Goal: Book appointment/travel/reservation

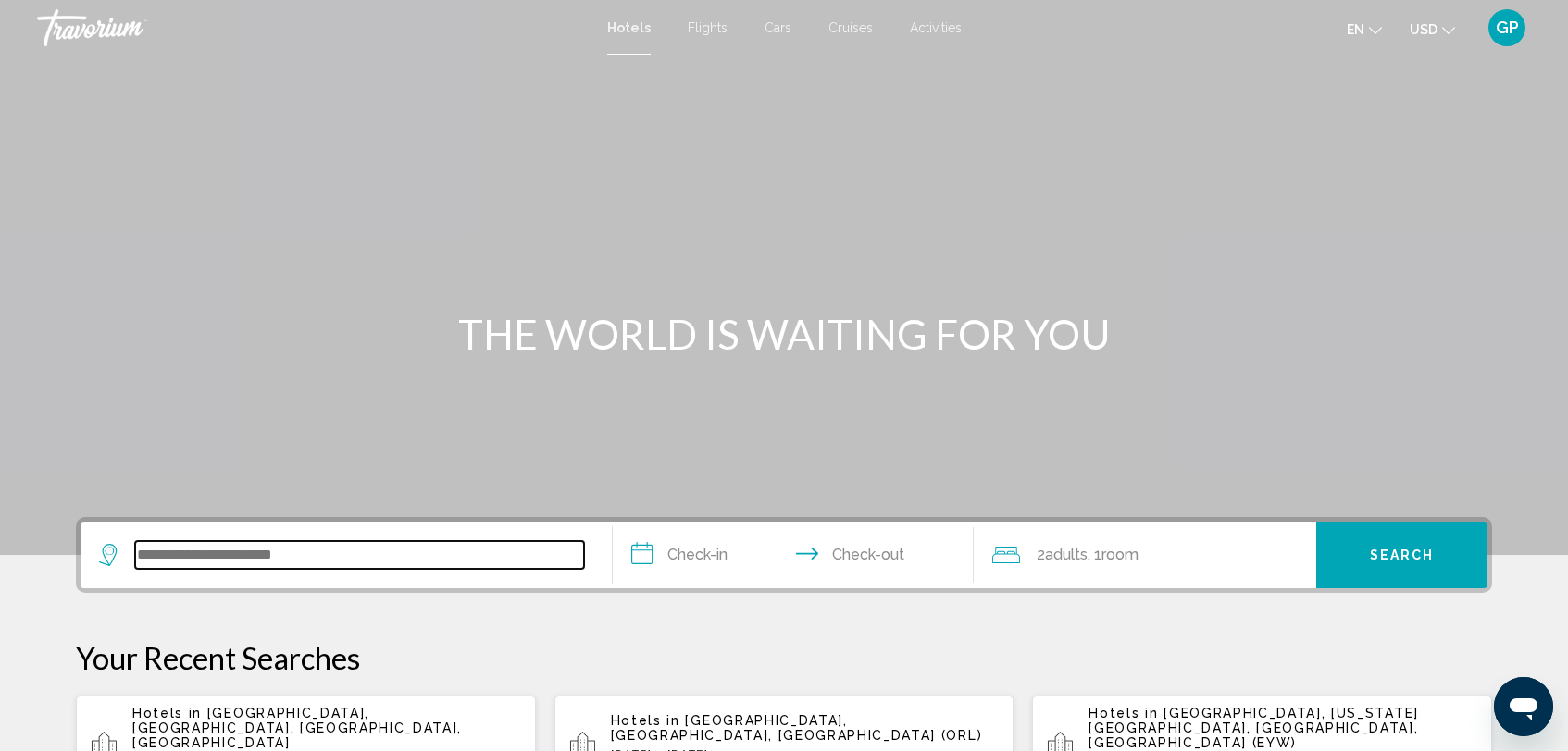
click at [151, 557] on input "Search widget" at bounding box center [359, 555] width 448 height 27
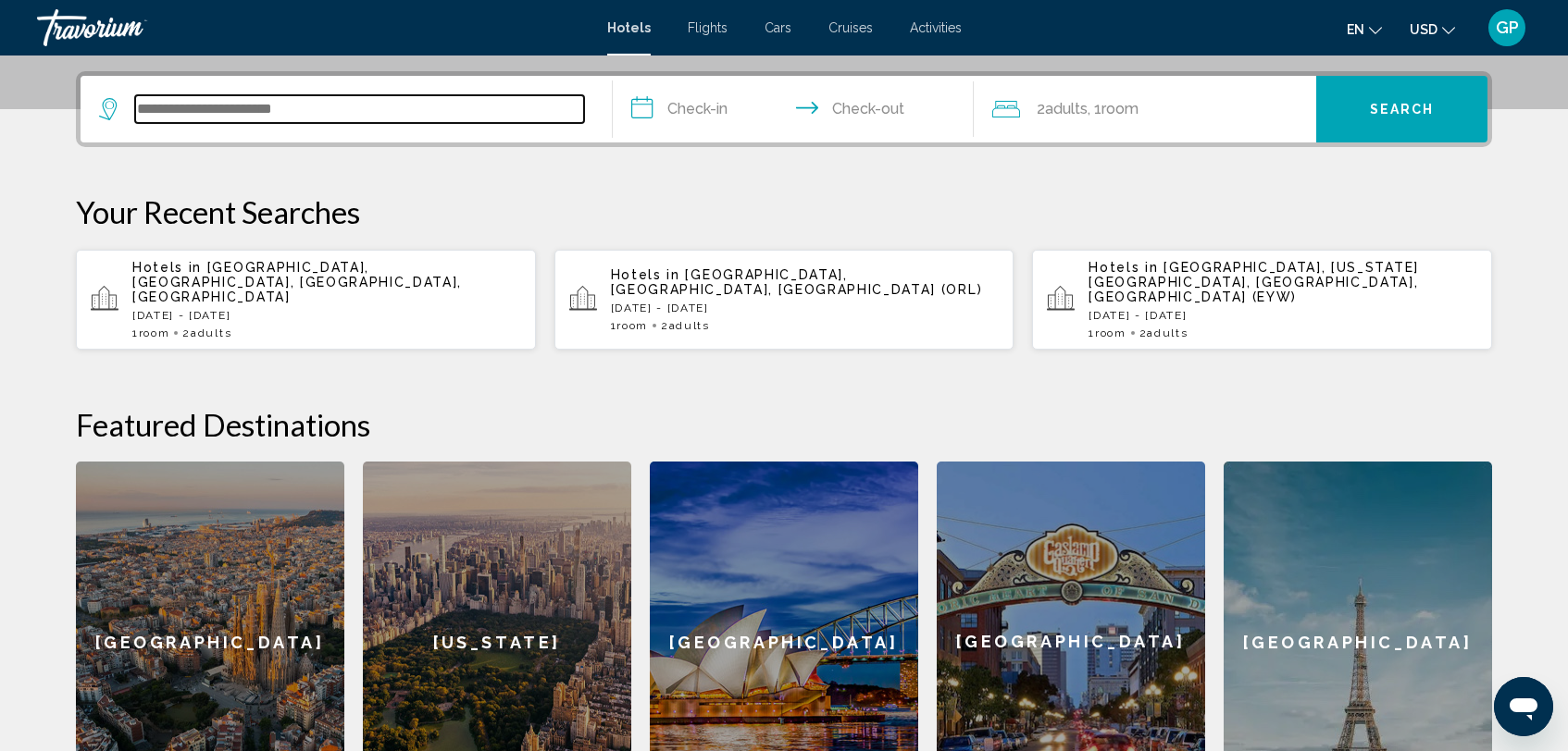
scroll to position [457, 0]
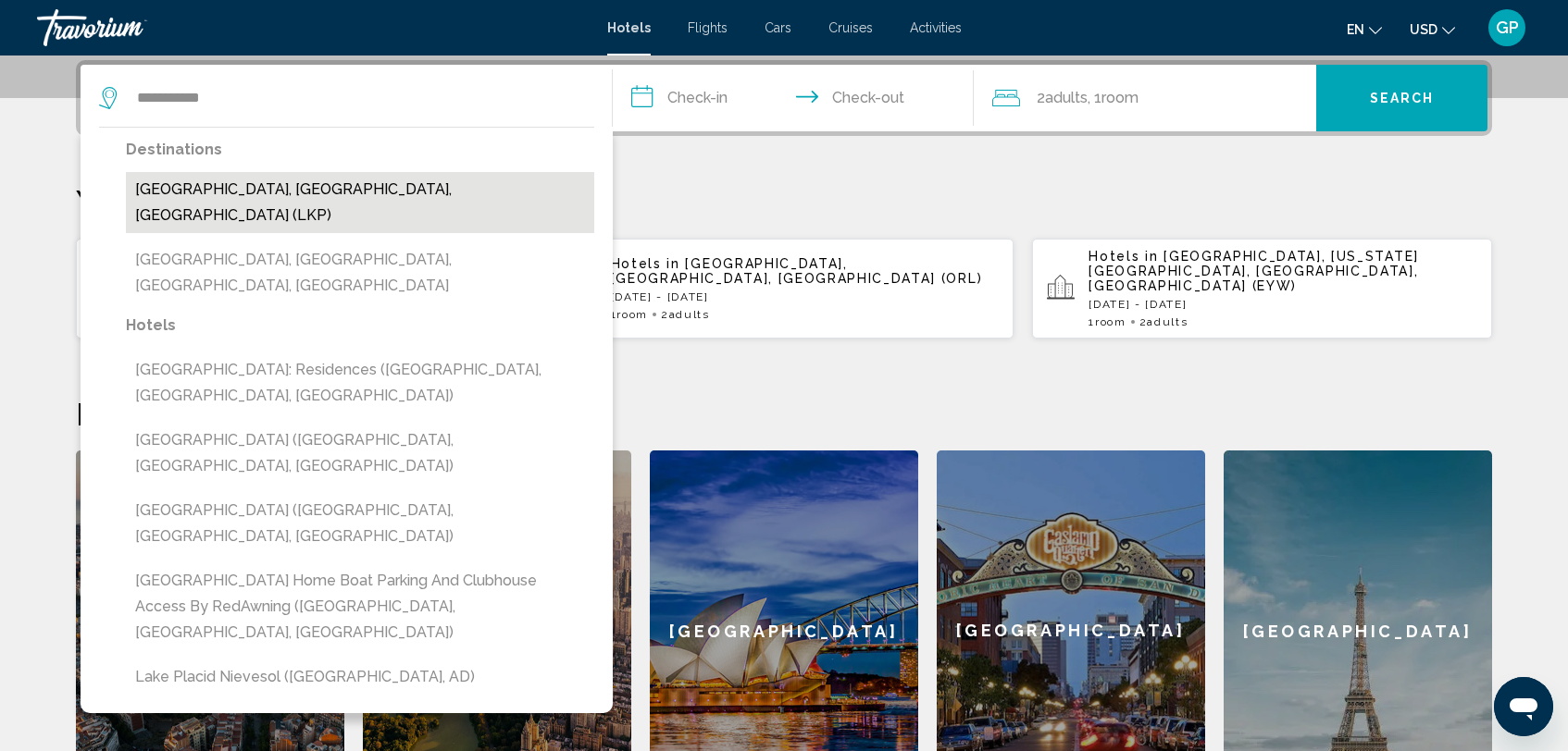
click at [223, 192] on button "[GEOGRAPHIC_DATA], [GEOGRAPHIC_DATA], [GEOGRAPHIC_DATA] (LKP)" at bounding box center [360, 202] width 468 height 62
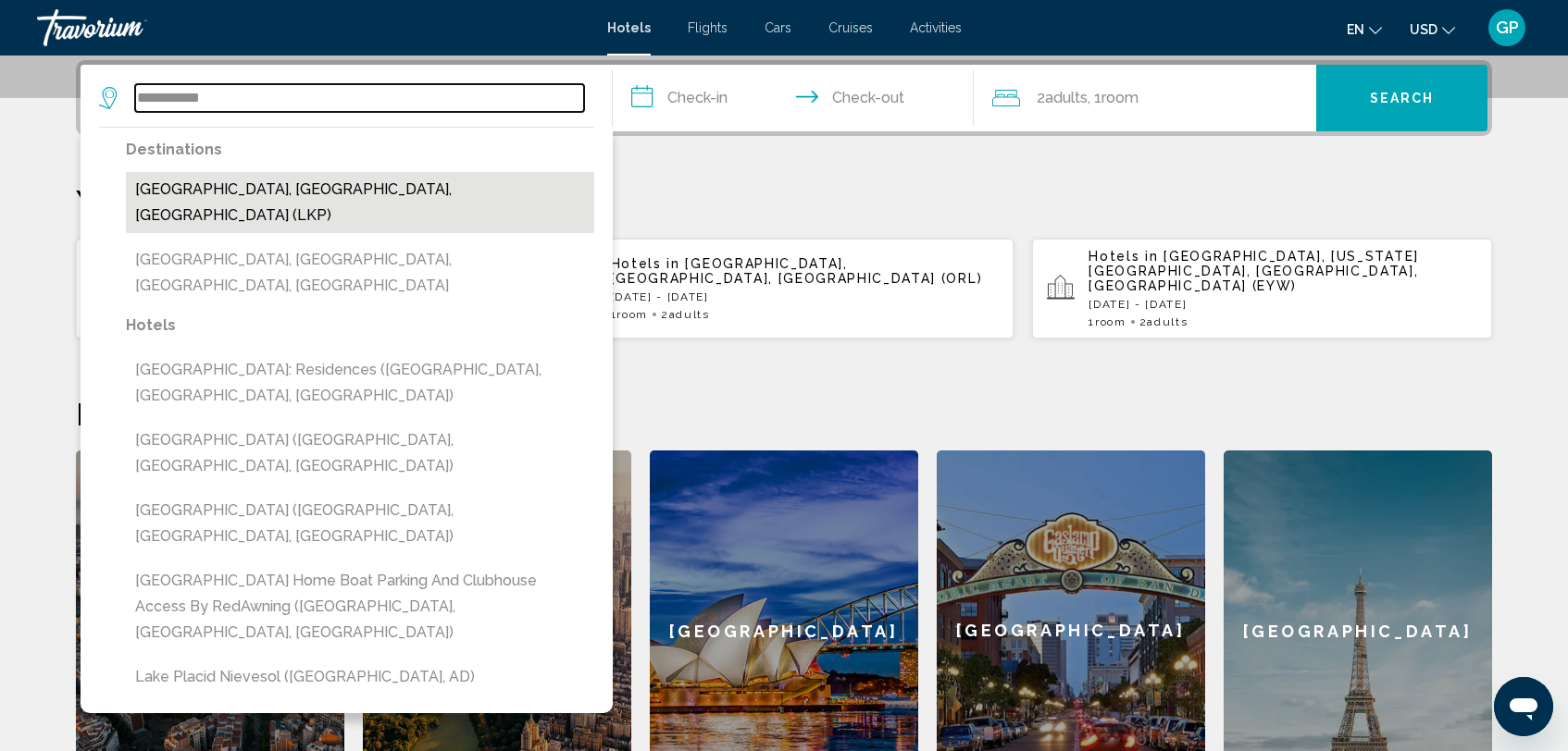
type input "**********"
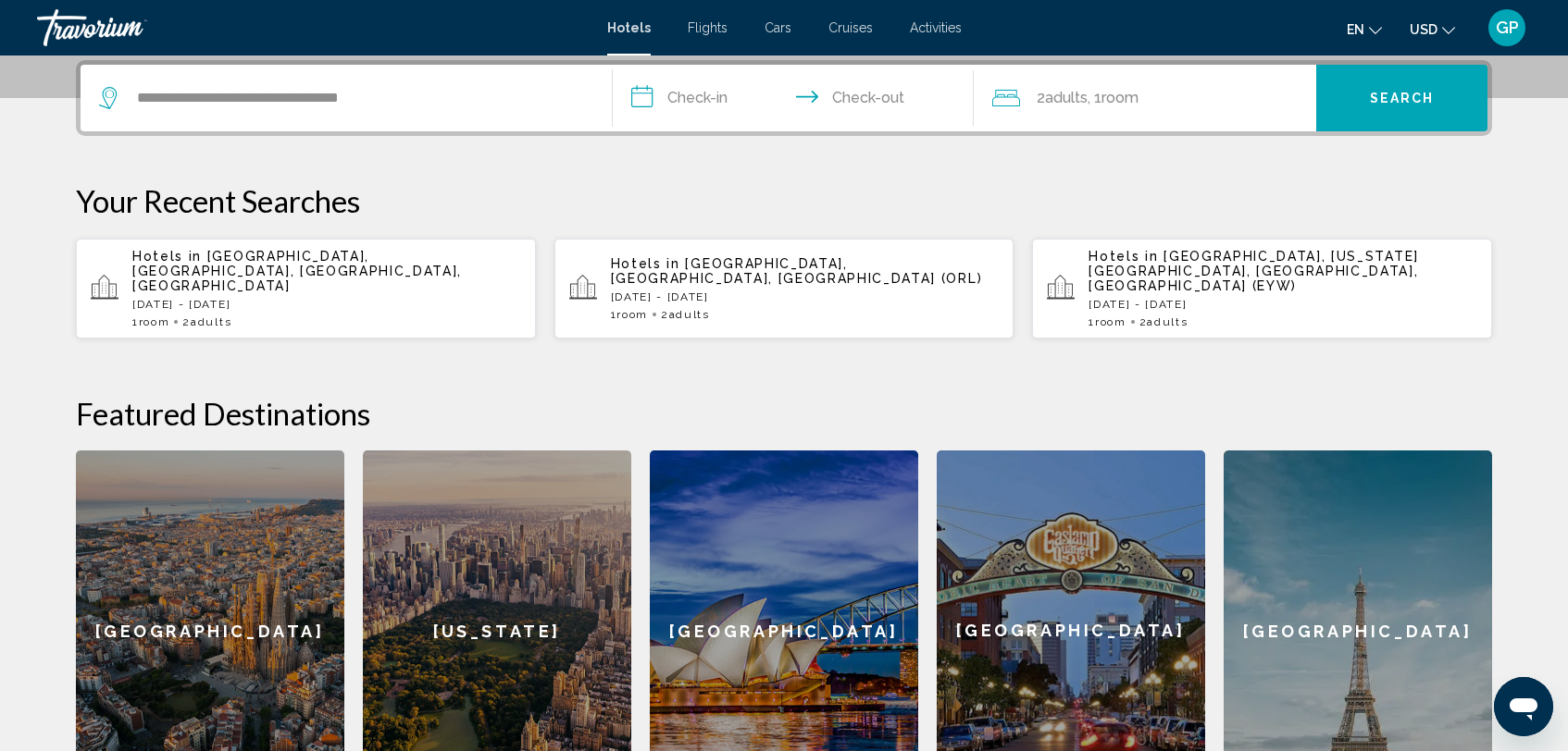
click at [642, 106] on input "**********" at bounding box center [796, 101] width 368 height 72
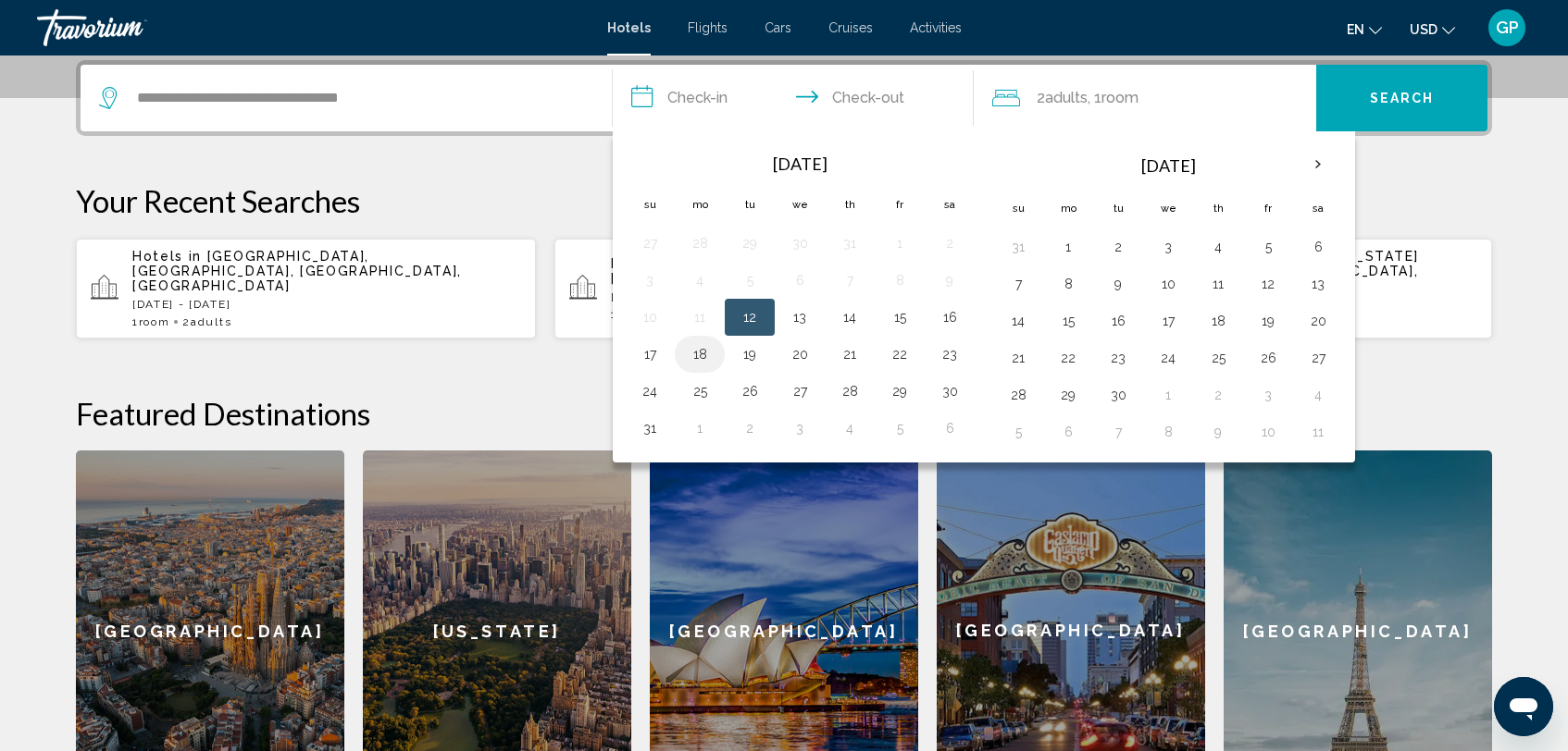
click at [699, 356] on button "18" at bounding box center [699, 355] width 29 height 26
click at [747, 353] on button "19" at bounding box center [749, 355] width 29 height 26
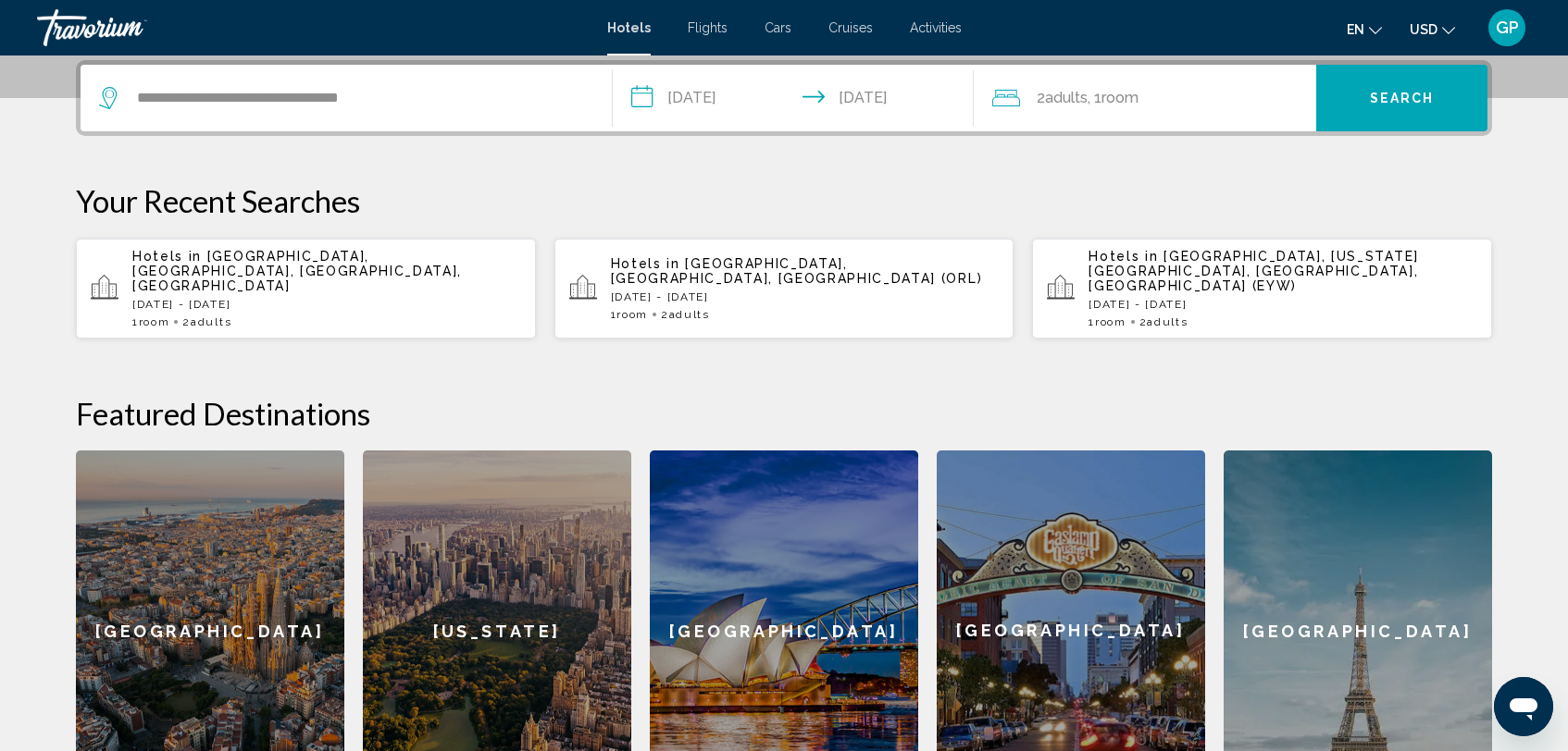
click at [642, 92] on input "**********" at bounding box center [796, 101] width 368 height 72
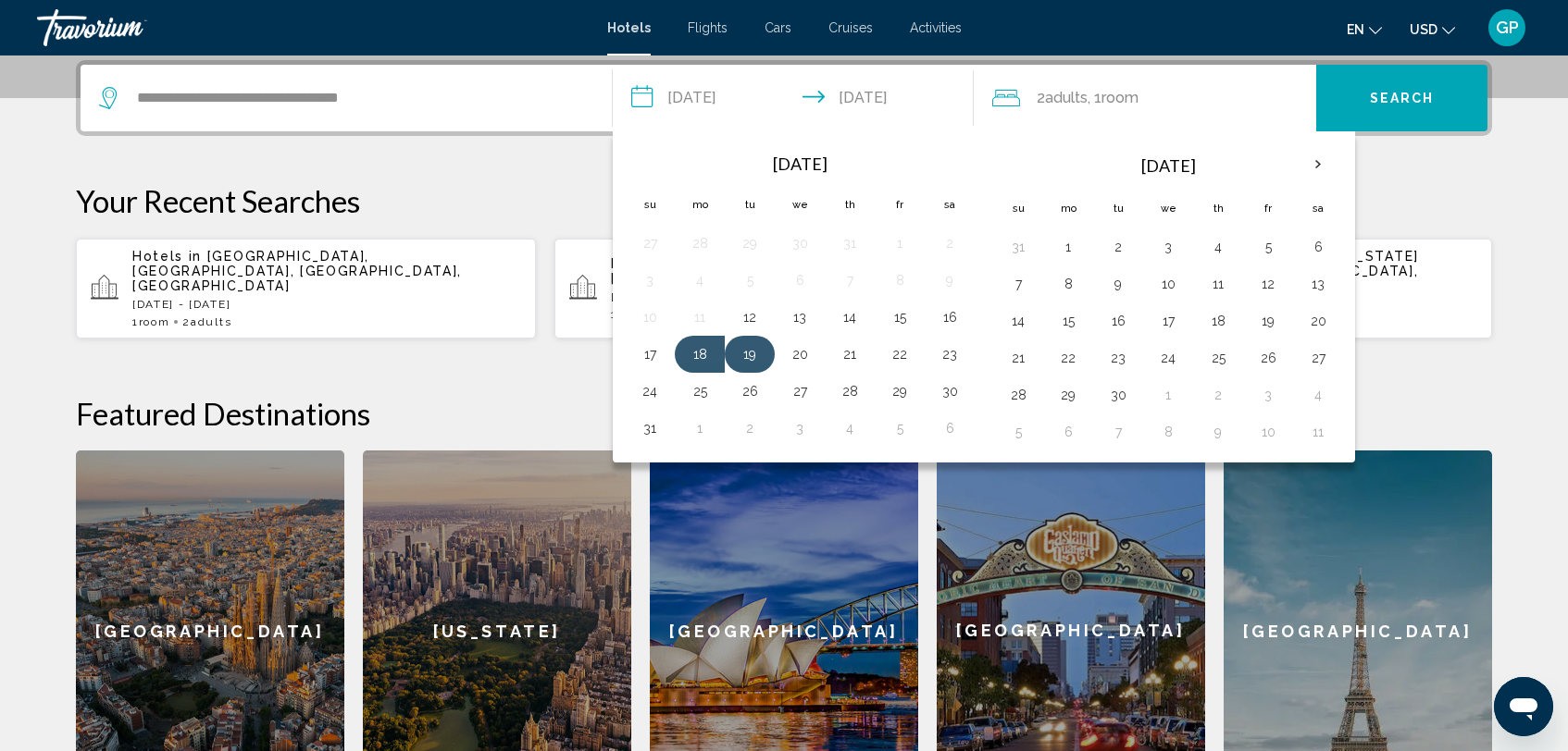
click at [754, 354] on button "19" at bounding box center [749, 355] width 29 height 26
click at [905, 353] on button "22" at bounding box center [900, 355] width 29 height 26
type input "**********"
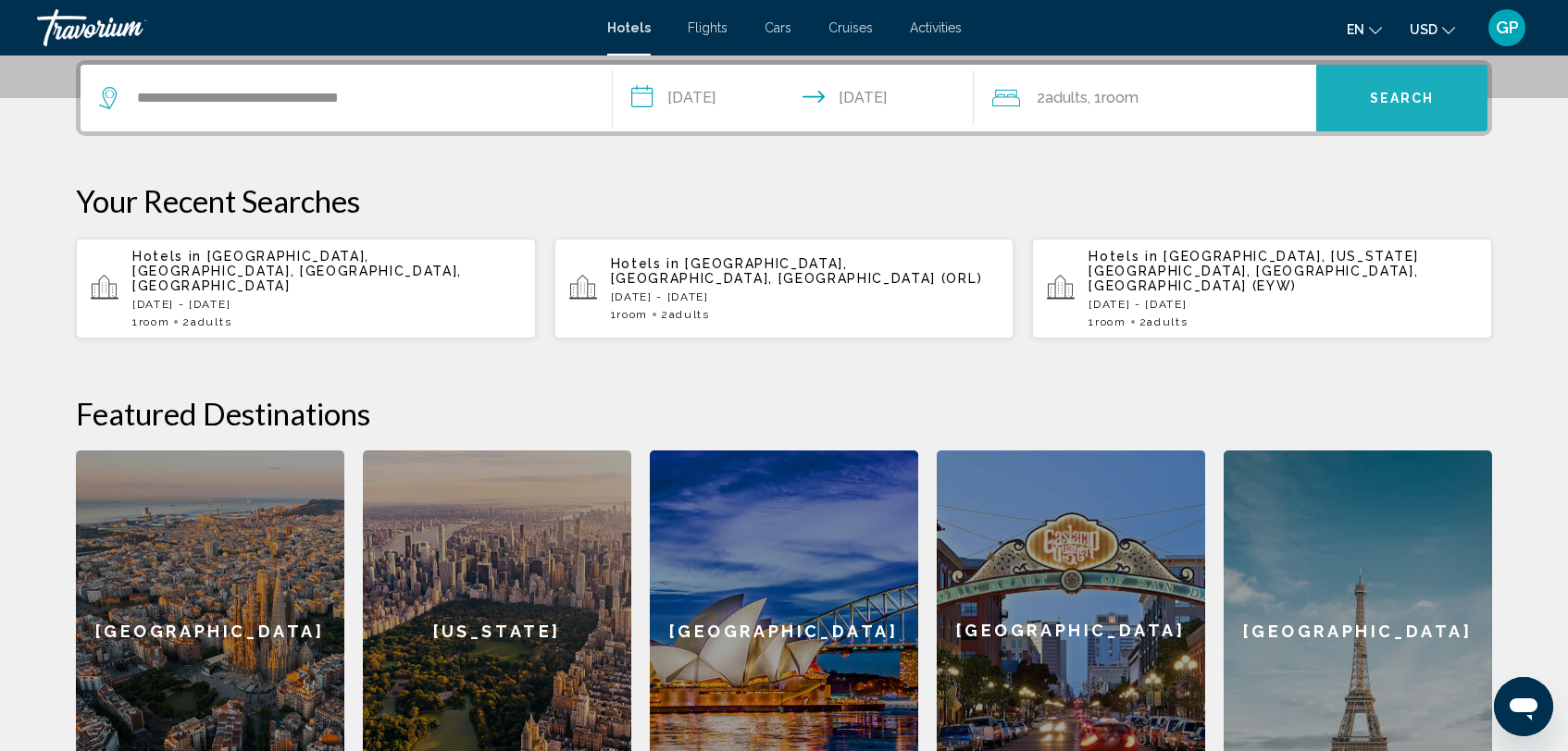
click at [1370, 97] on span "Search" at bounding box center [1402, 99] width 64 height 15
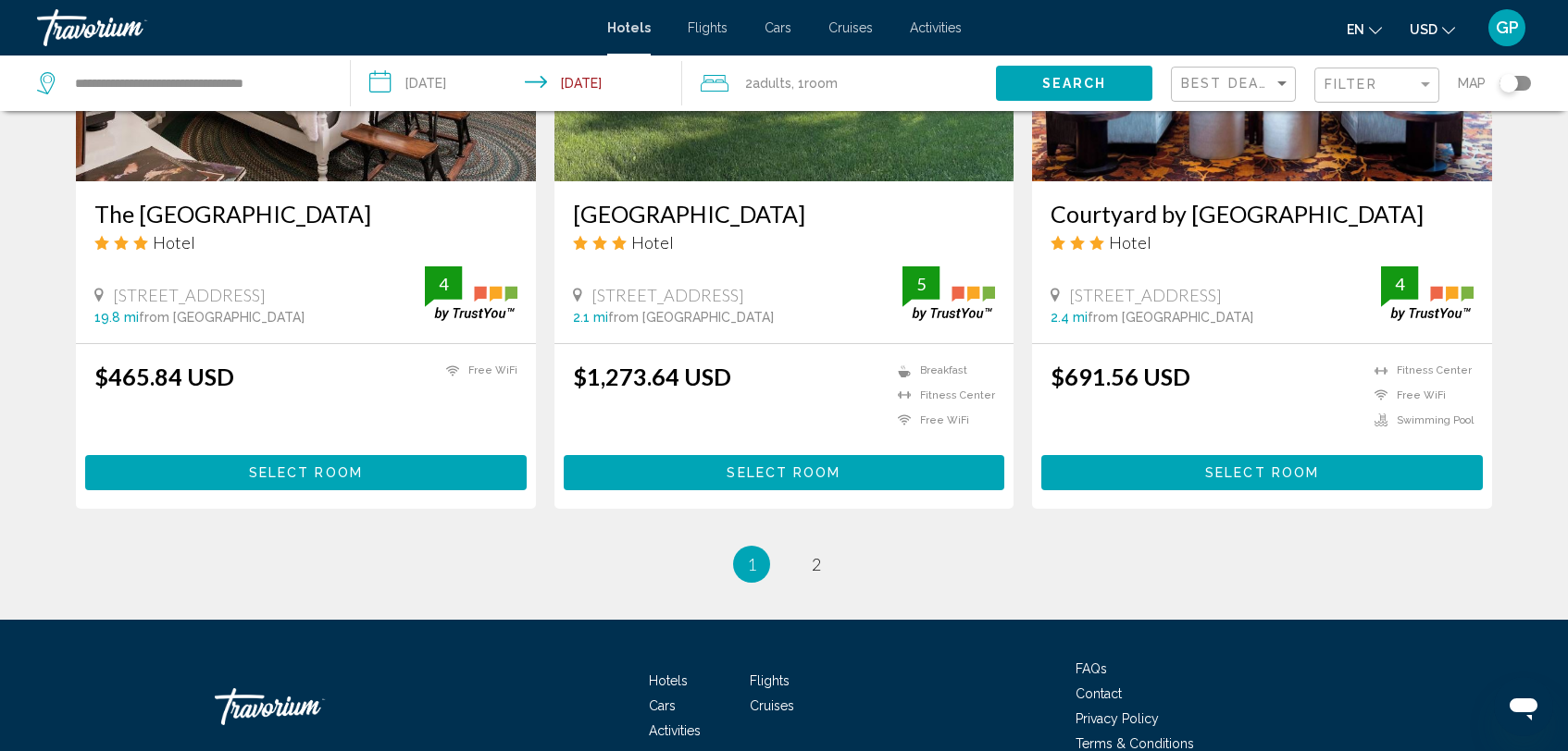
scroll to position [2356, 0]
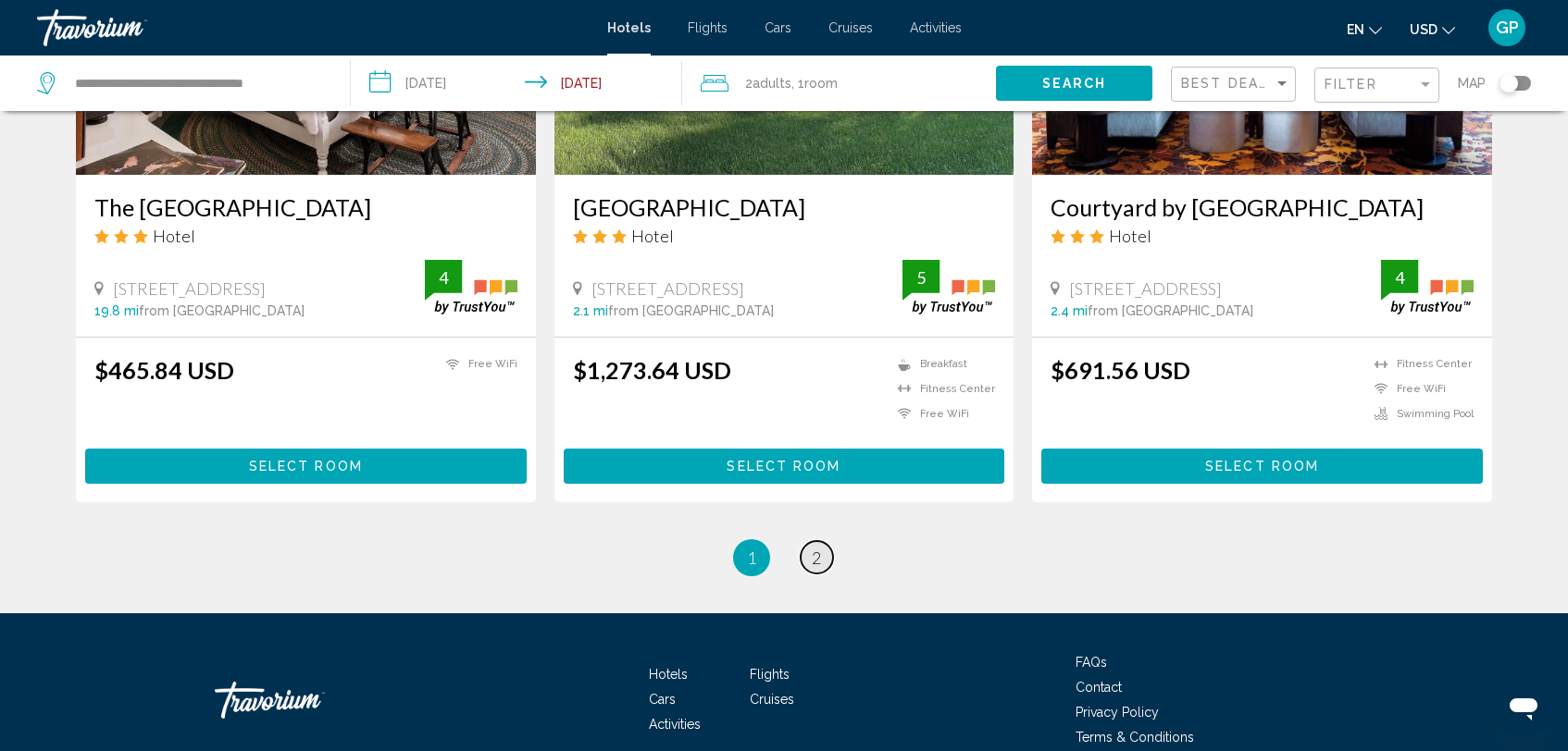
click at [818, 548] on span "2" at bounding box center [816, 558] width 9 height 21
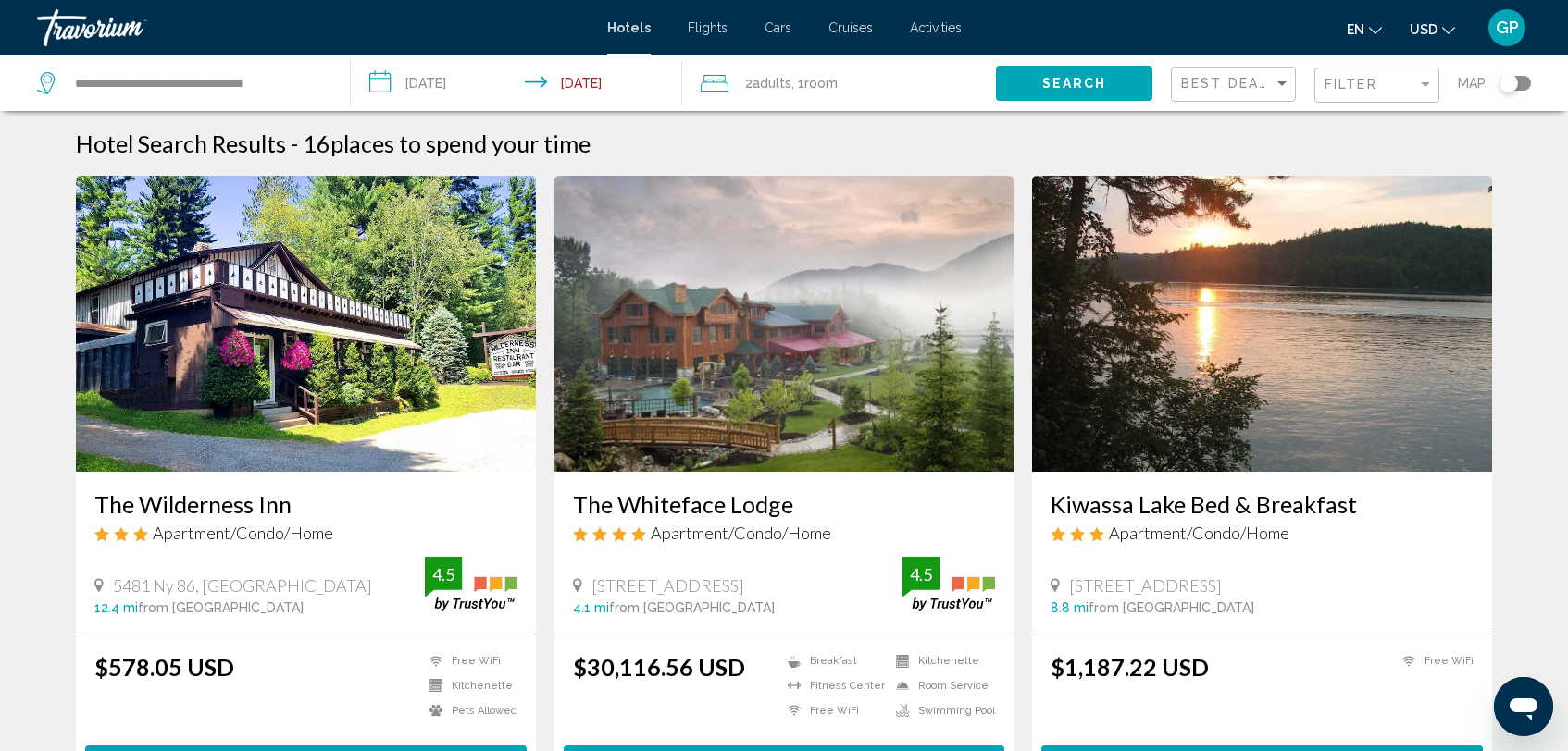
click at [1511, 84] on div "Toggle map" at bounding box center [1508, 83] width 19 height 19
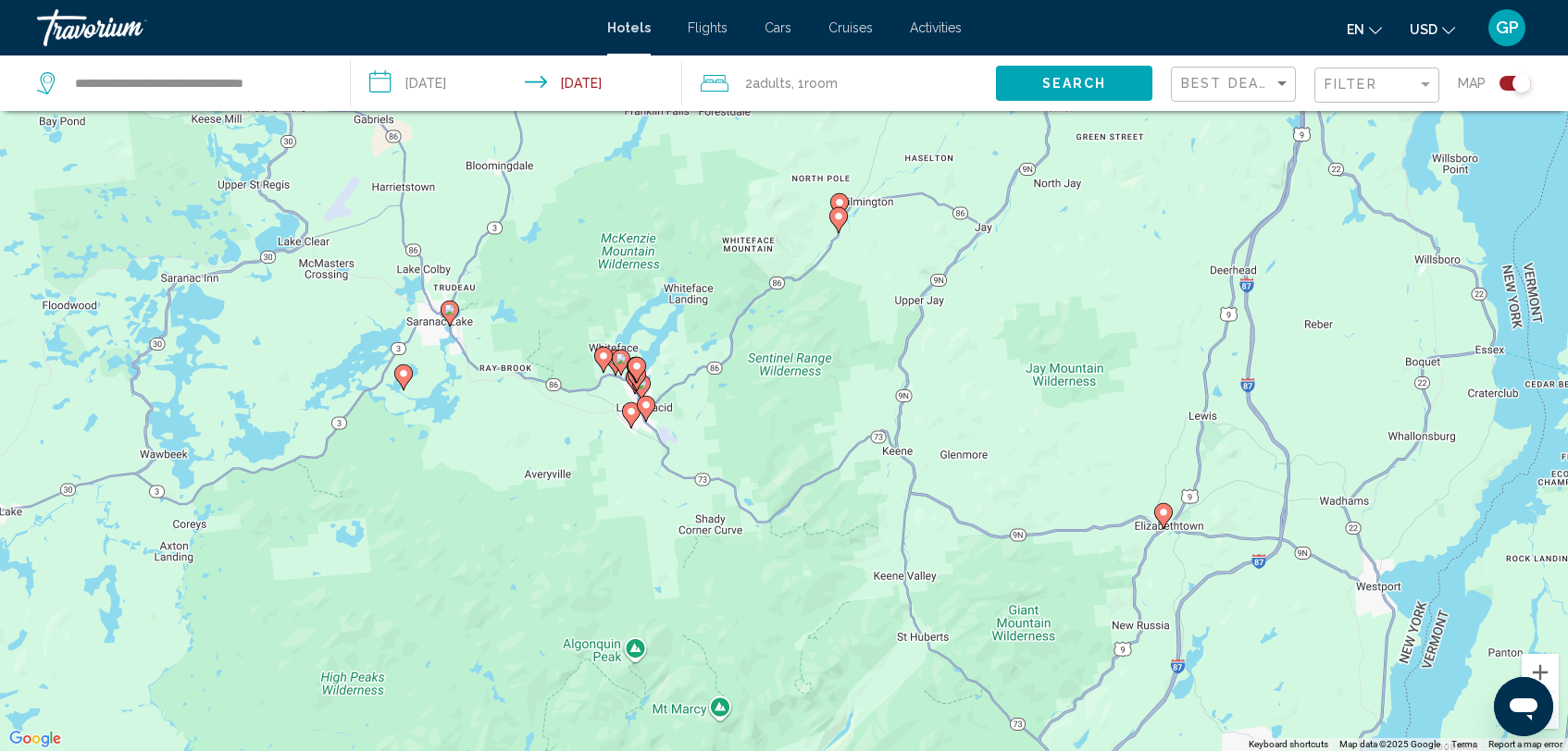
click at [840, 200] on image "Main content" at bounding box center [839, 202] width 11 height 11
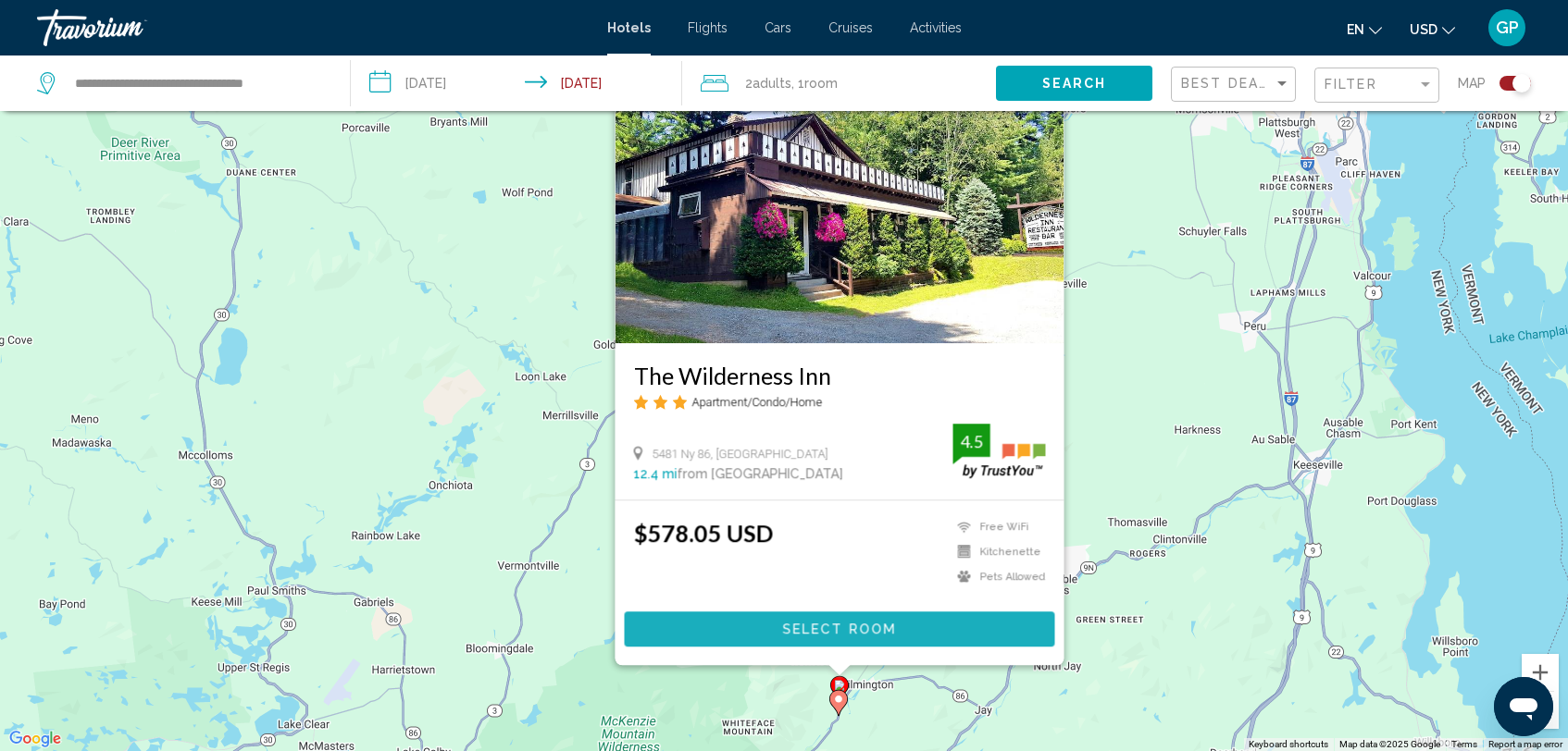
click at [842, 624] on span "Select Room" at bounding box center [839, 630] width 114 height 15
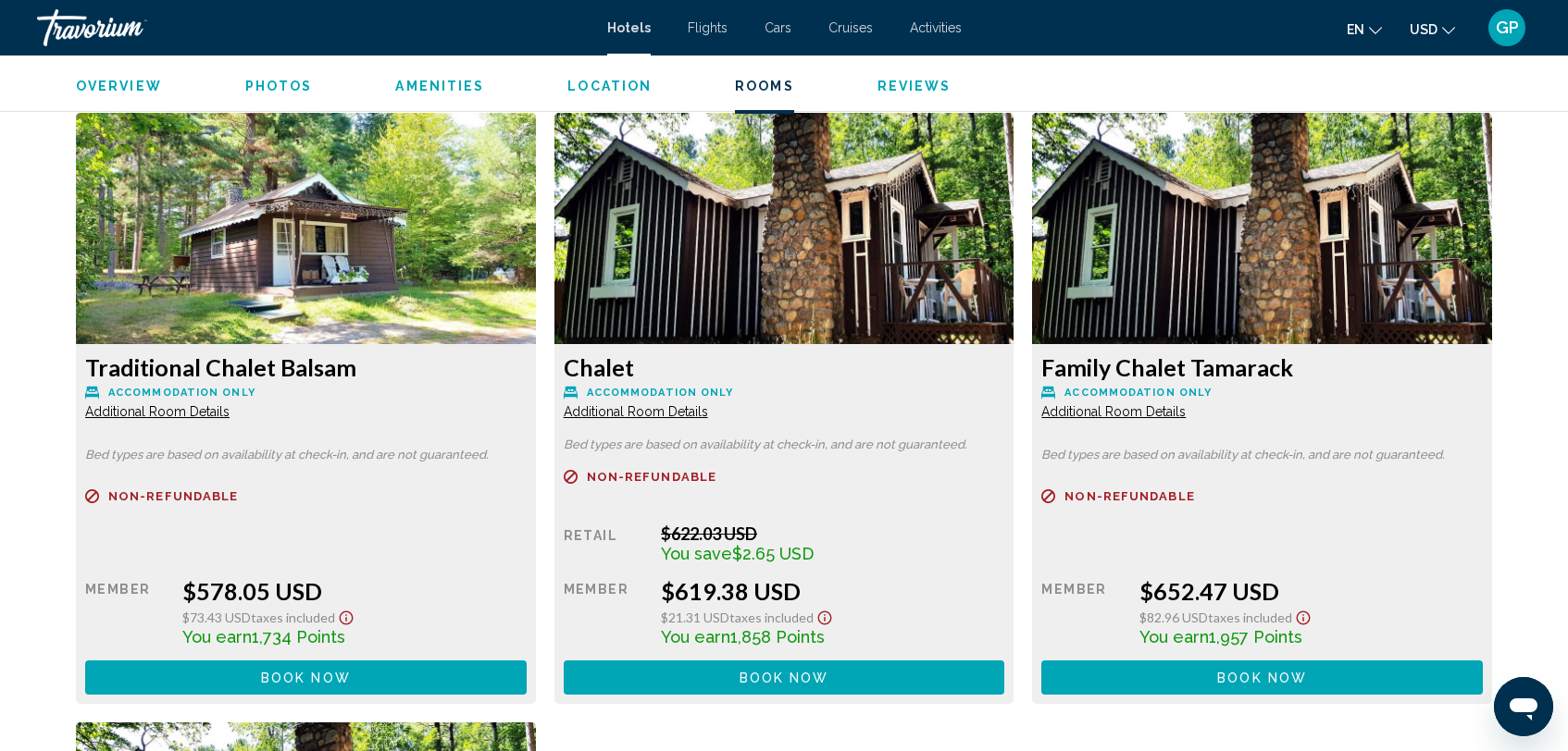
scroll to position [2516, 0]
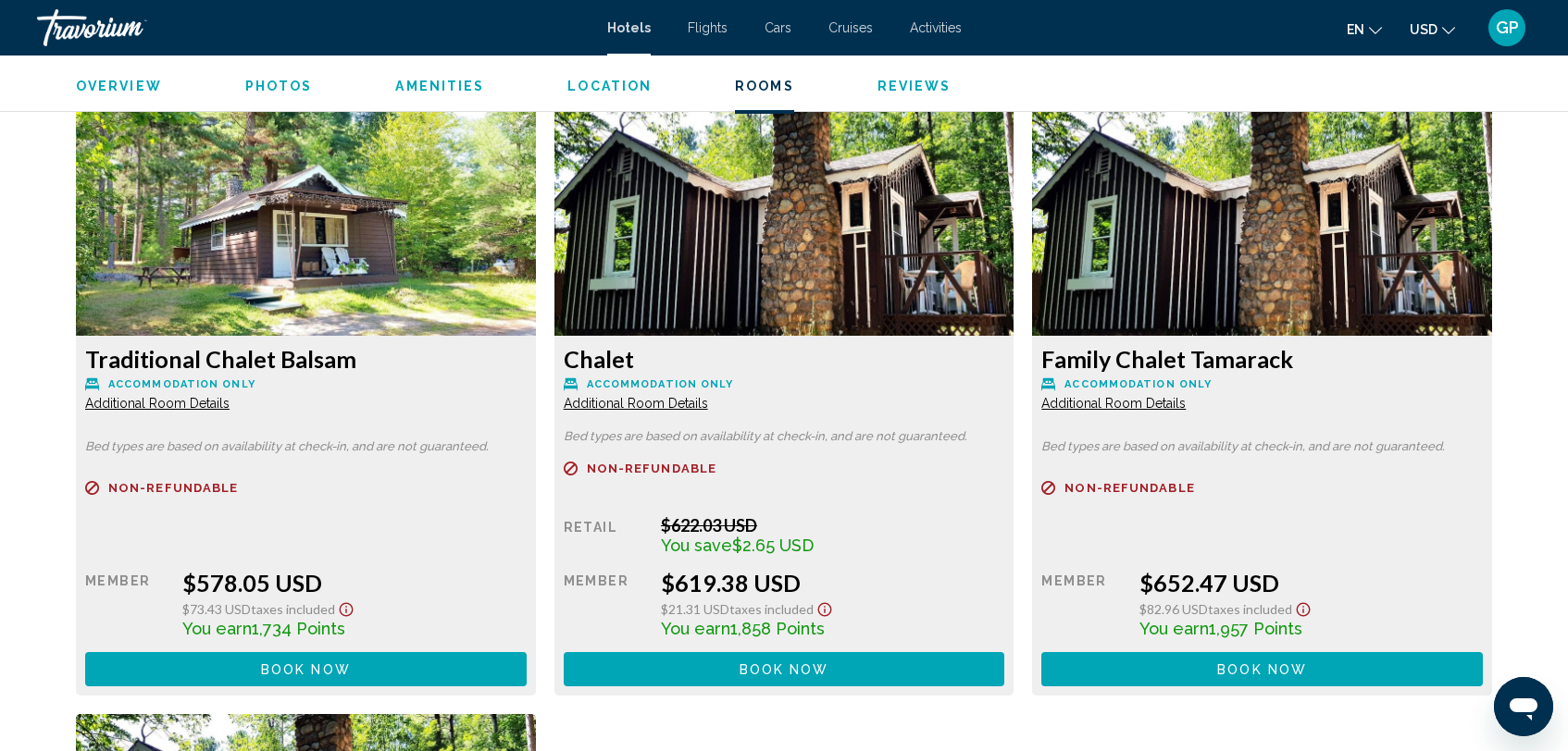
drag, startPoint x: 359, startPoint y: 371, endPoint x: 88, endPoint y: 357, distance: 271.4
click at [88, 357] on h3 "Traditional Chalet Balsam" at bounding box center [306, 358] width 442 height 27
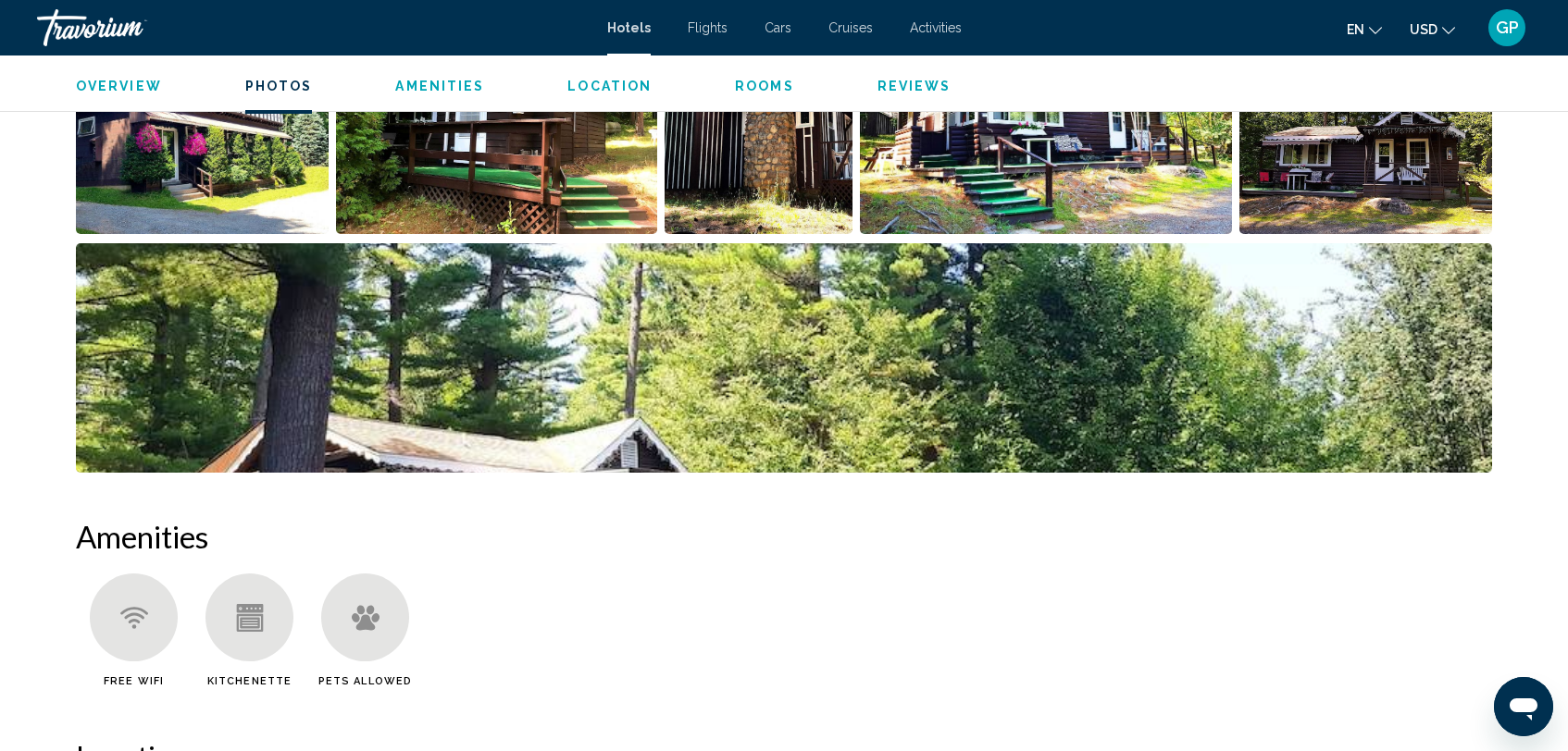
scroll to position [1072, 0]
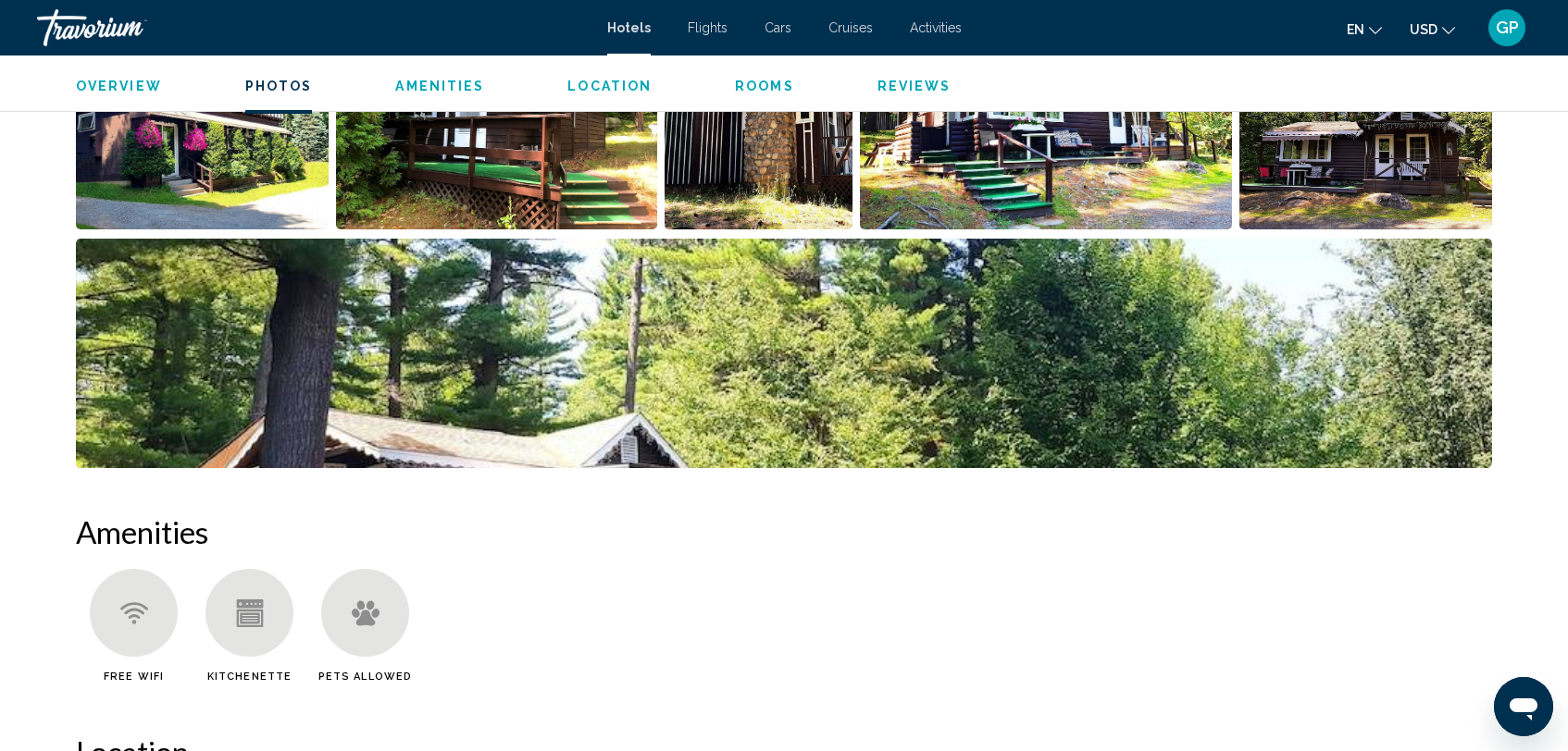
click at [1416, 382] on img "Open full-screen image slider" at bounding box center [784, 353] width 1416 height 229
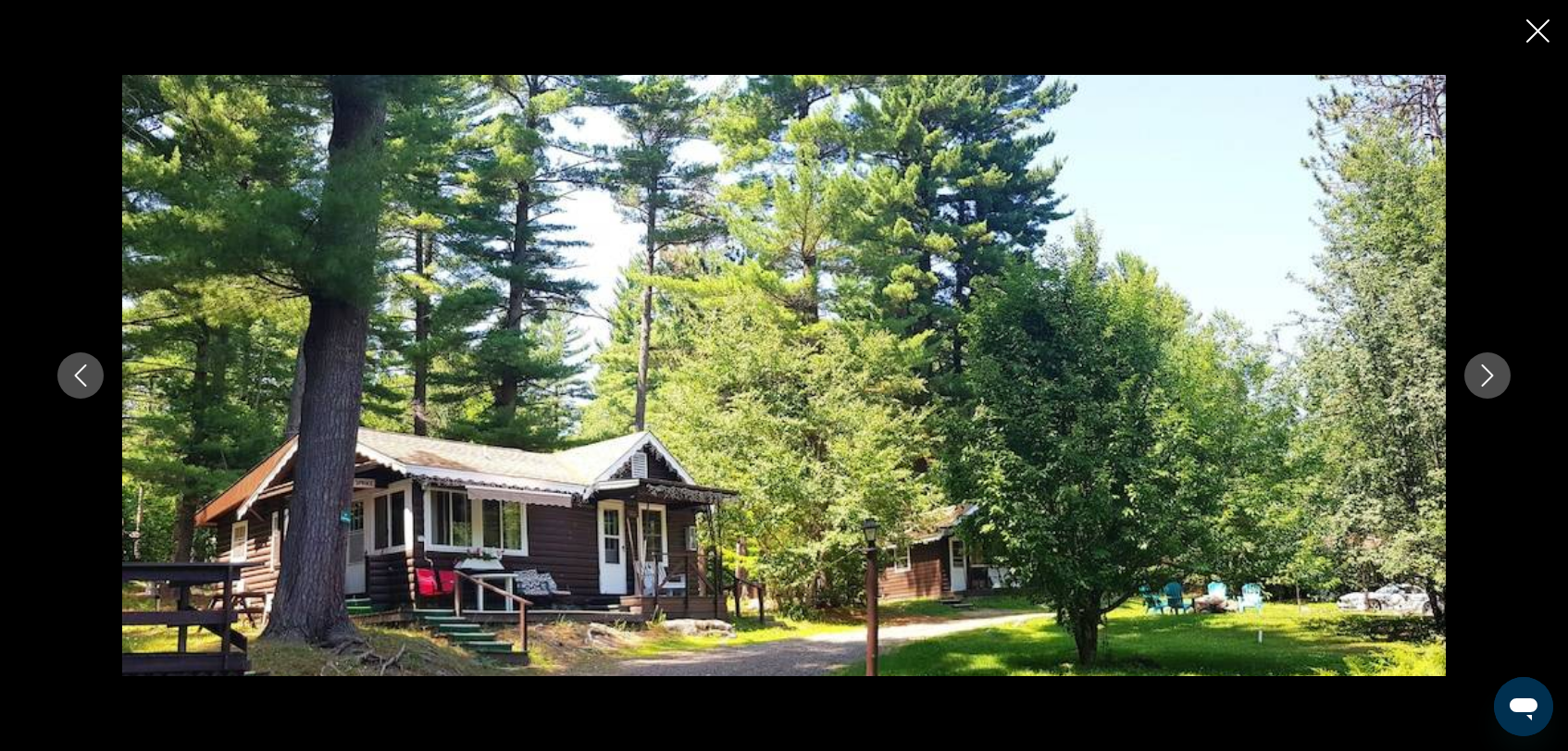
click at [1485, 382] on icon "Next image" at bounding box center [1488, 375] width 12 height 22
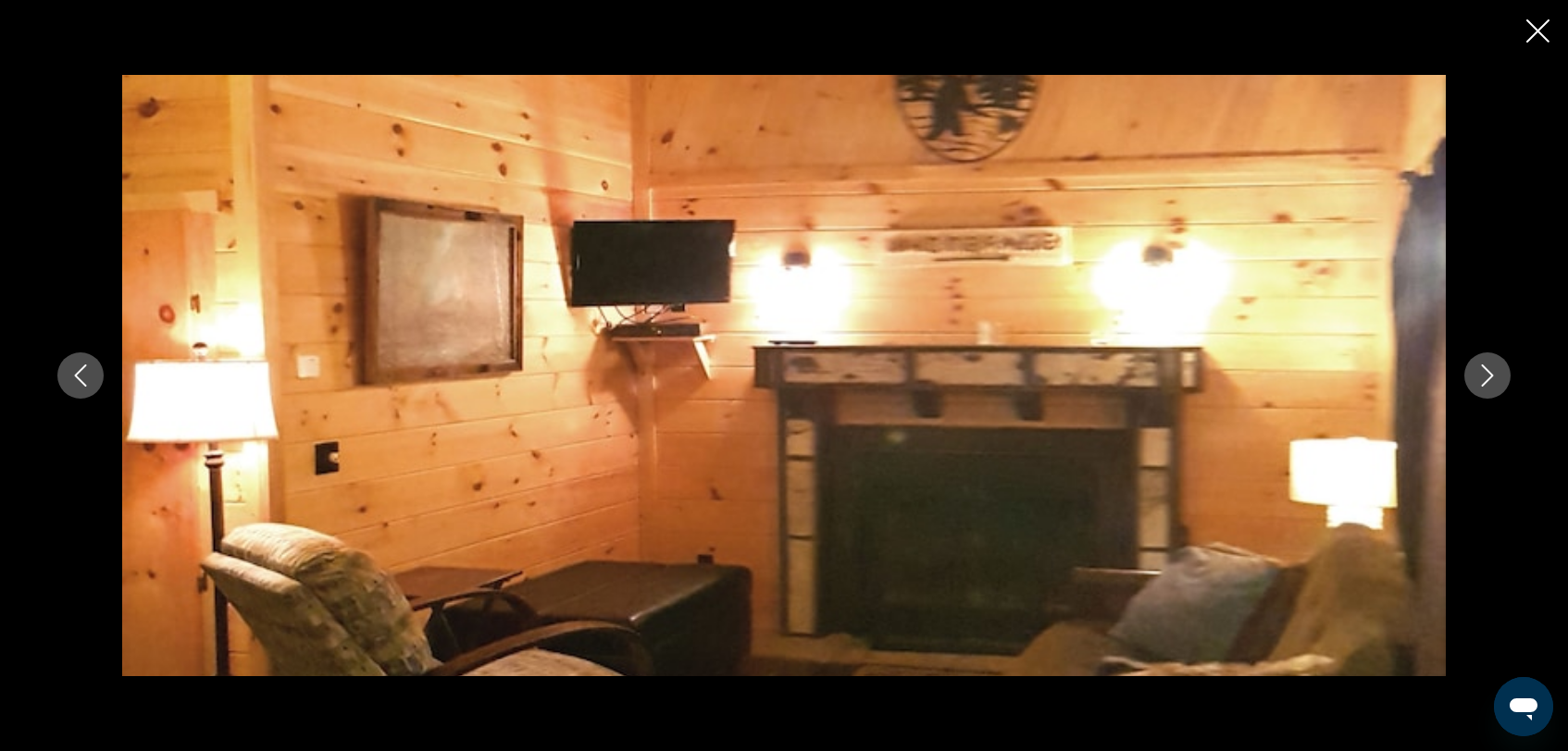
click at [1488, 378] on icon "Next image" at bounding box center [1488, 375] width 12 height 22
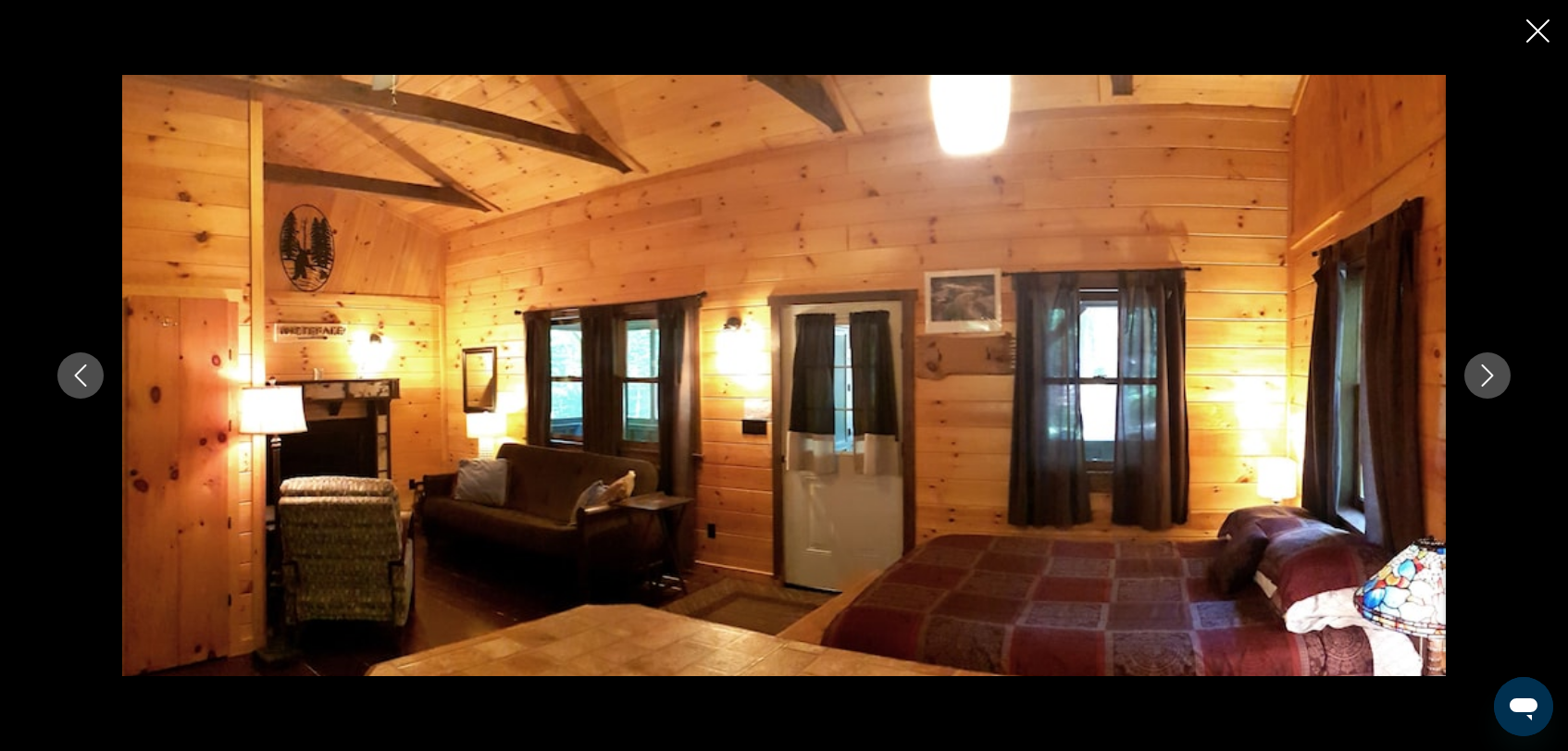
click at [1488, 378] on icon "Next image" at bounding box center [1488, 375] width 12 height 22
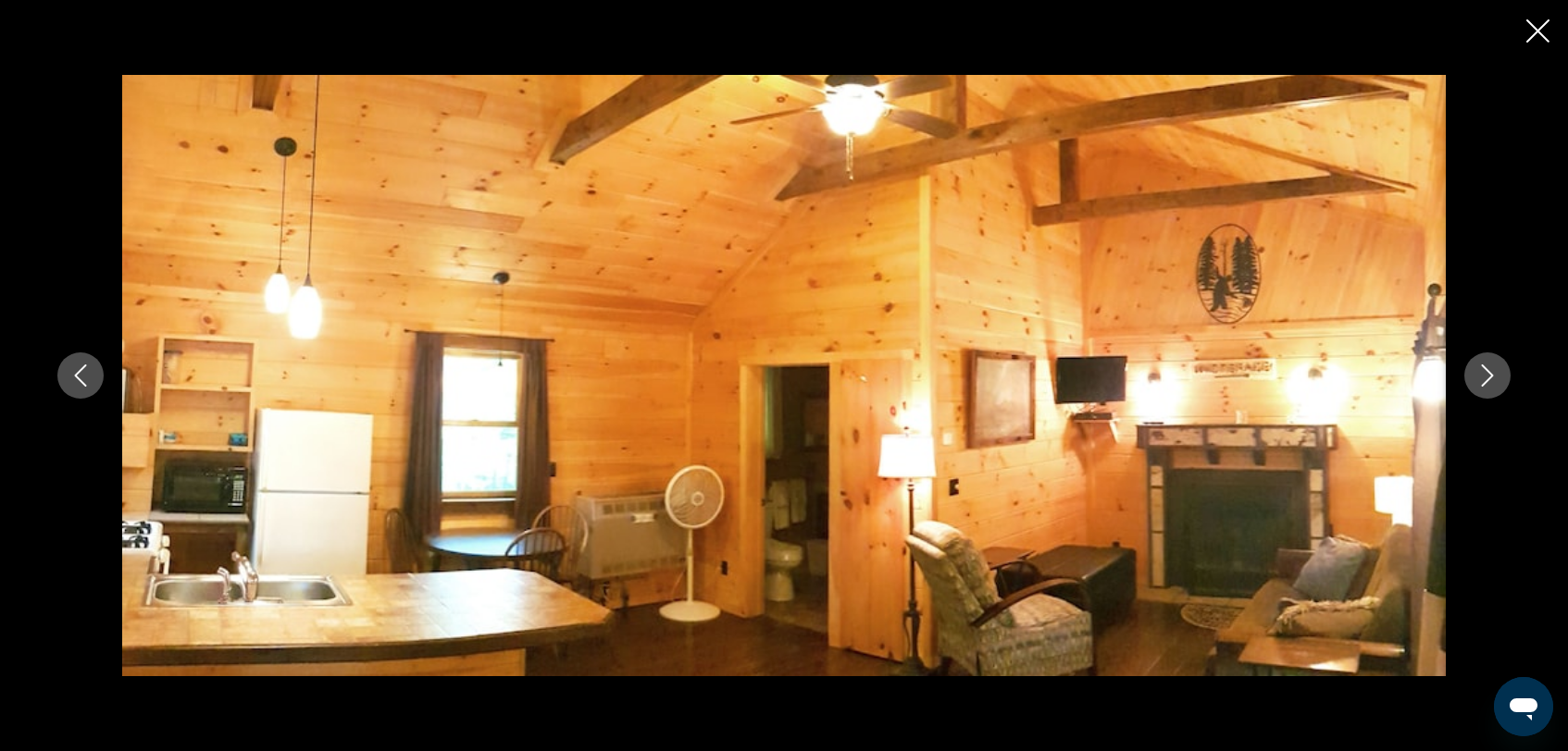
click at [1488, 378] on icon "Next image" at bounding box center [1488, 375] width 12 height 22
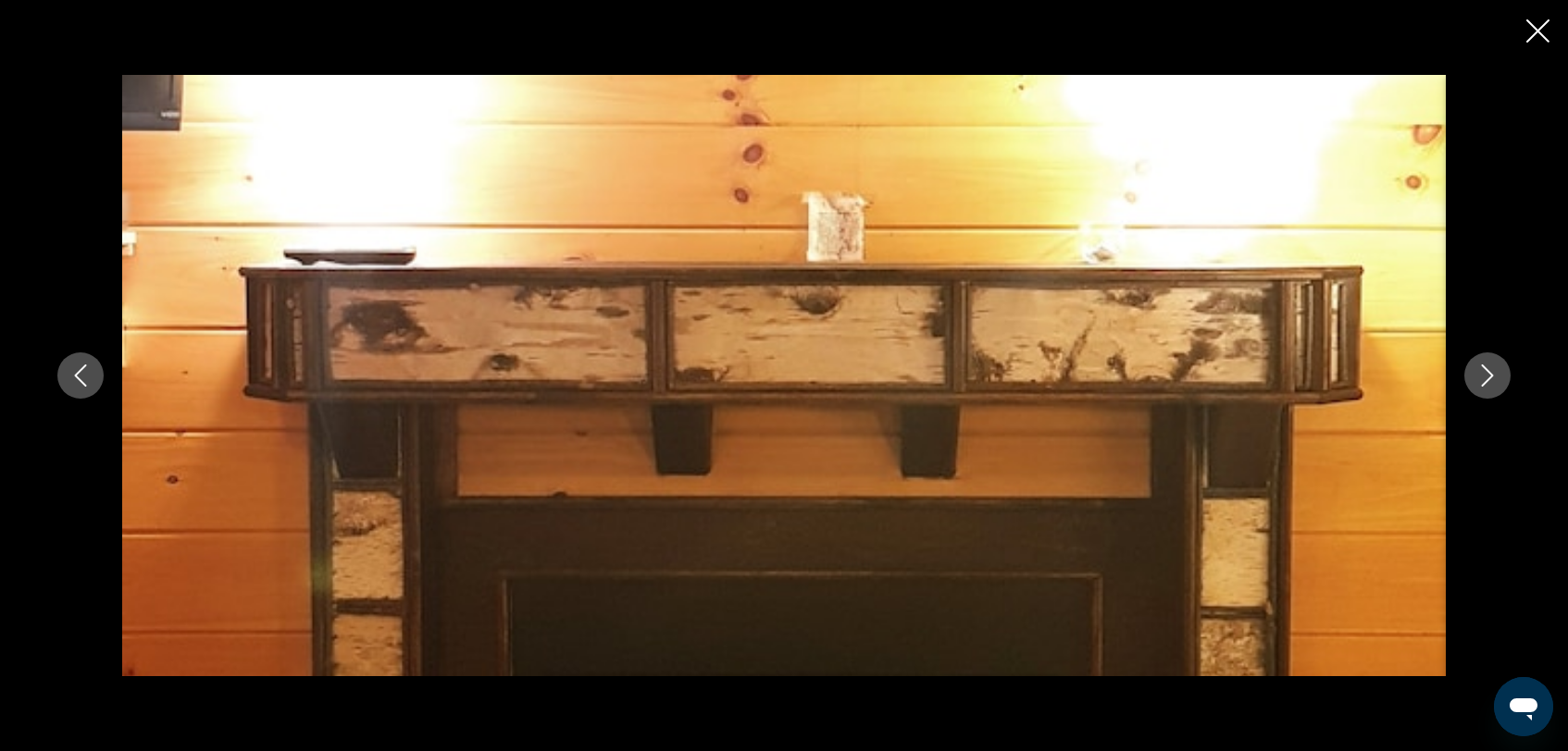
click at [1487, 378] on icon "Next image" at bounding box center [1488, 375] width 12 height 22
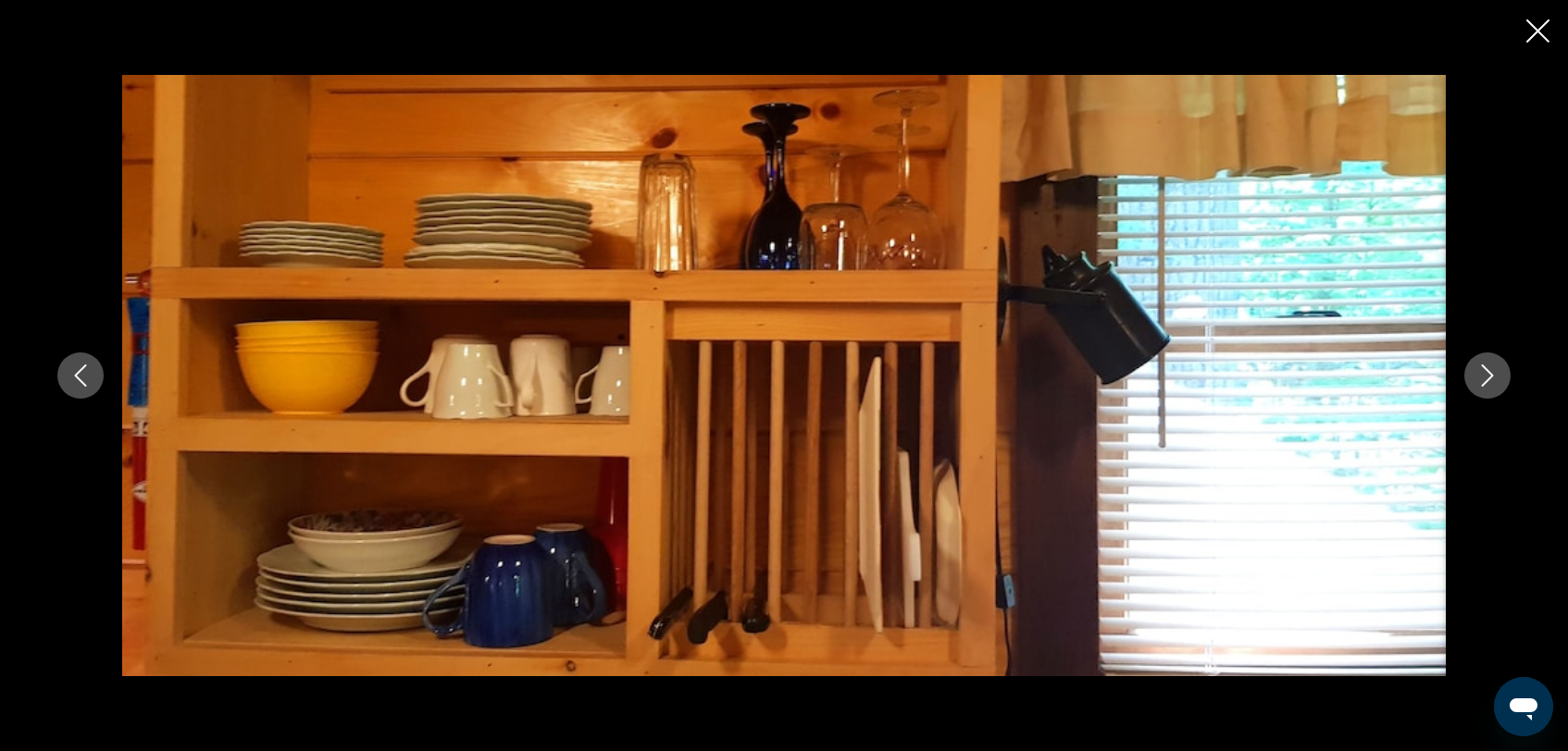
click at [1487, 378] on icon "Next image" at bounding box center [1487, 375] width 22 height 22
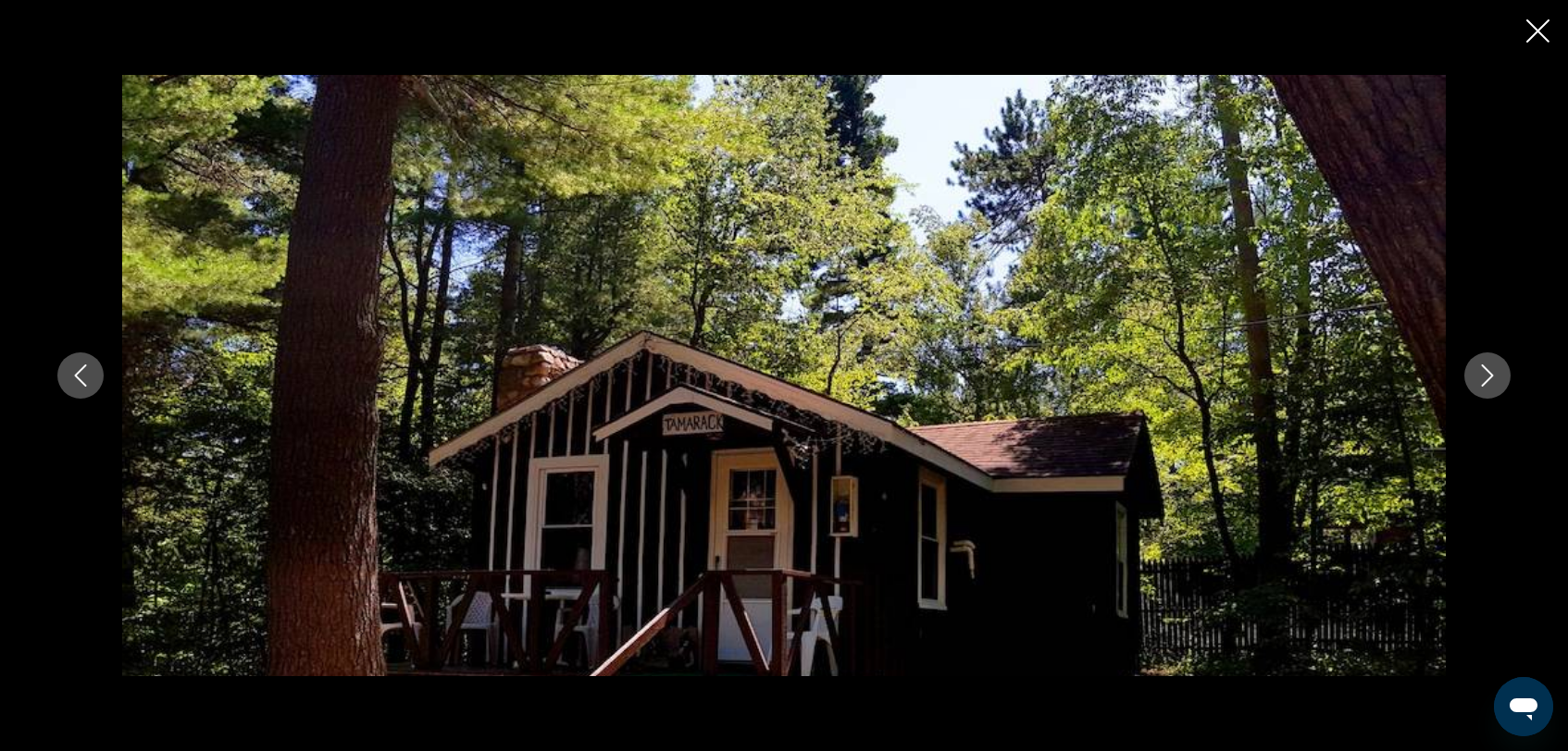
click at [1487, 378] on icon "Next image" at bounding box center [1487, 375] width 22 height 22
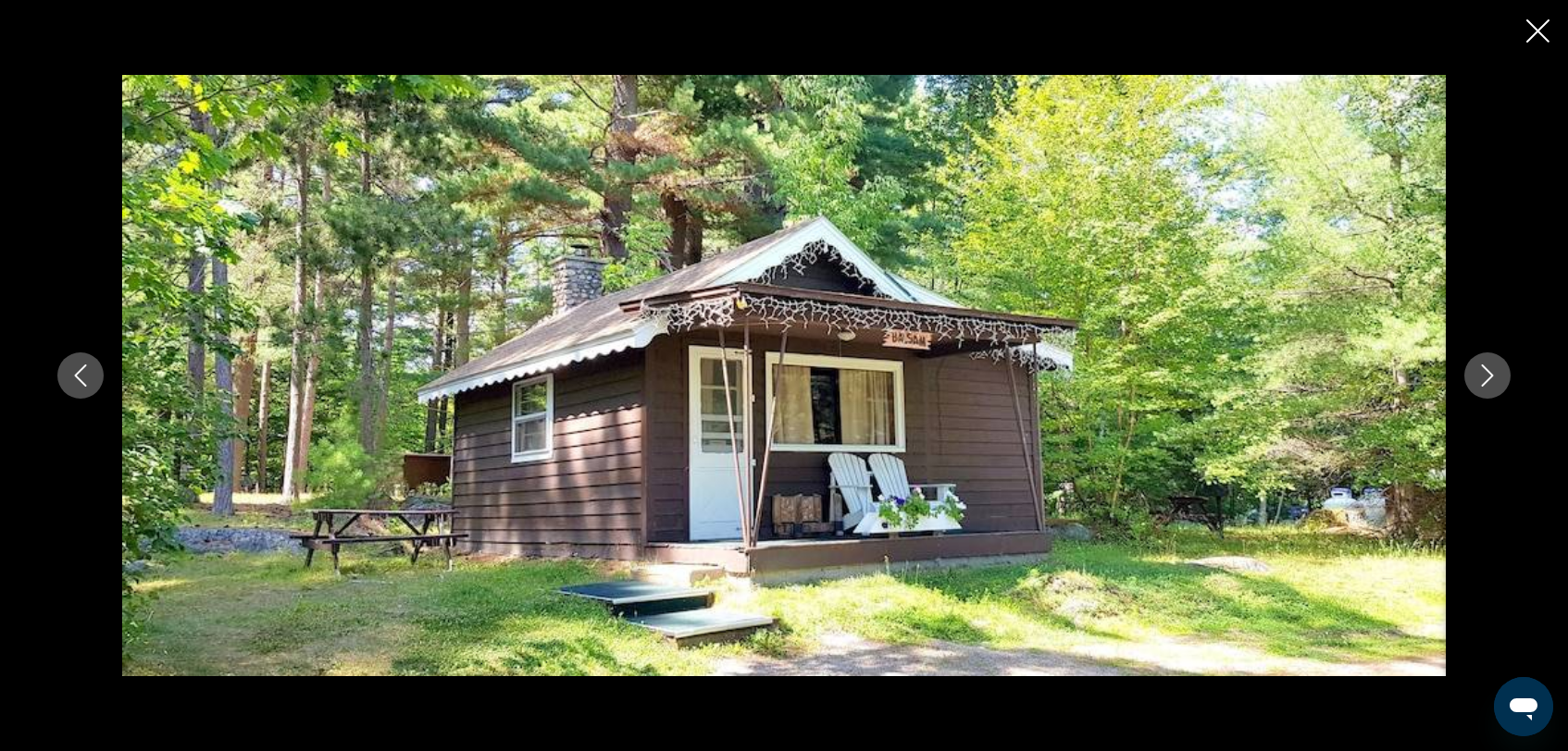
click at [1487, 378] on icon "Next image" at bounding box center [1487, 375] width 22 height 22
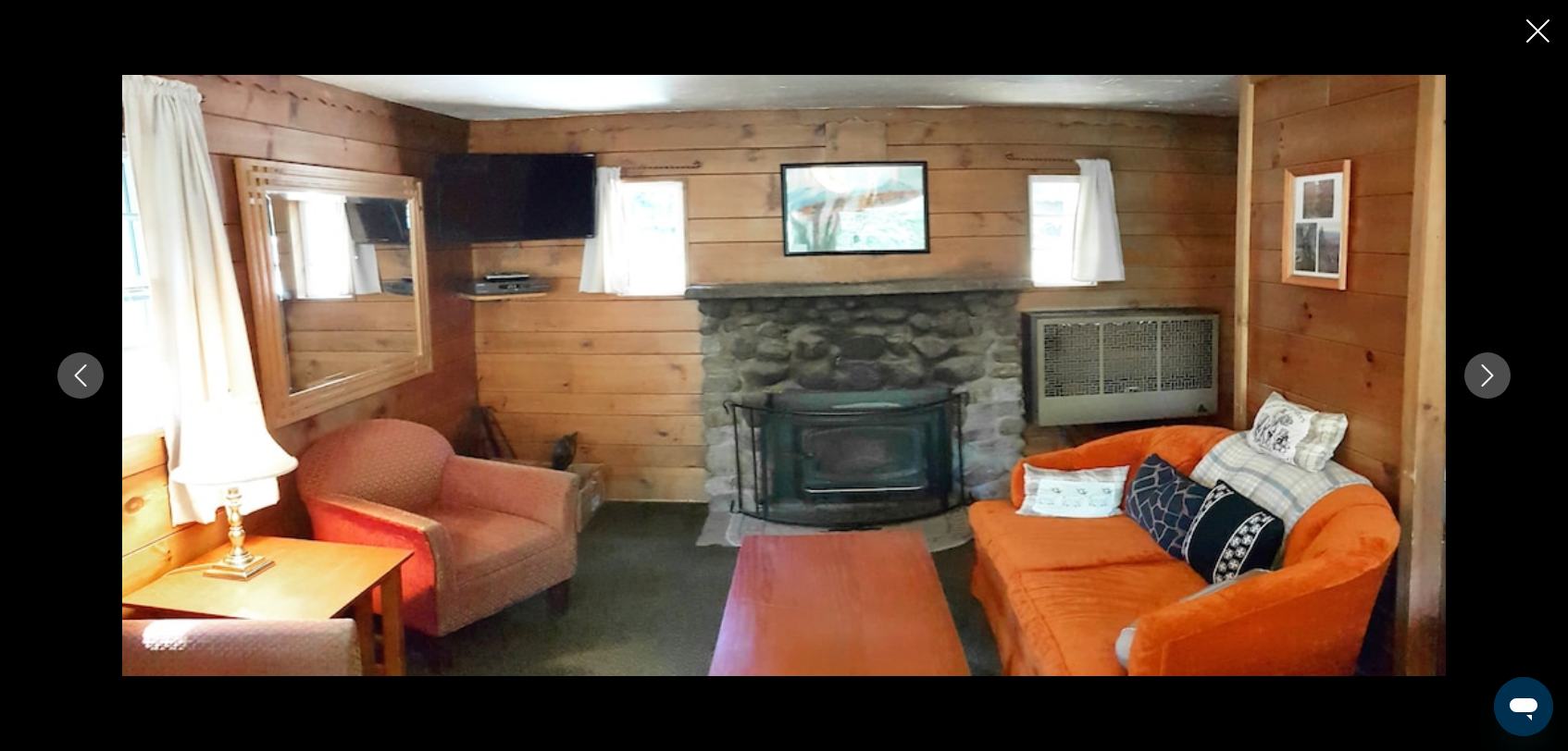
click at [1487, 378] on icon "Next image" at bounding box center [1487, 375] width 22 height 22
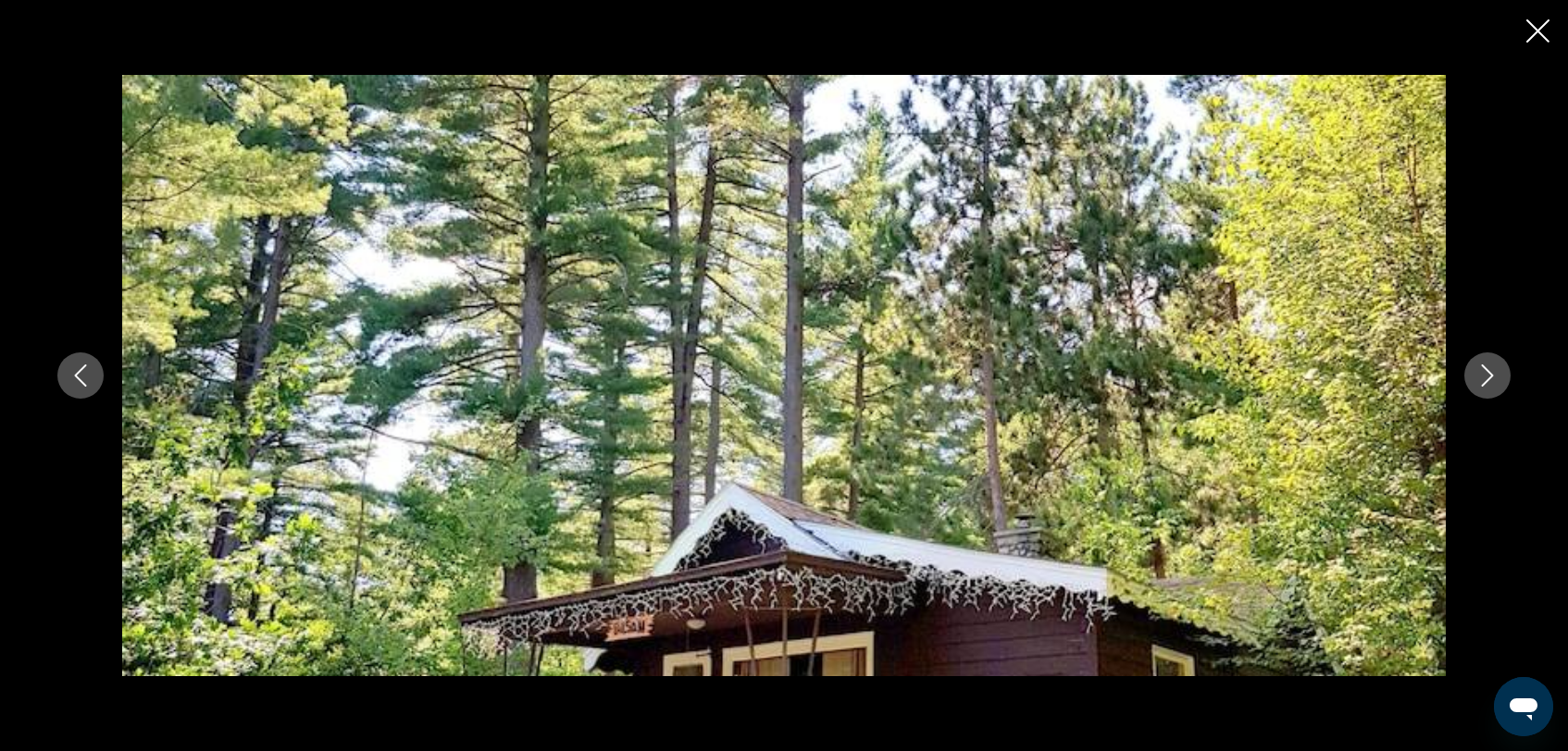
click at [1487, 378] on icon "Next image" at bounding box center [1487, 375] width 22 height 22
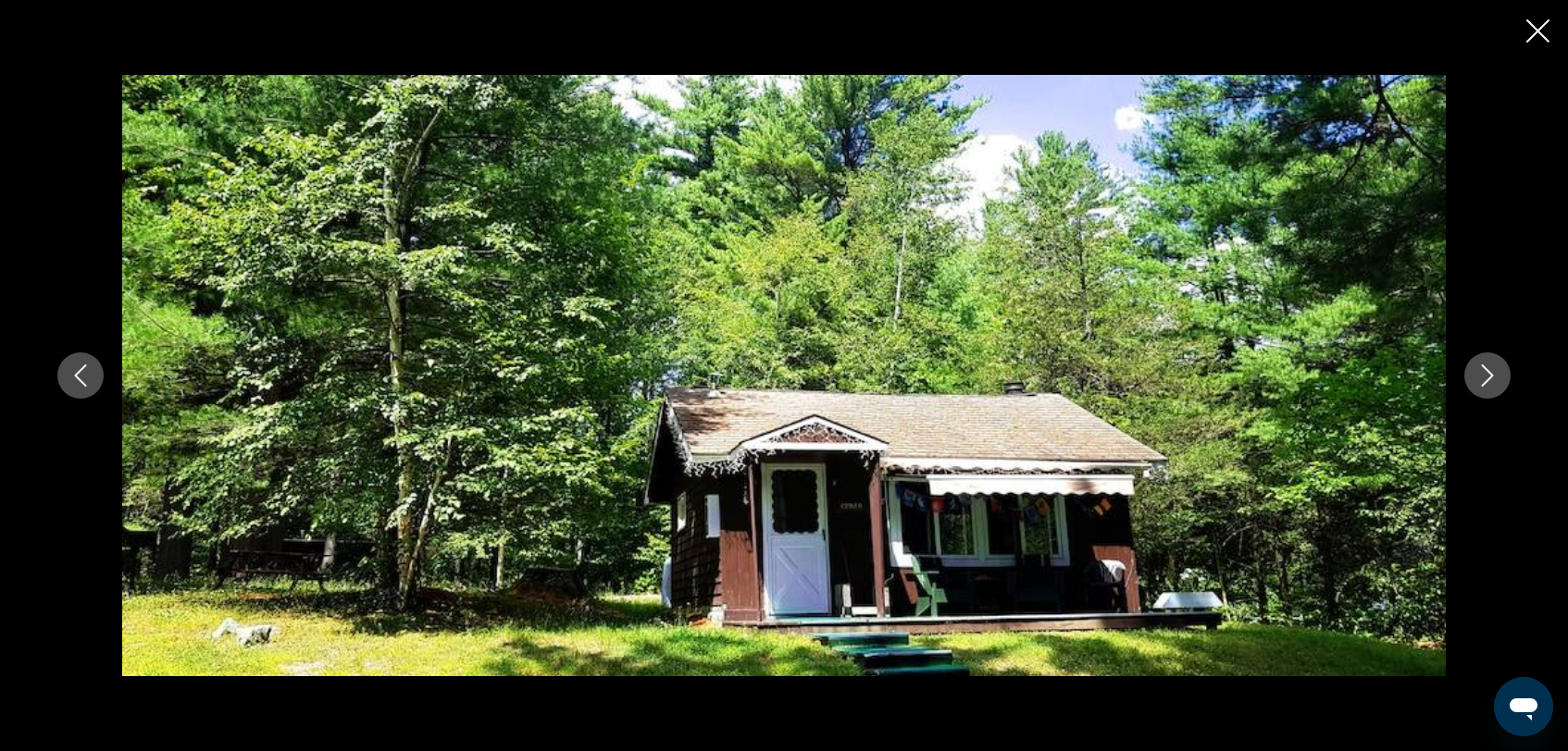
click at [1487, 378] on icon "Next image" at bounding box center [1487, 375] width 22 height 22
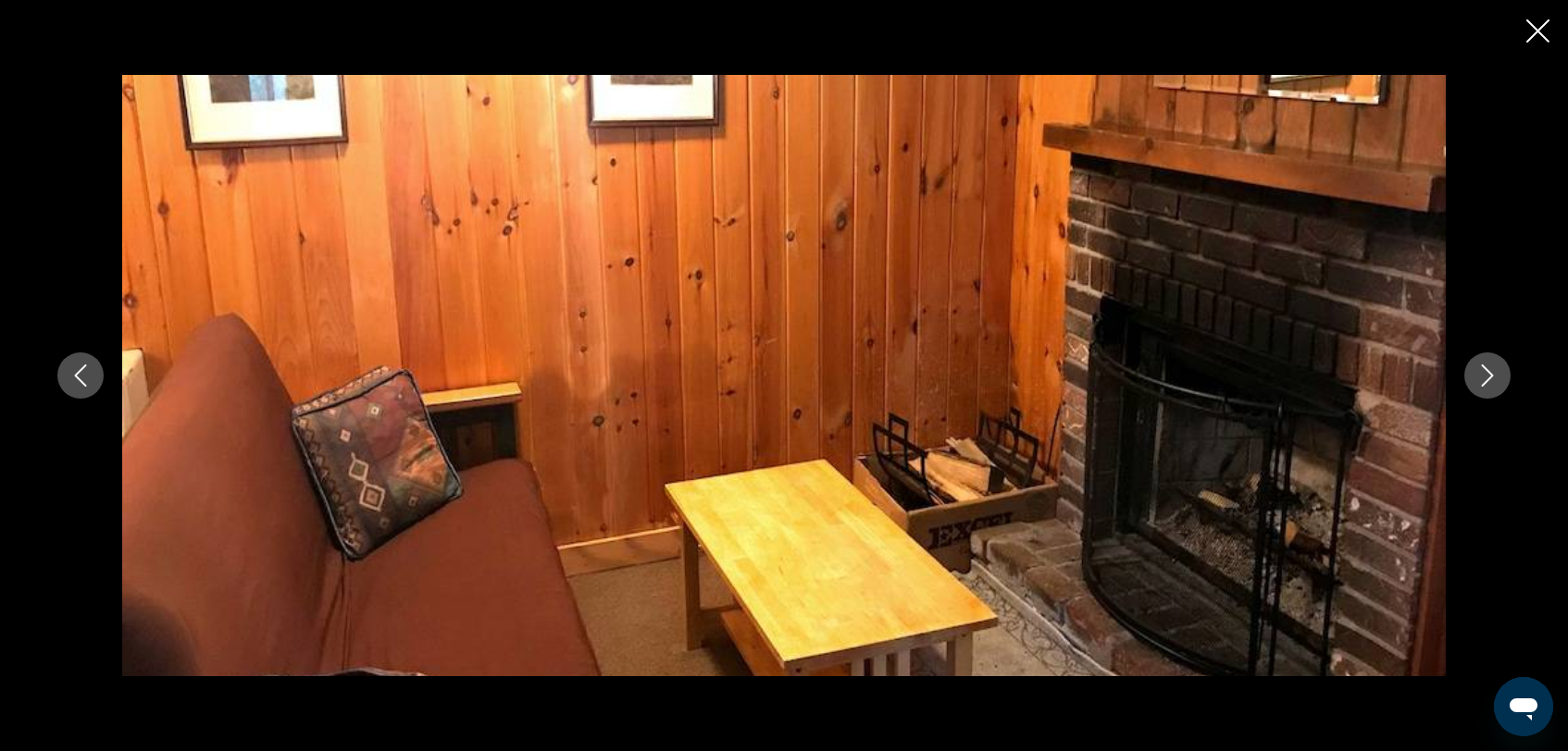
click at [1487, 376] on icon "Next image" at bounding box center [1487, 375] width 22 height 22
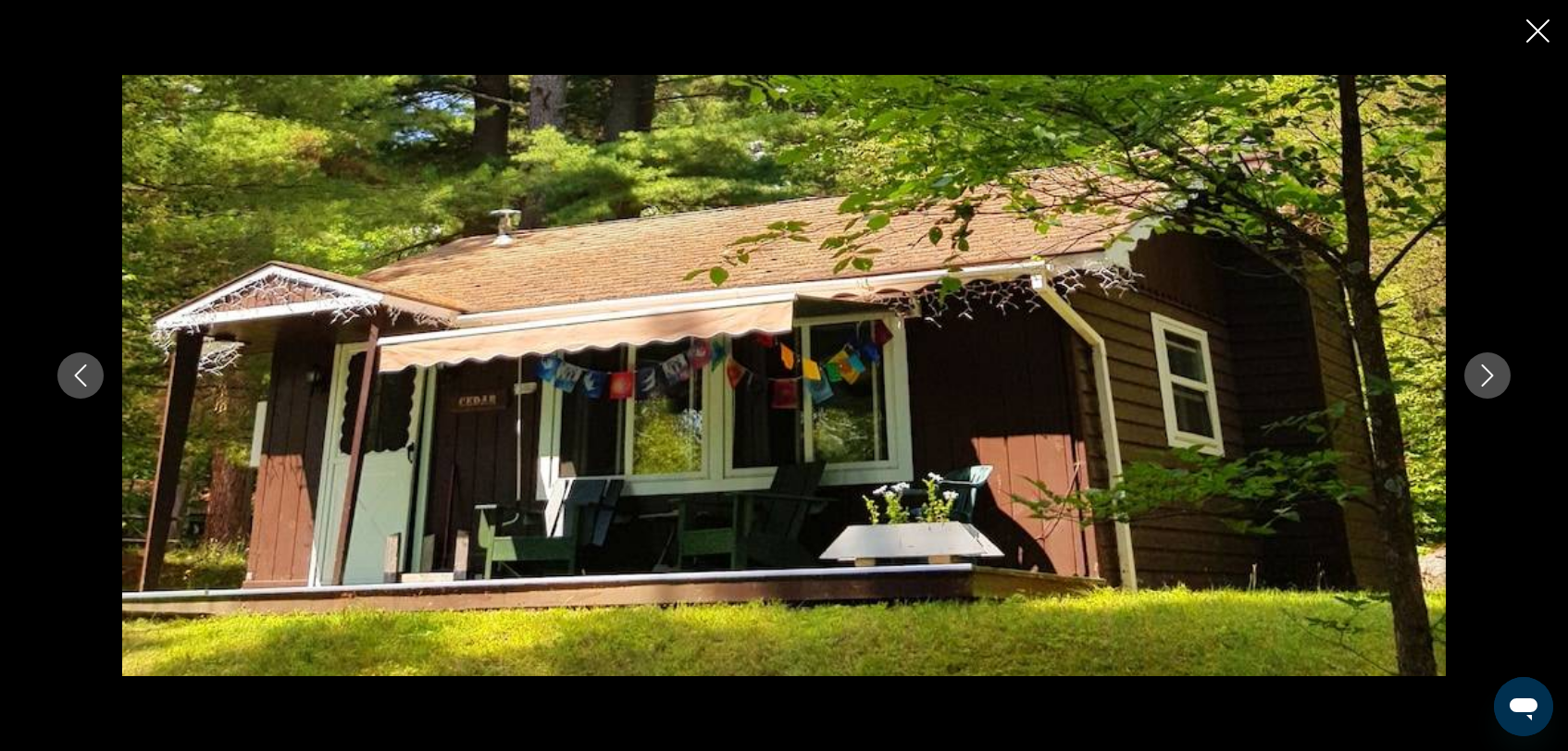
click at [1487, 375] on icon "Next image" at bounding box center [1487, 375] width 22 height 22
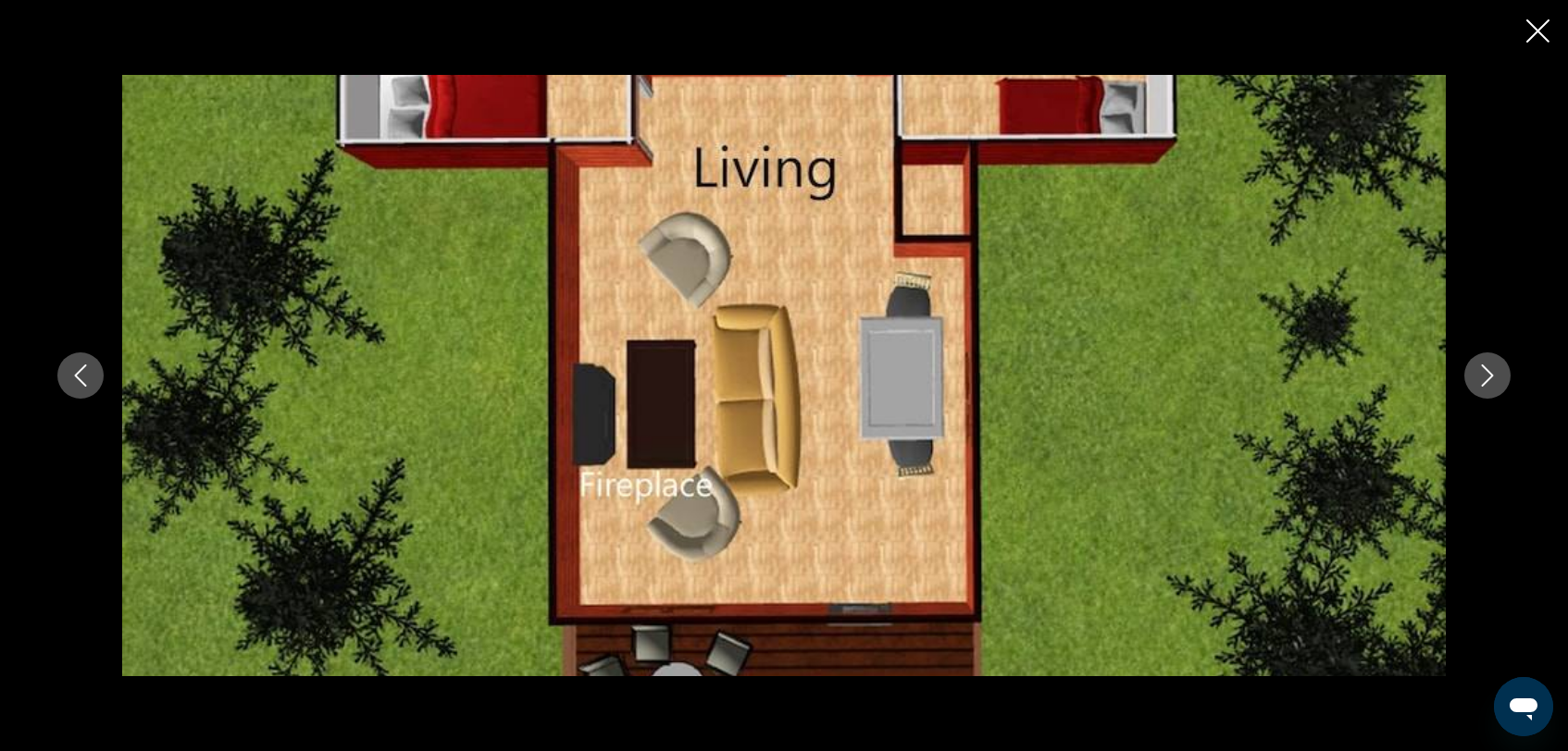
scroll to position [0, 0]
click at [1484, 380] on icon "Next image" at bounding box center [1487, 375] width 22 height 22
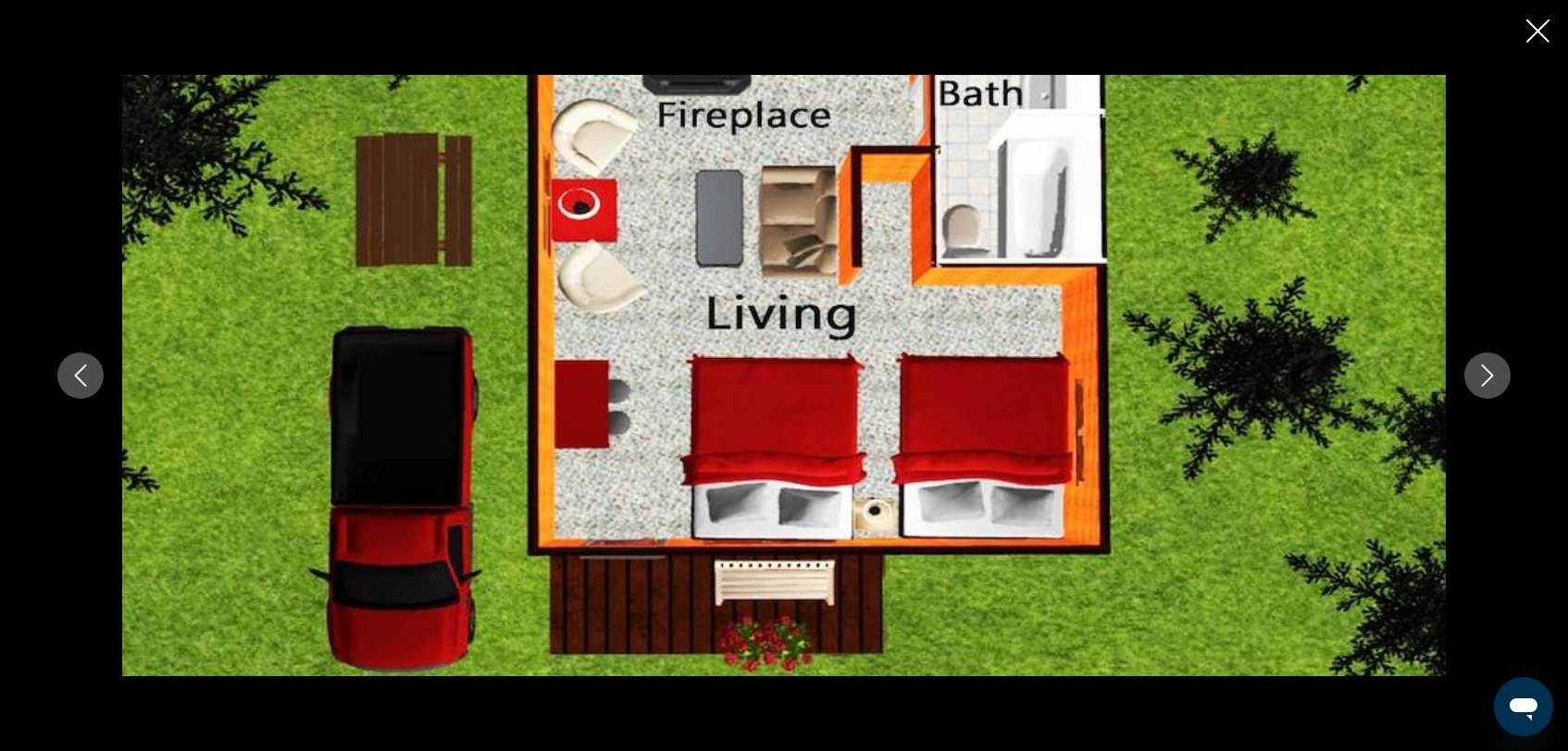
click at [1484, 380] on icon "Next image" at bounding box center [1487, 375] width 22 height 22
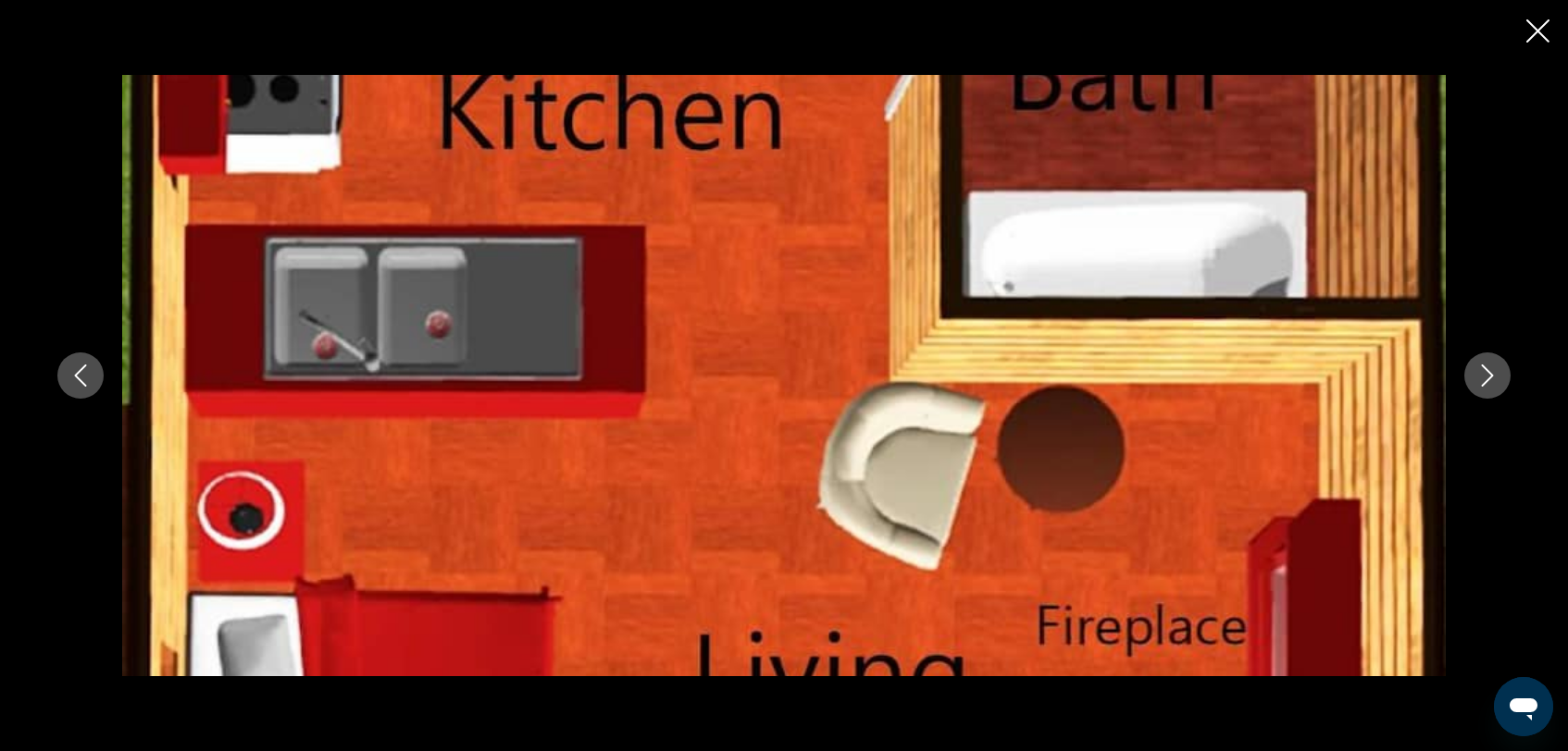
click at [1486, 377] on icon "Next image" at bounding box center [1487, 375] width 22 height 22
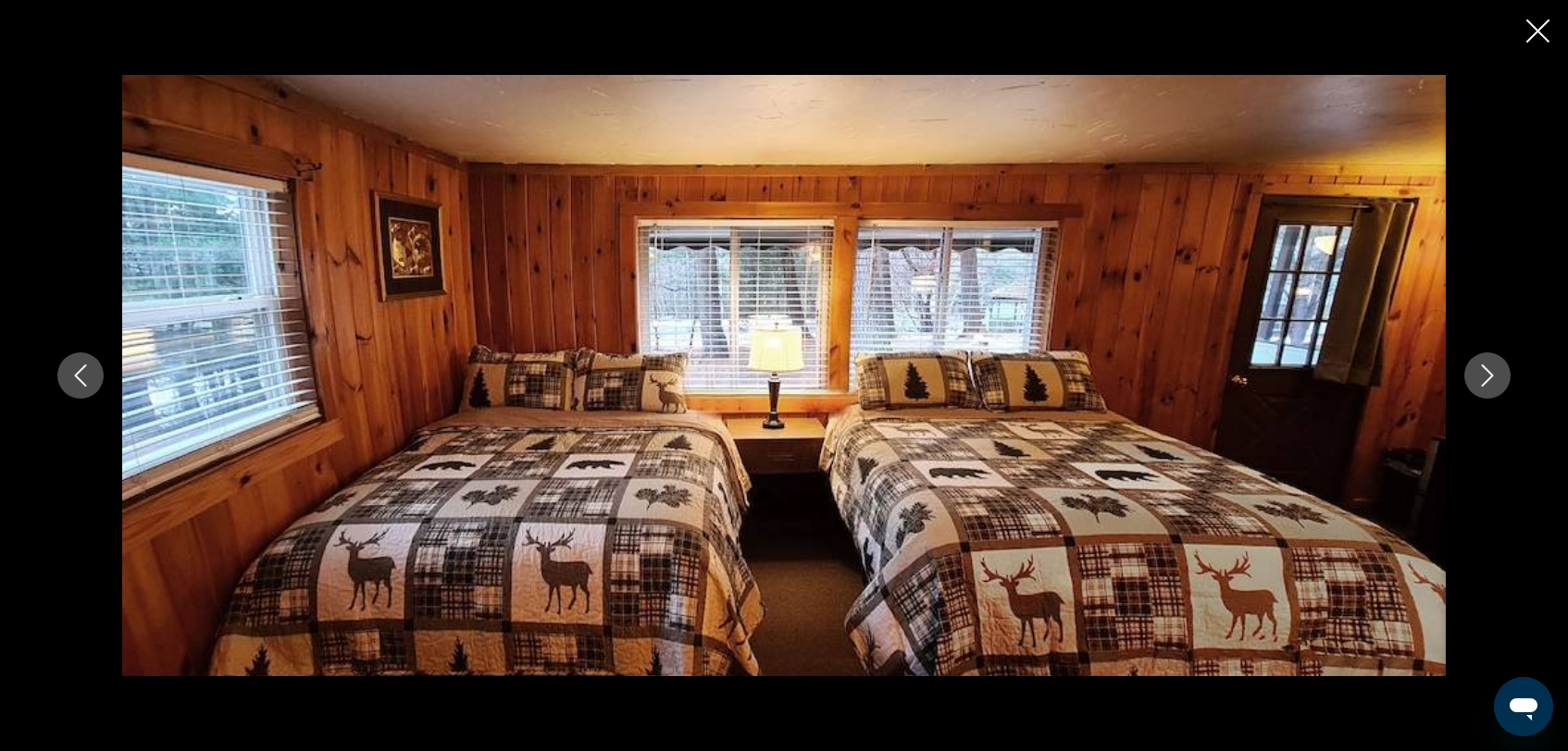
click at [1486, 377] on icon "Next image" at bounding box center [1487, 375] width 22 height 22
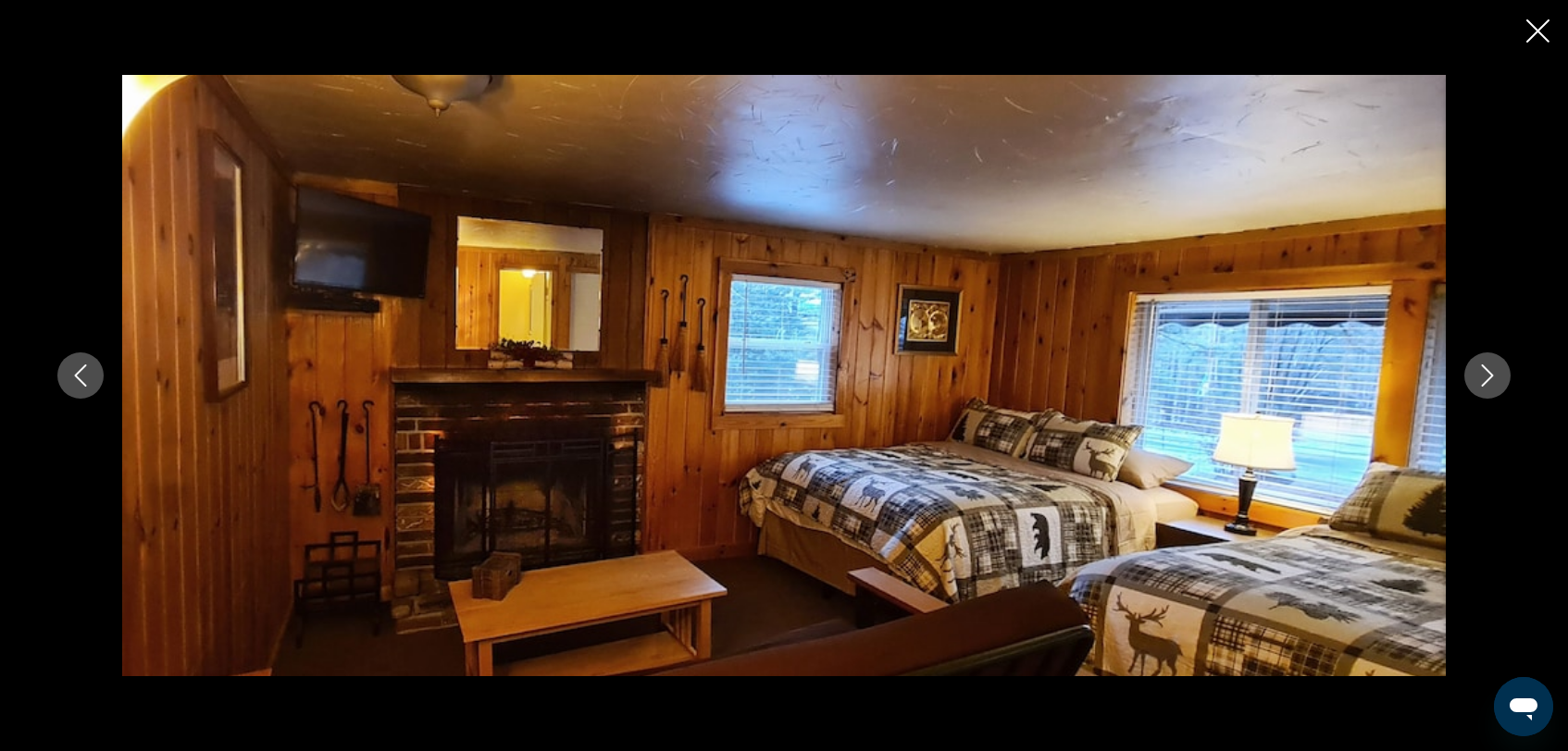
click at [1486, 377] on icon "Next image" at bounding box center [1487, 375] width 22 height 22
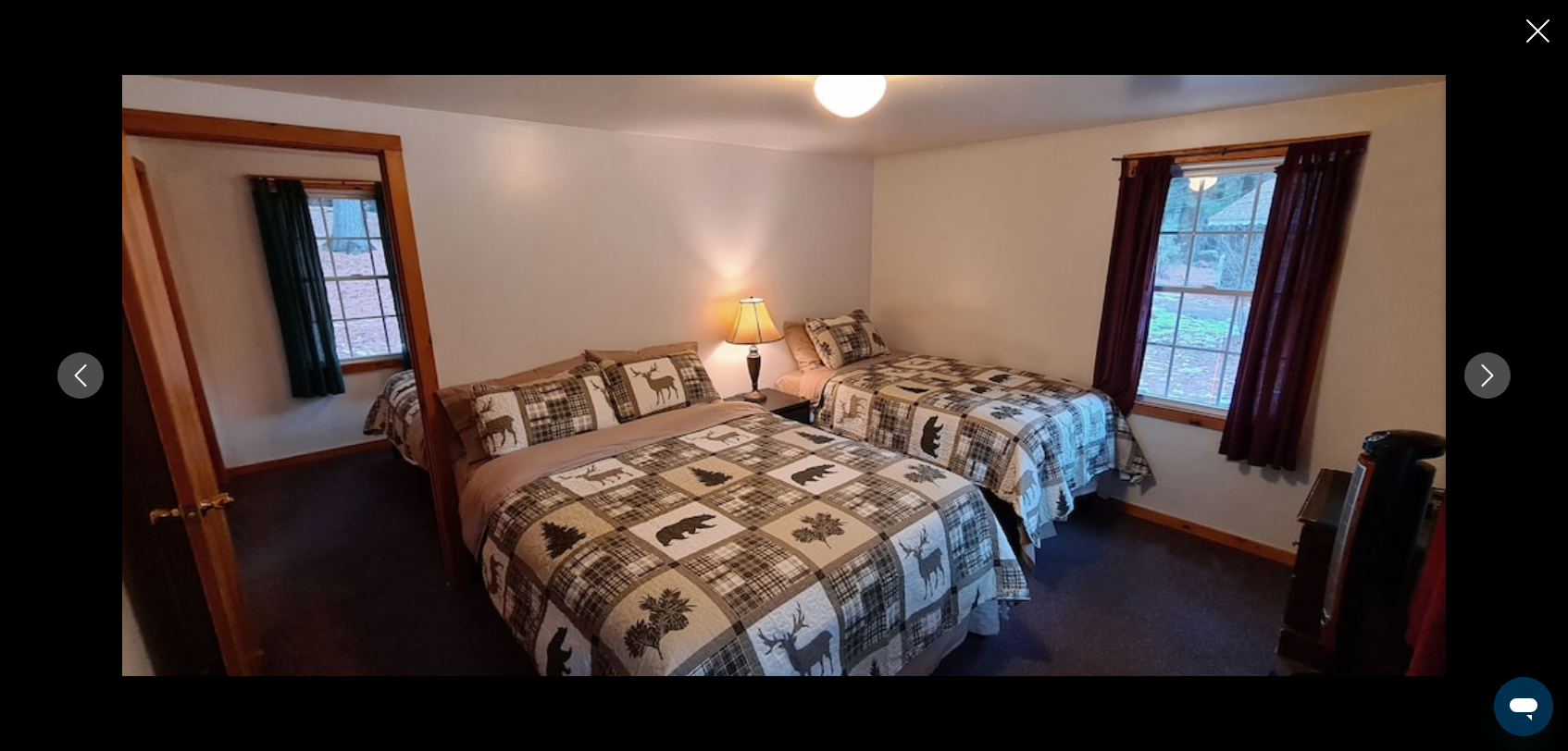
click at [1486, 377] on icon "Next image" at bounding box center [1487, 375] width 22 height 22
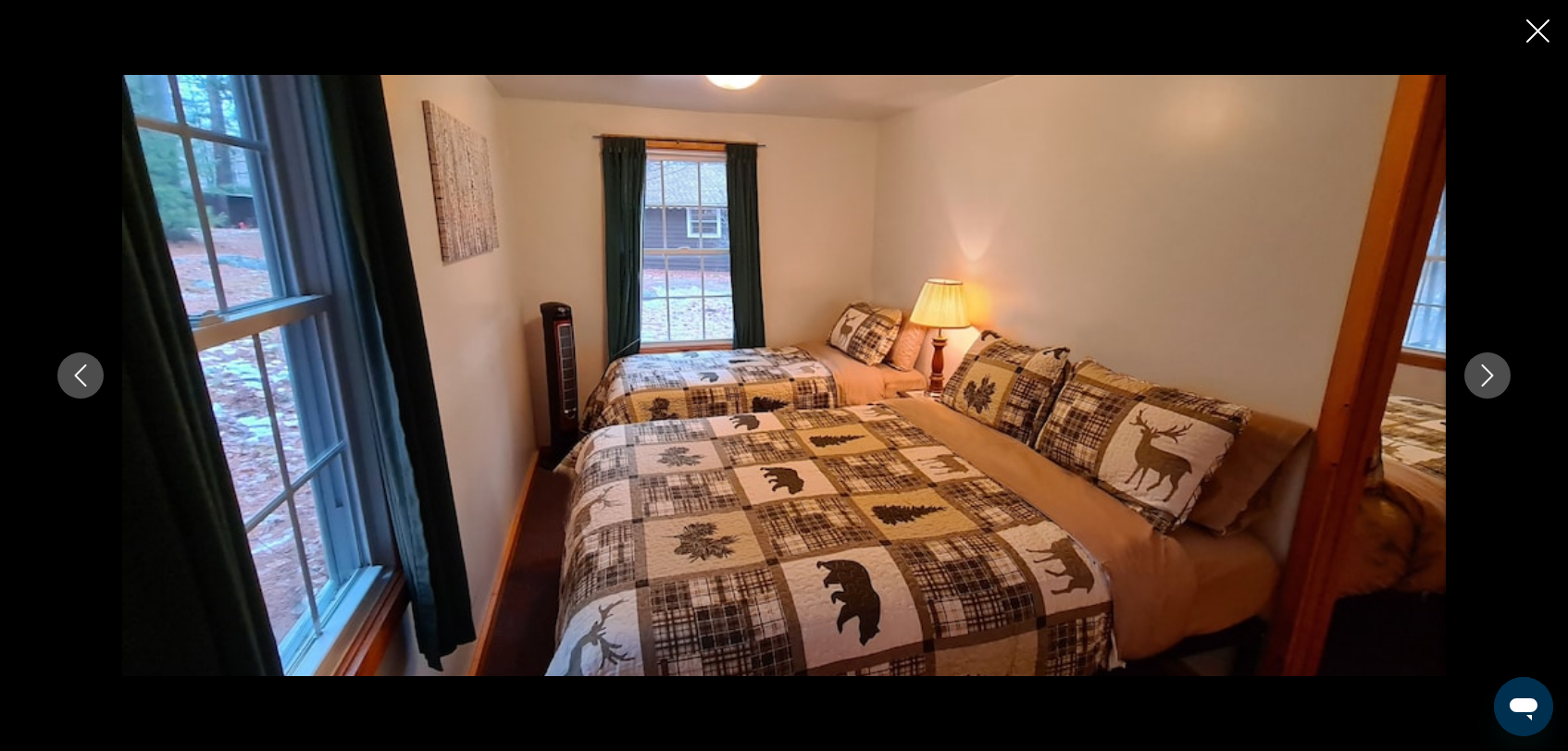
click at [1486, 377] on icon "Next image" at bounding box center [1487, 375] width 22 height 22
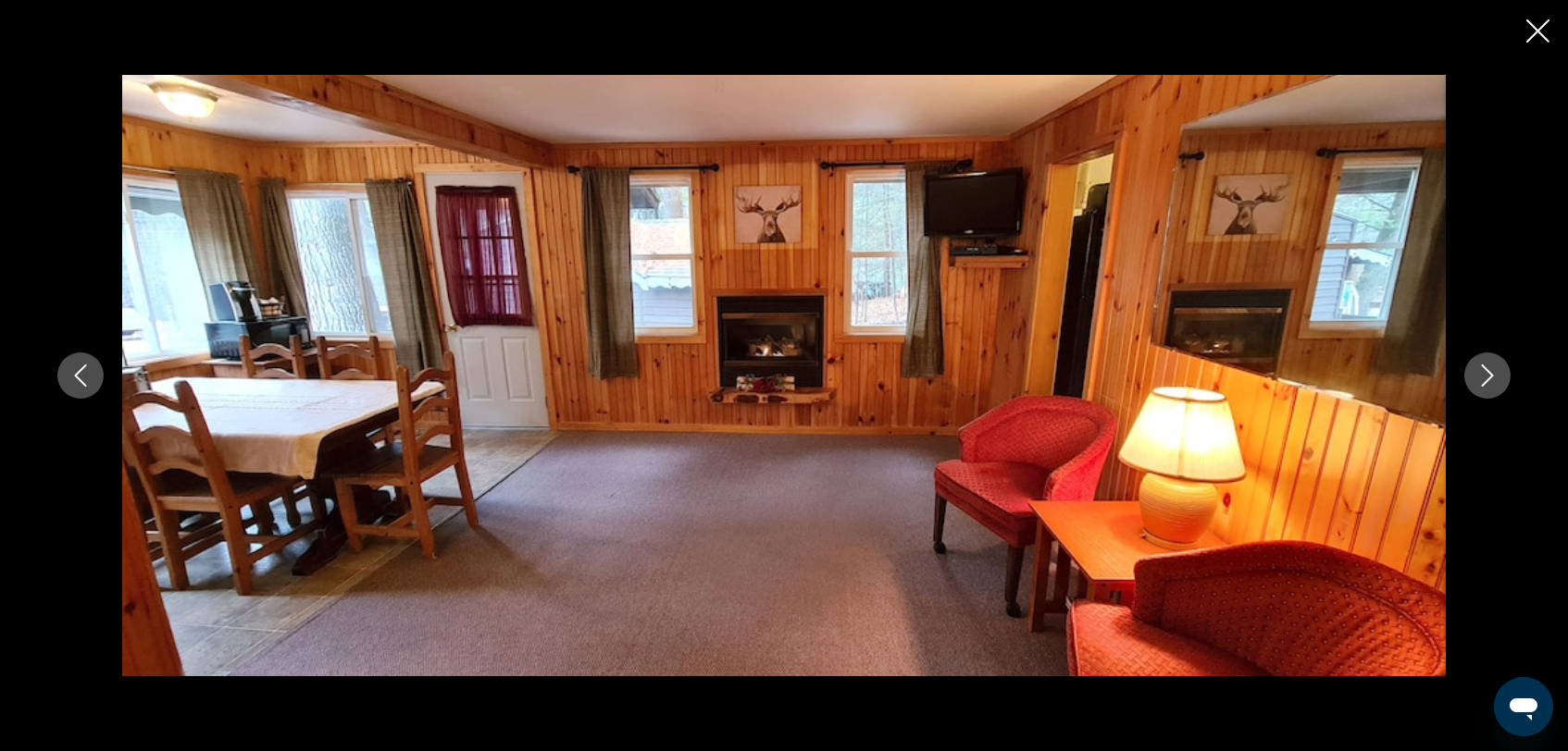
click at [1486, 377] on icon "Next image" at bounding box center [1487, 375] width 22 height 22
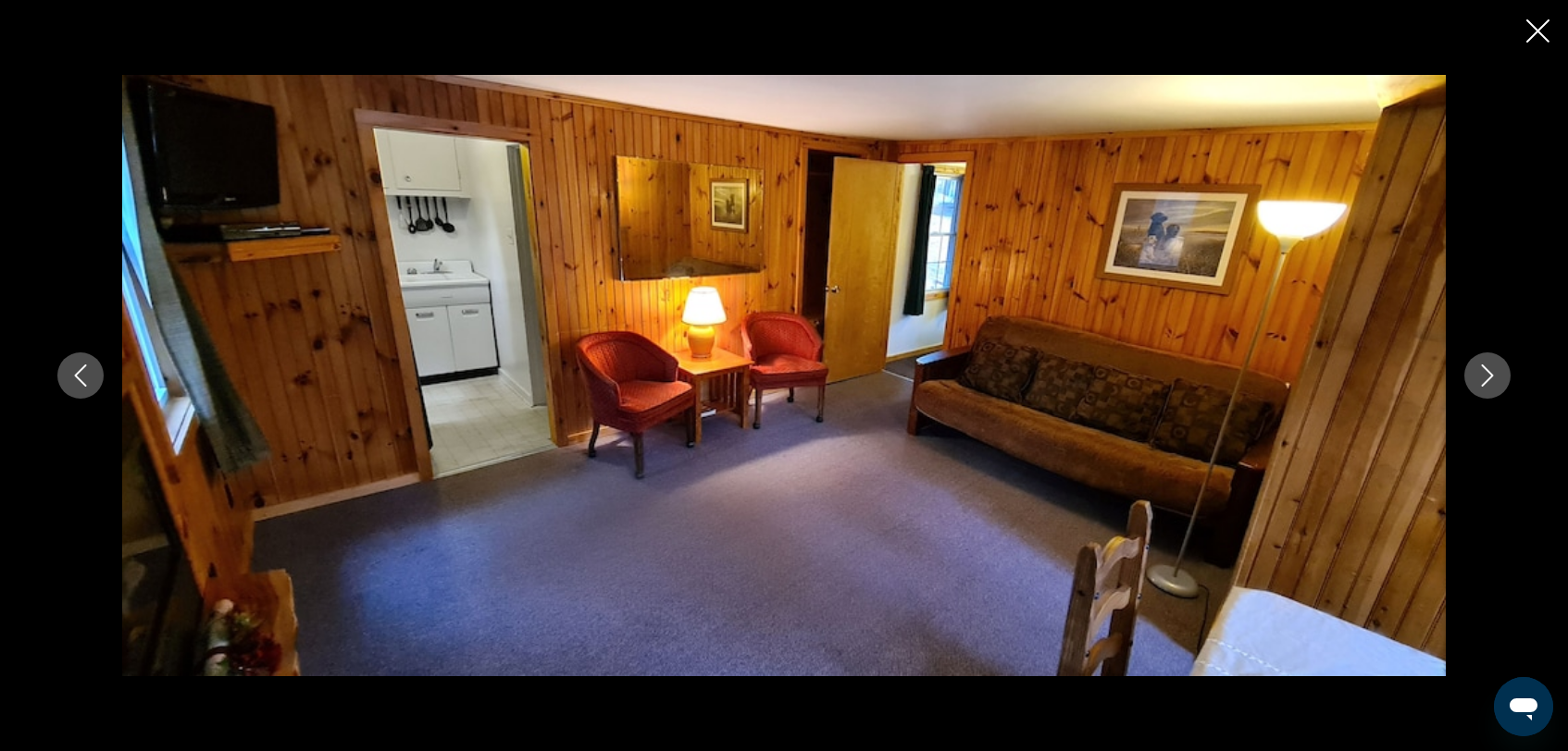
click at [1487, 378] on icon "Next image" at bounding box center [1487, 375] width 22 height 22
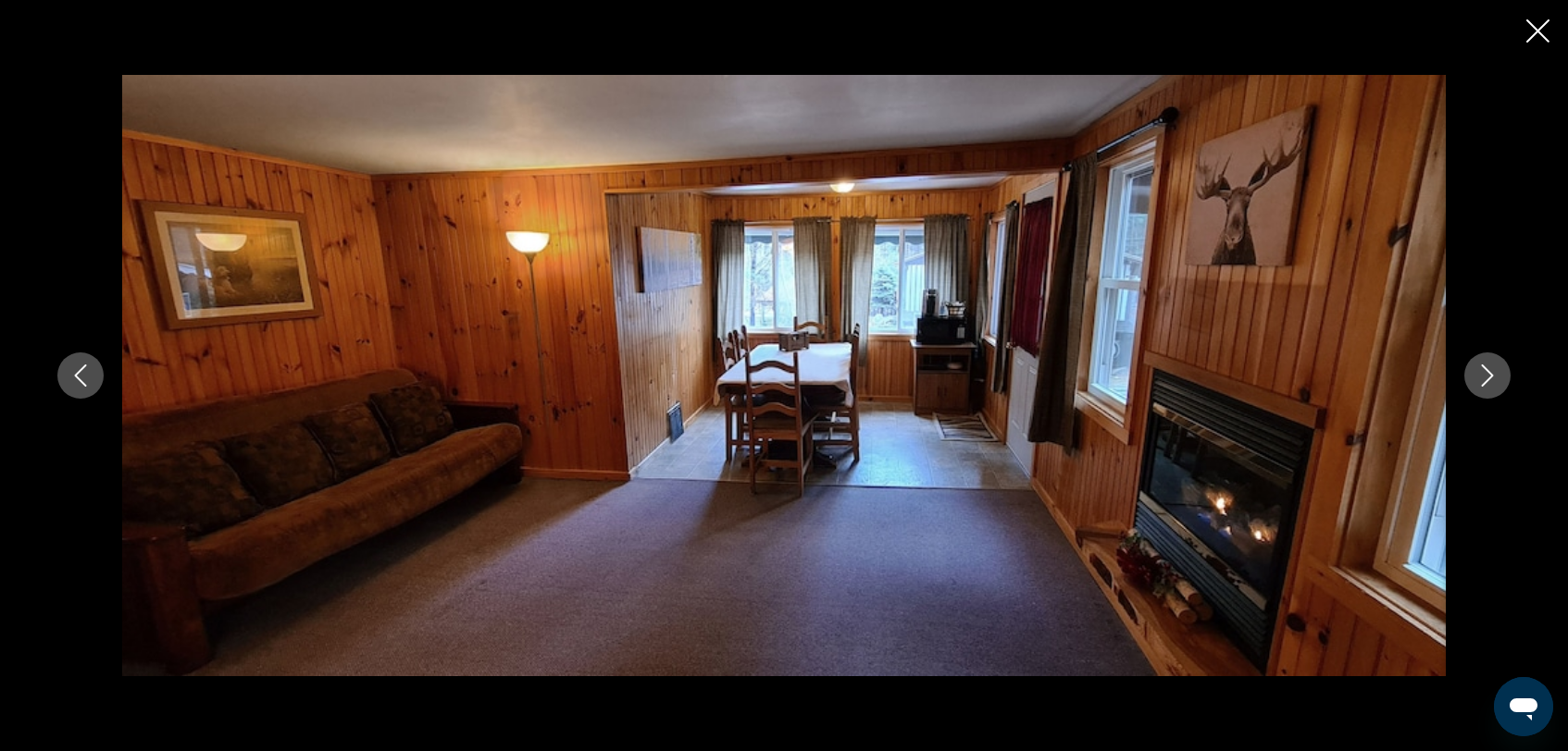
click at [1487, 378] on icon "Next image" at bounding box center [1487, 375] width 22 height 22
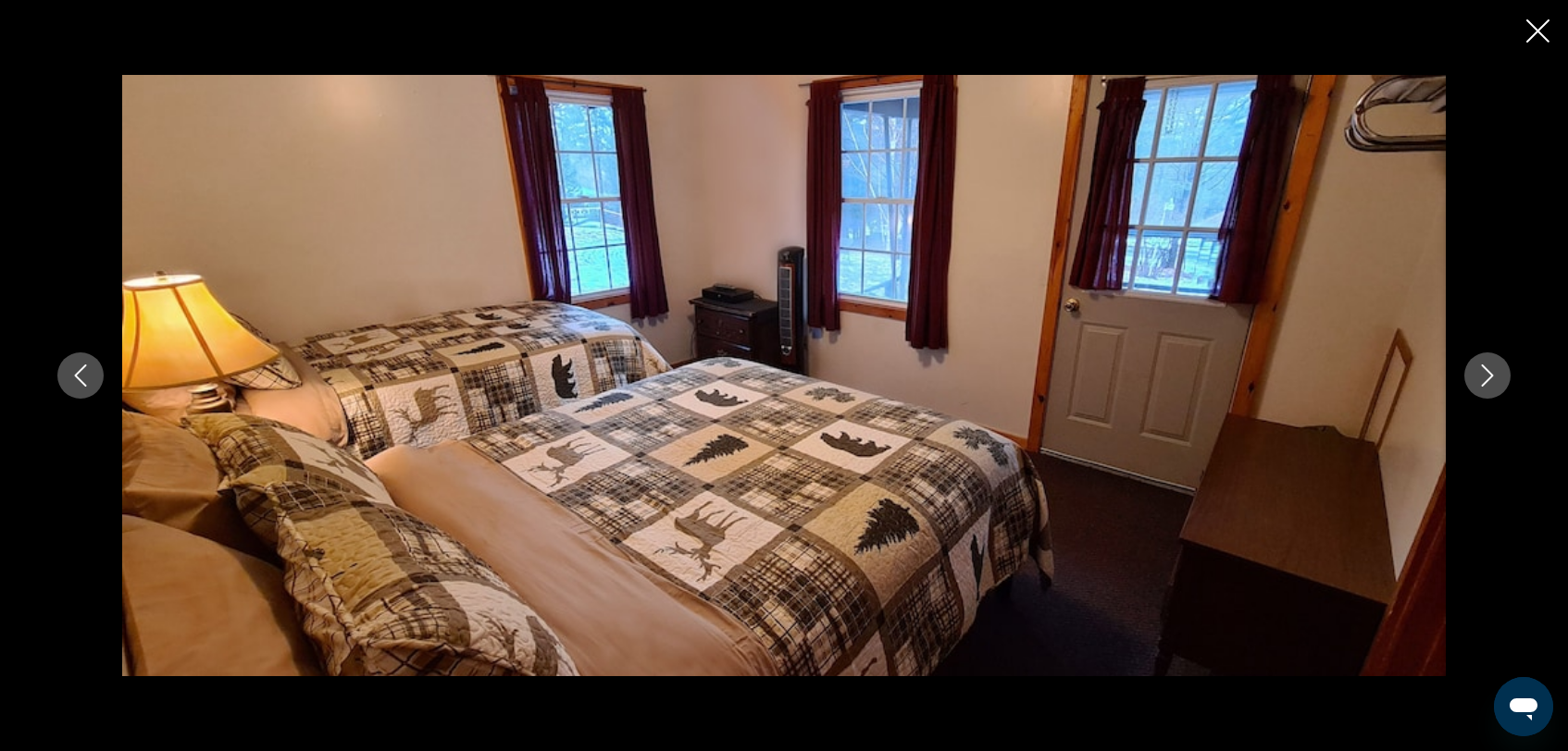
click at [1487, 378] on icon "Next image" at bounding box center [1487, 375] width 22 height 22
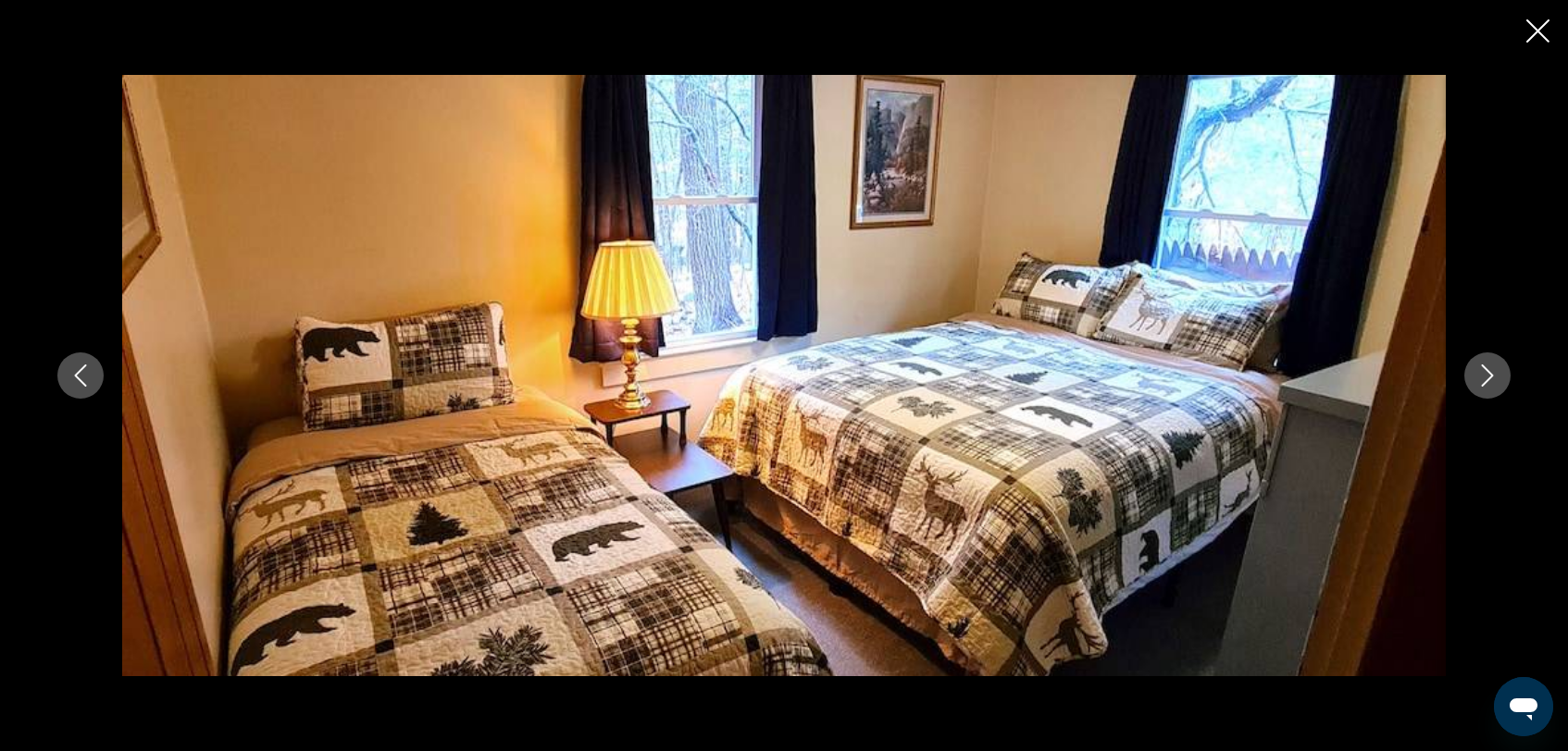
click at [1487, 378] on icon "Next image" at bounding box center [1487, 375] width 22 height 22
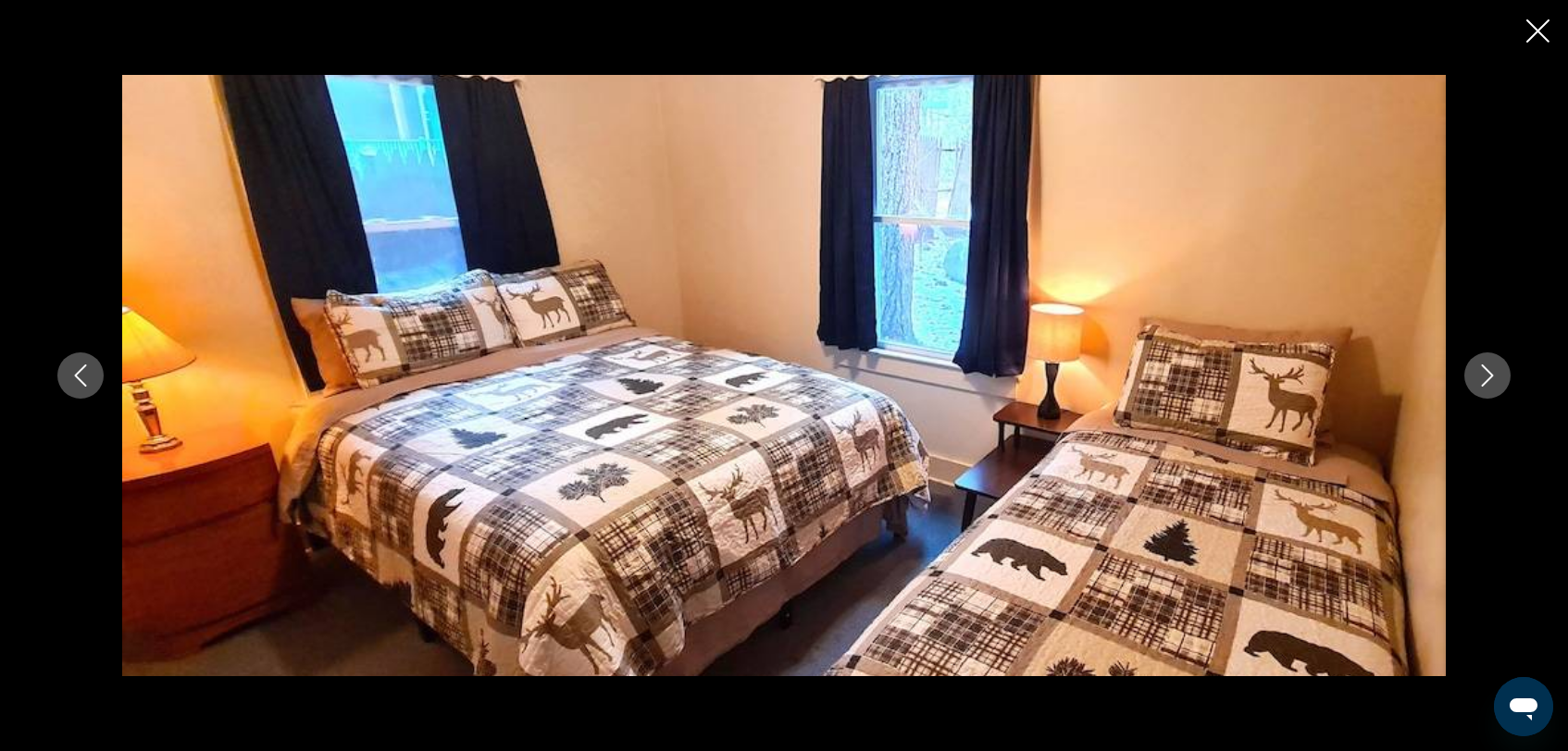
click at [1487, 378] on icon "Next image" at bounding box center [1487, 375] width 22 height 22
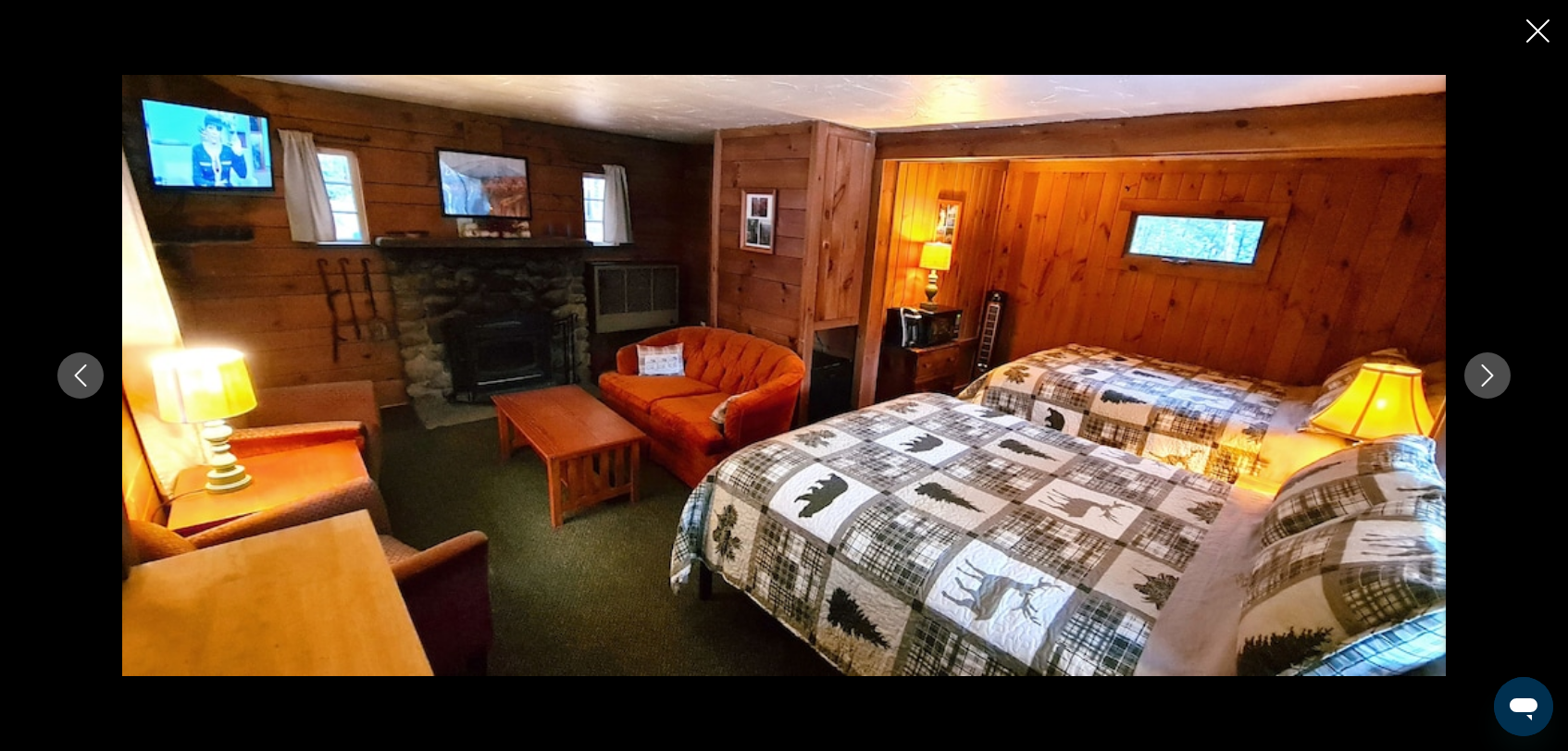
click at [1487, 378] on icon "Next image" at bounding box center [1487, 375] width 22 height 22
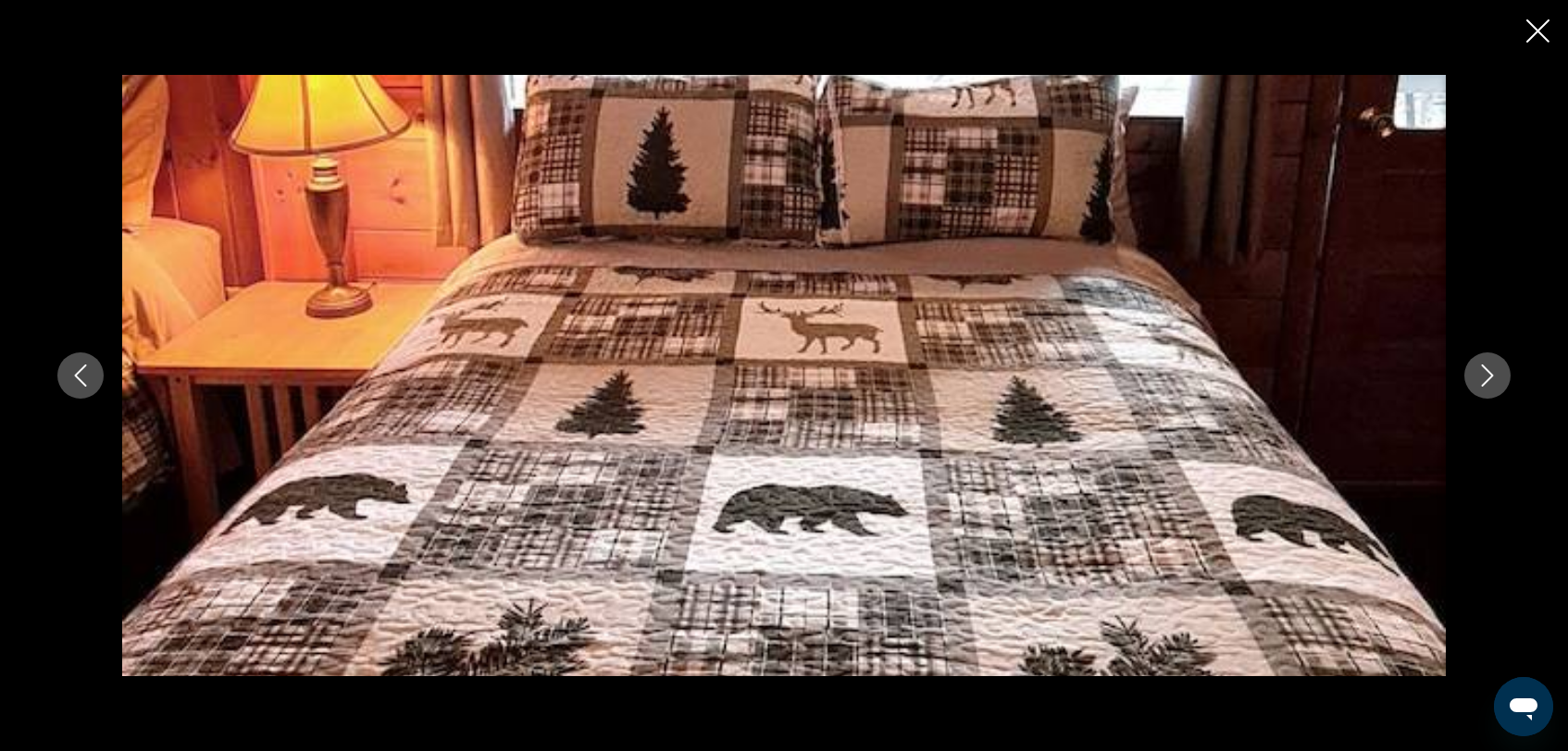
click at [1487, 378] on icon "Next image" at bounding box center [1487, 375] width 22 height 22
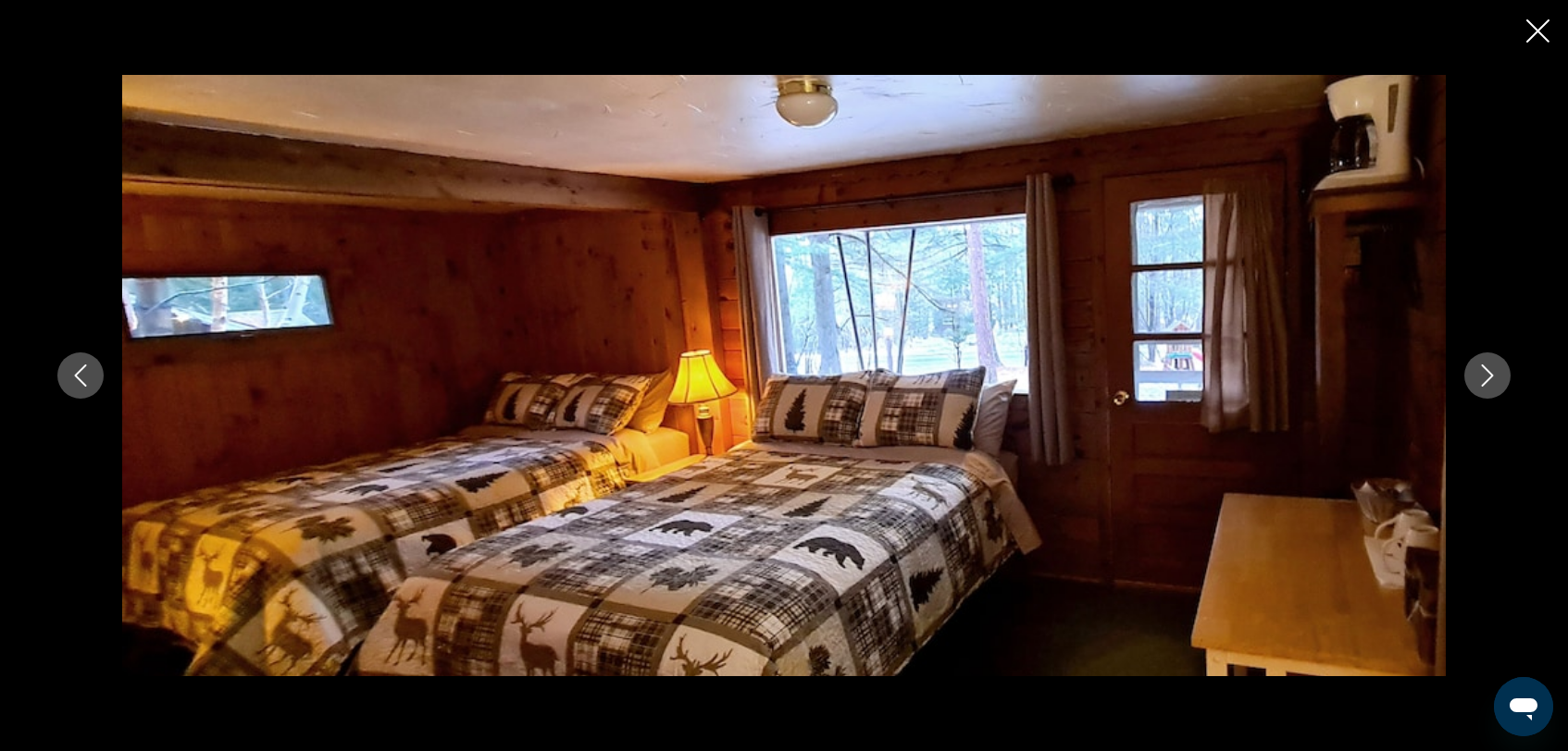
click at [1487, 378] on icon "Next image" at bounding box center [1487, 375] width 22 height 22
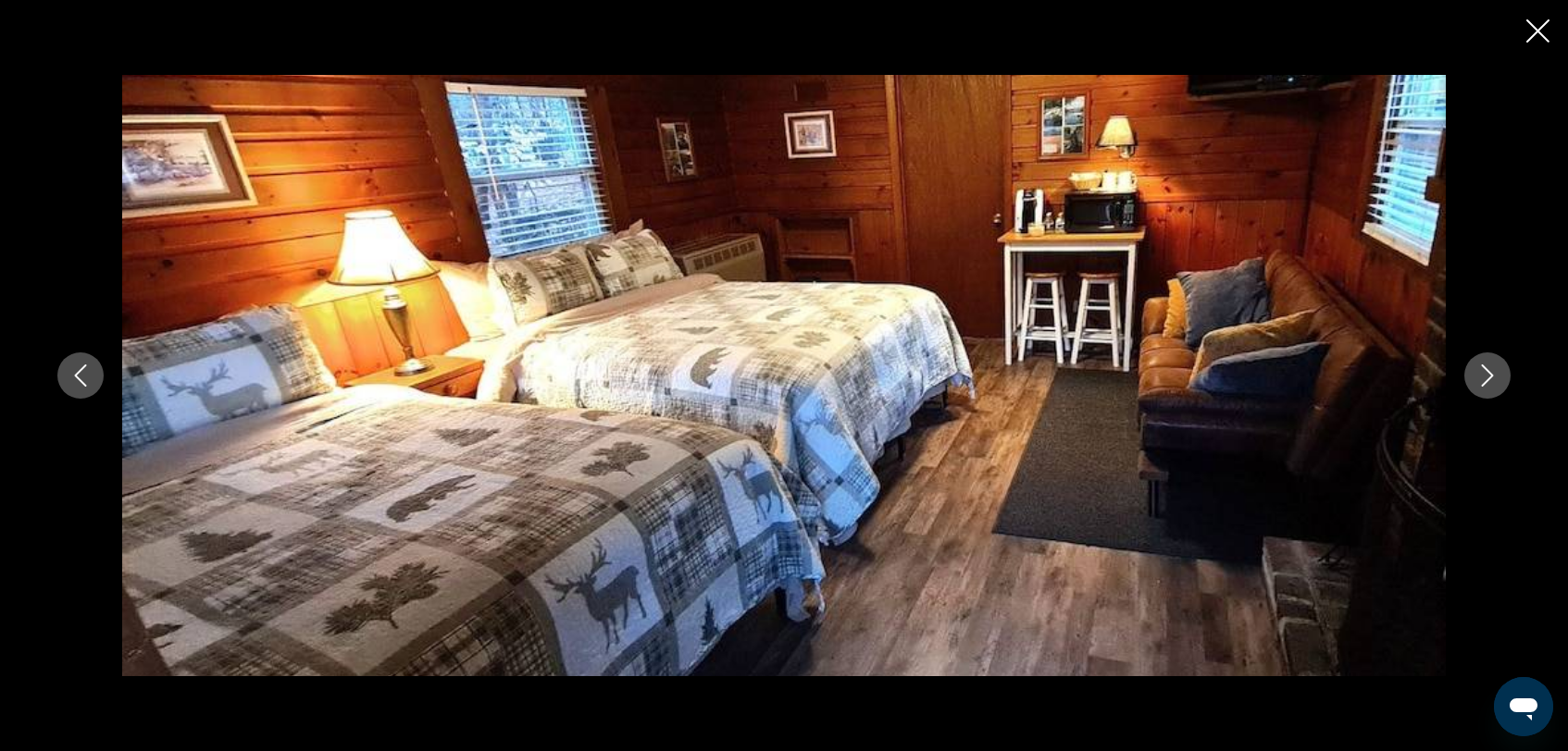
click at [1487, 378] on icon "Next image" at bounding box center [1487, 375] width 22 height 22
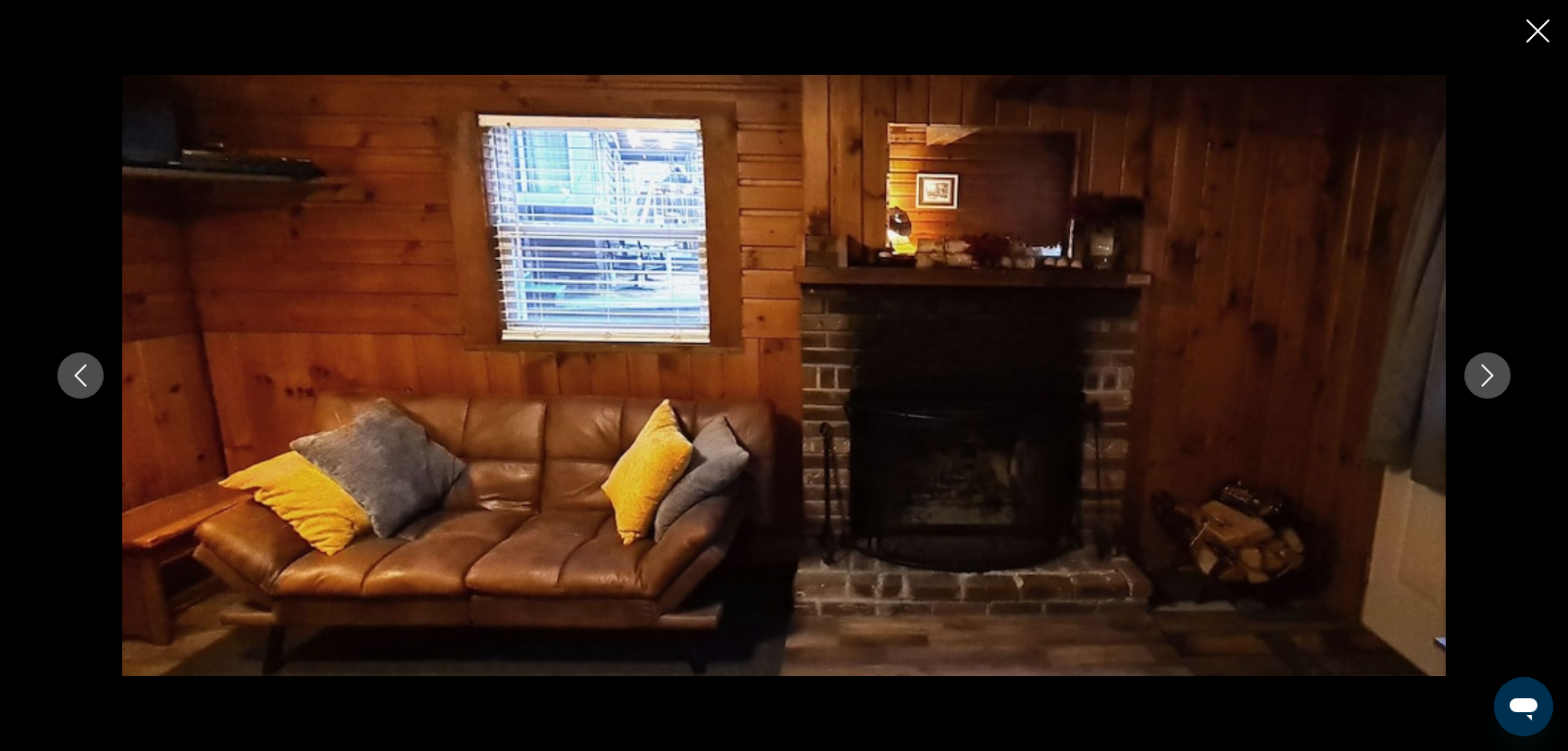
click at [1487, 378] on icon "Next image" at bounding box center [1487, 375] width 22 height 22
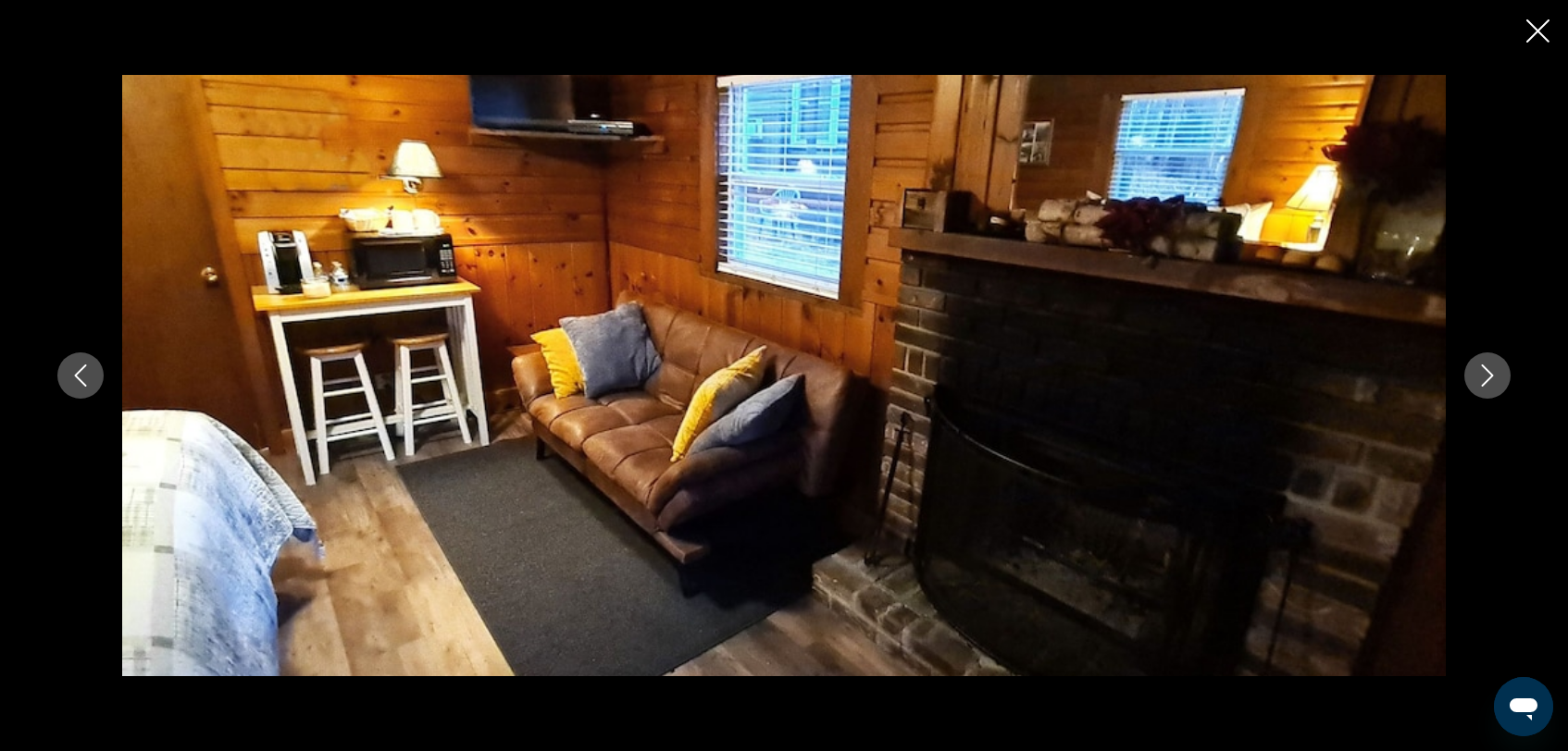
click at [1487, 378] on icon "Next image" at bounding box center [1487, 375] width 22 height 22
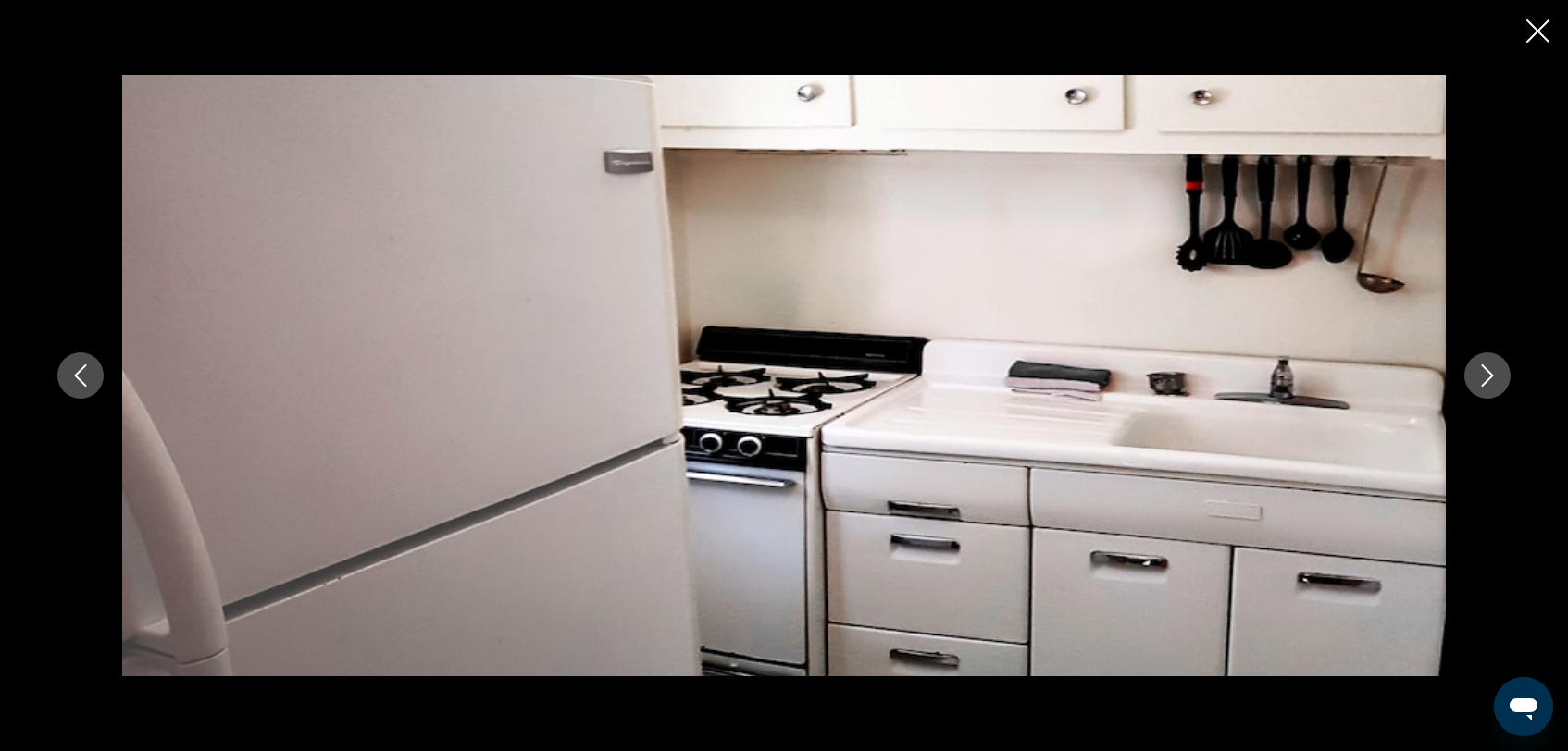
click at [1487, 378] on icon "Next image" at bounding box center [1487, 375] width 22 height 22
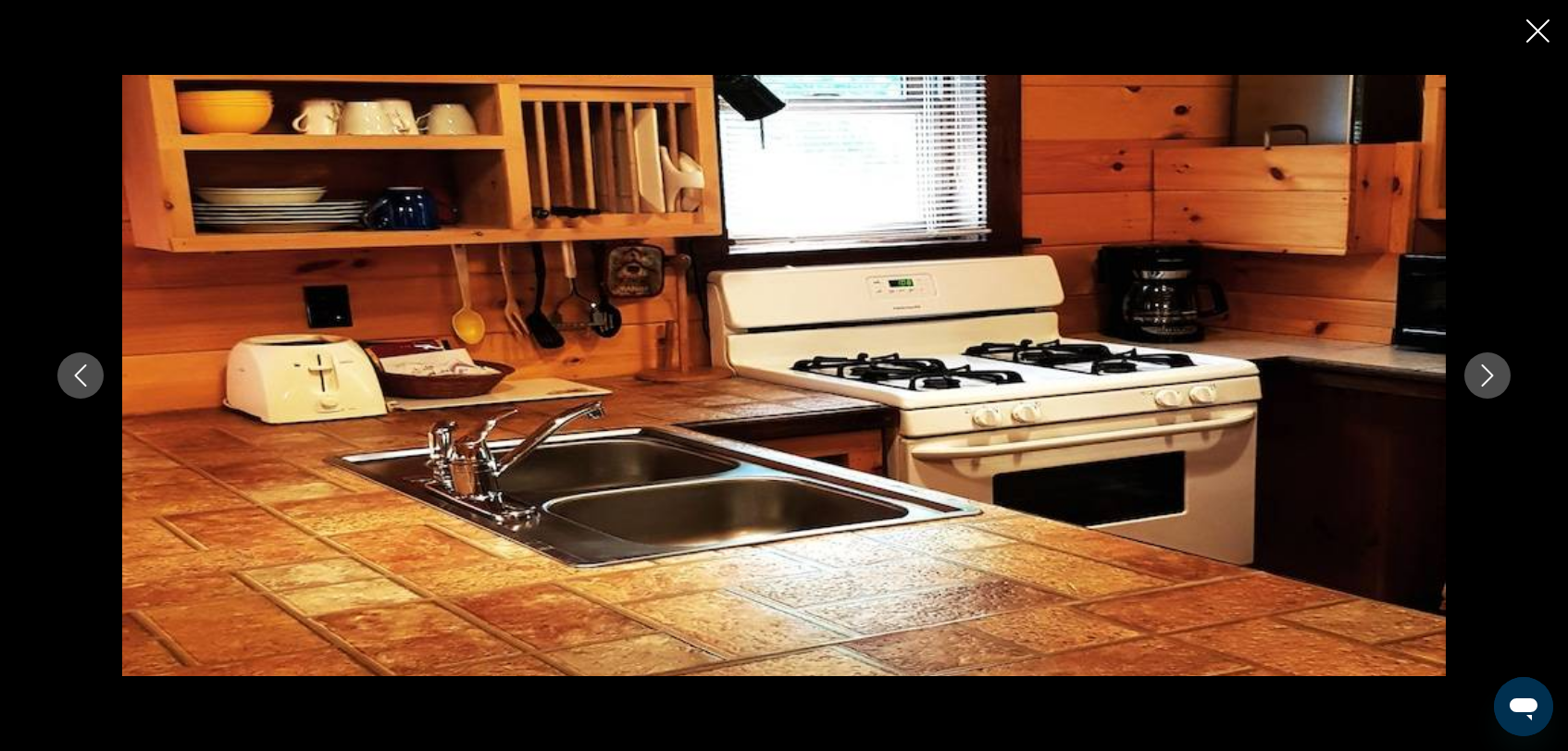
click at [1487, 378] on icon "Next image" at bounding box center [1487, 375] width 22 height 22
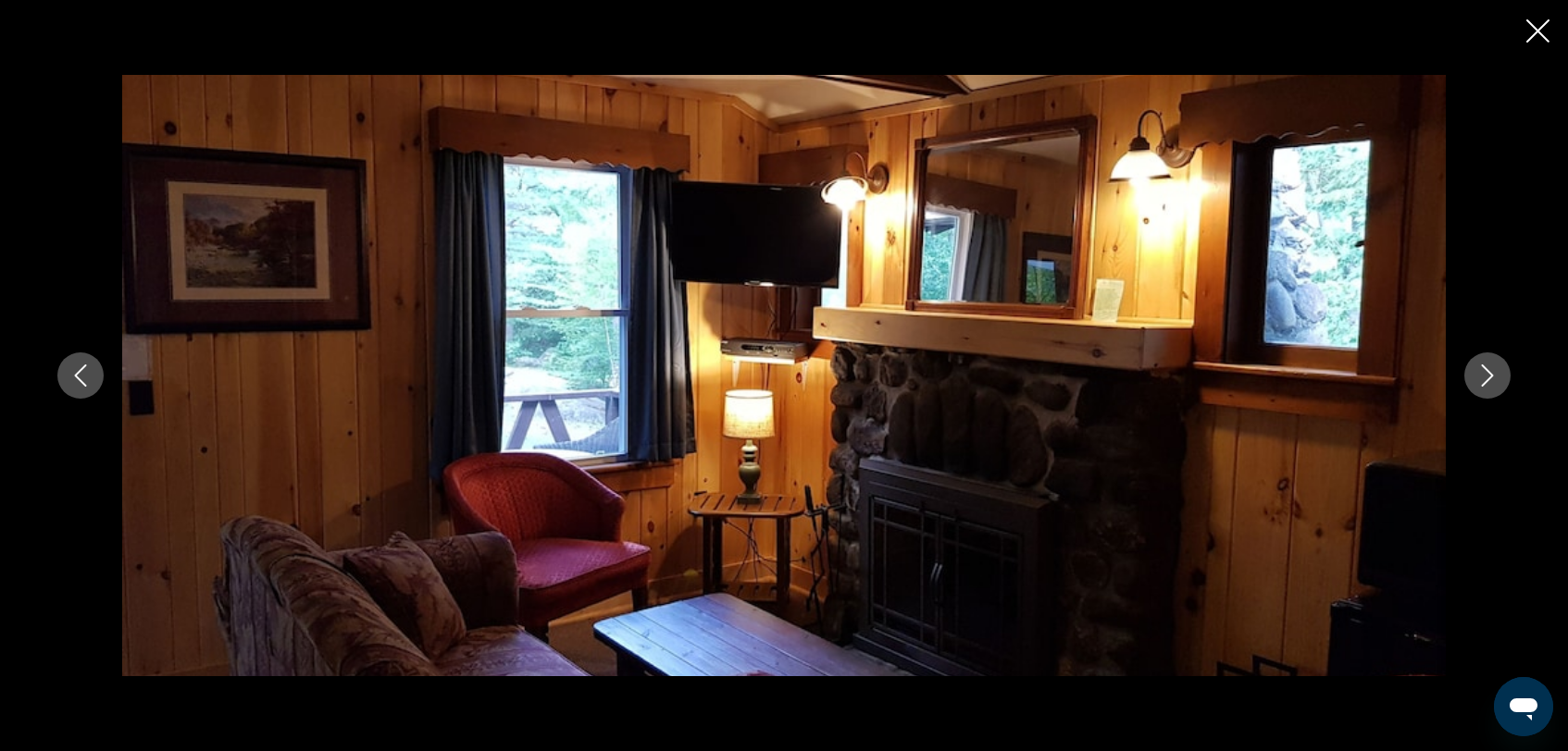
click at [1487, 378] on icon "Next image" at bounding box center [1487, 375] width 22 height 22
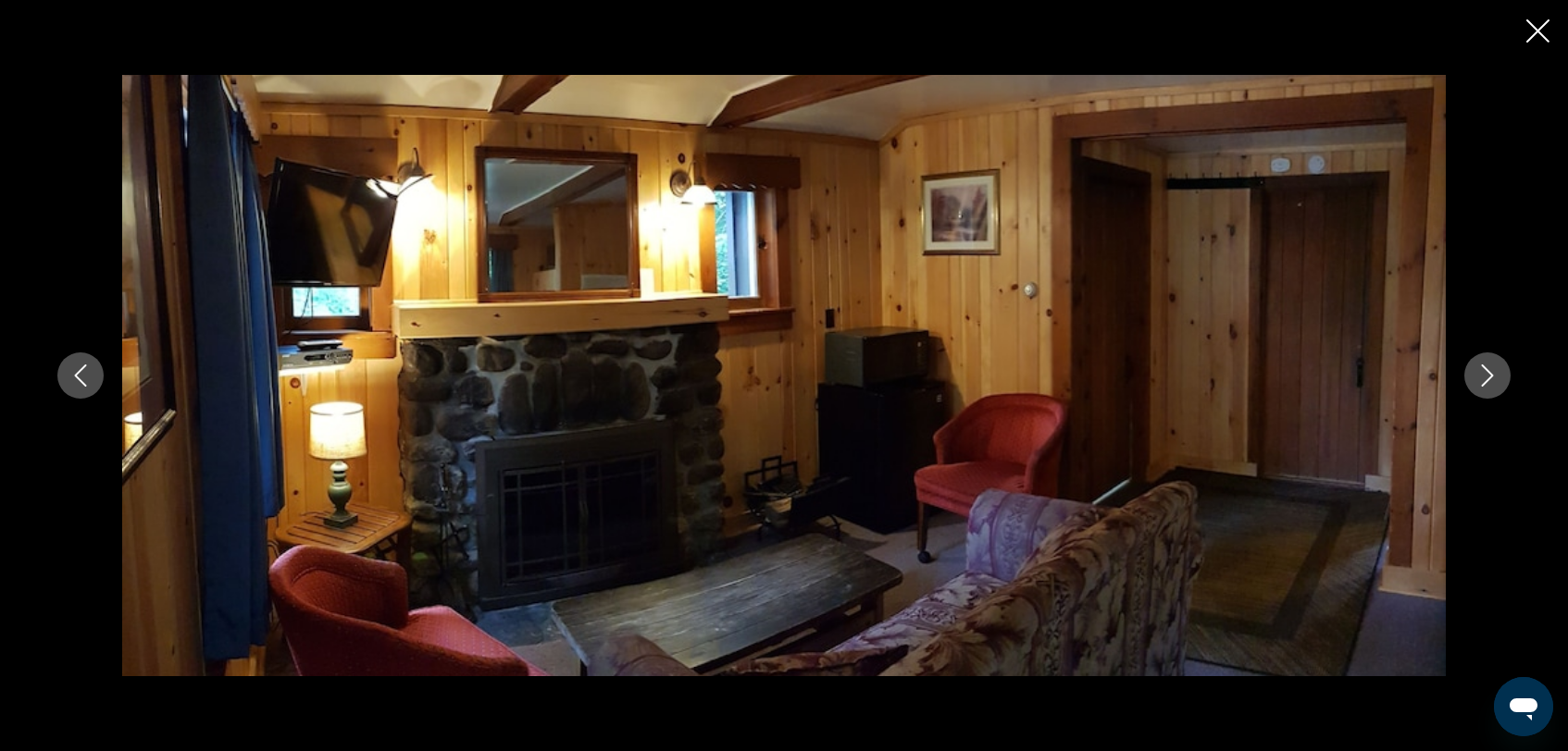
click at [1487, 378] on icon "Next image" at bounding box center [1487, 375] width 22 height 22
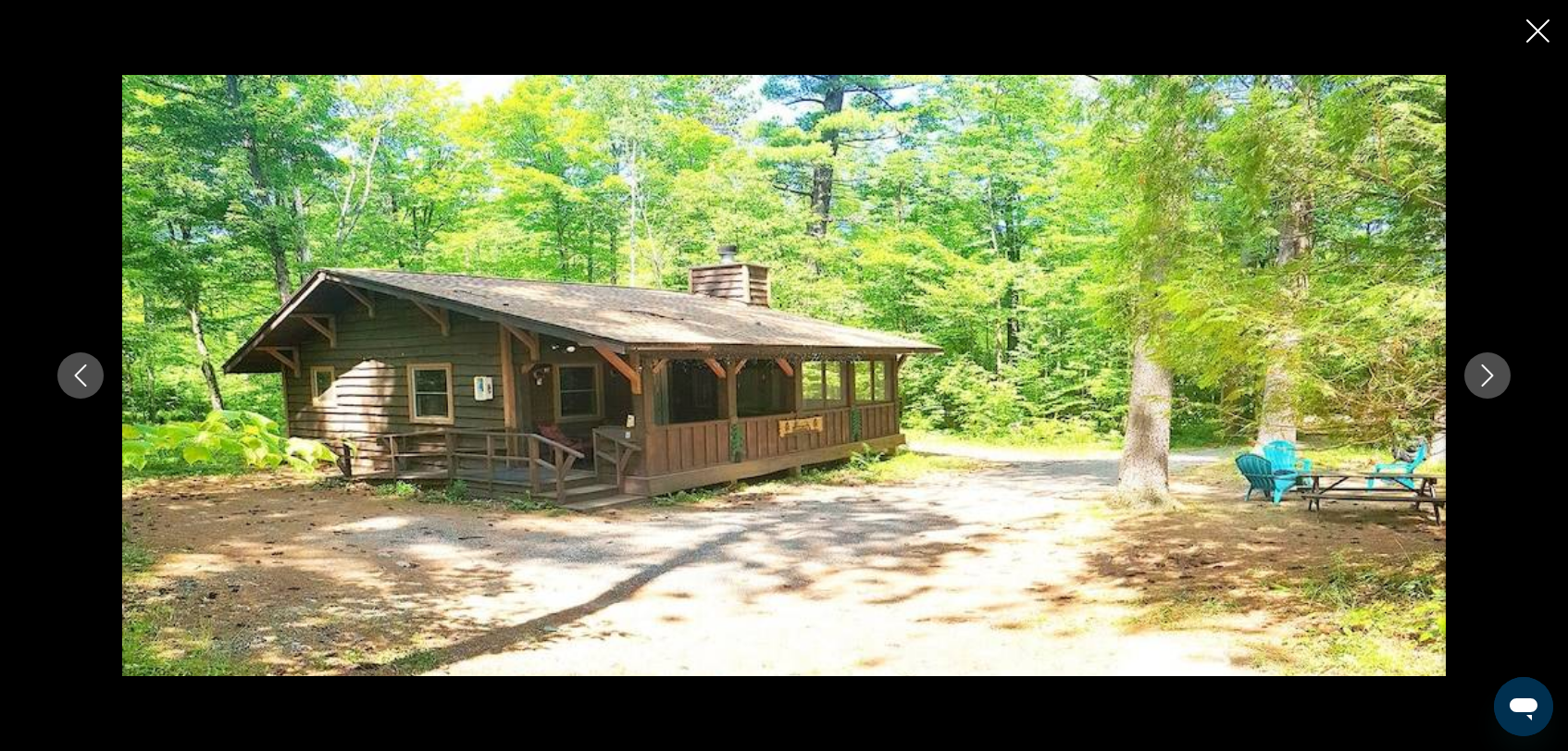
click at [1487, 378] on icon "Next image" at bounding box center [1487, 375] width 22 height 22
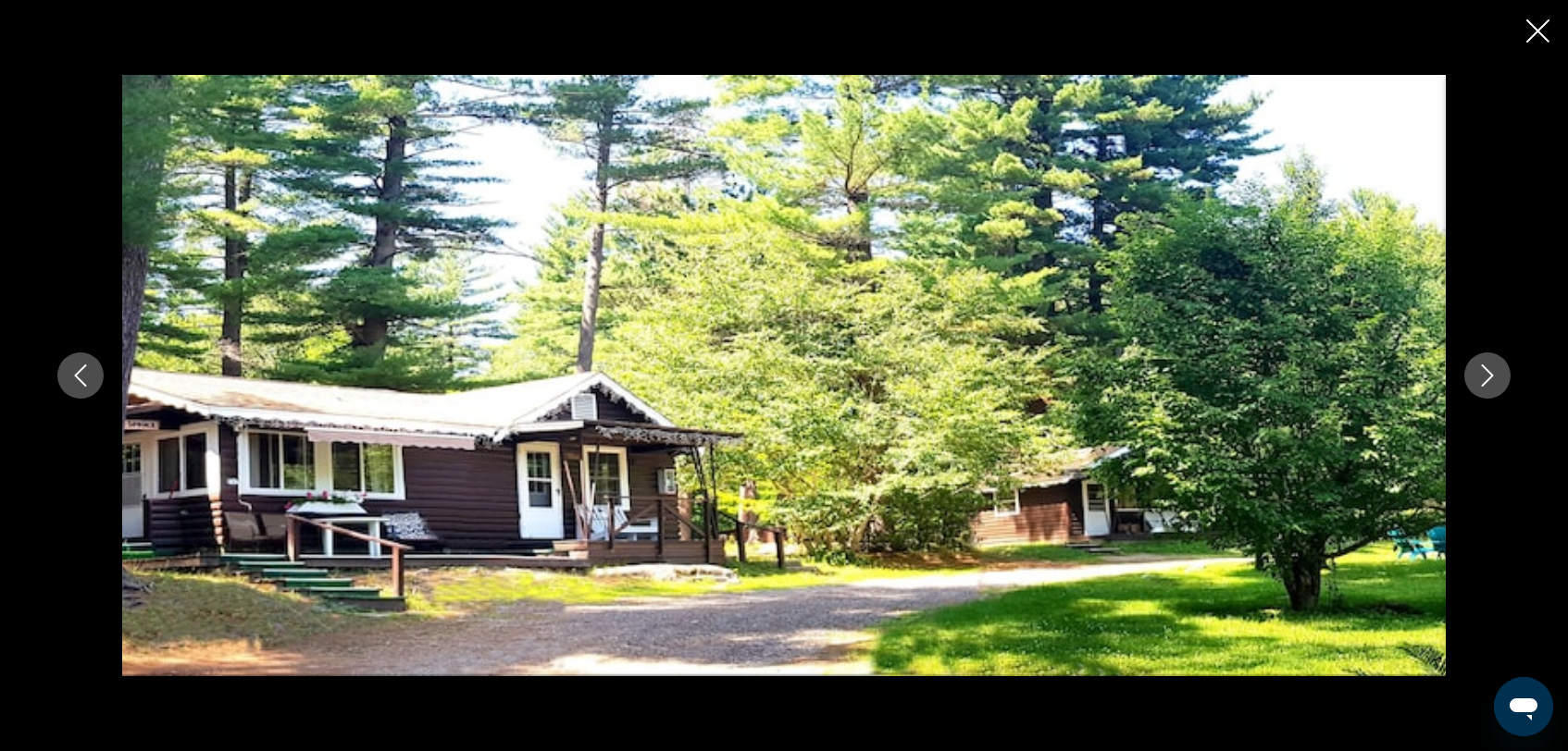
click at [1487, 374] on icon "Next image" at bounding box center [1487, 375] width 22 height 22
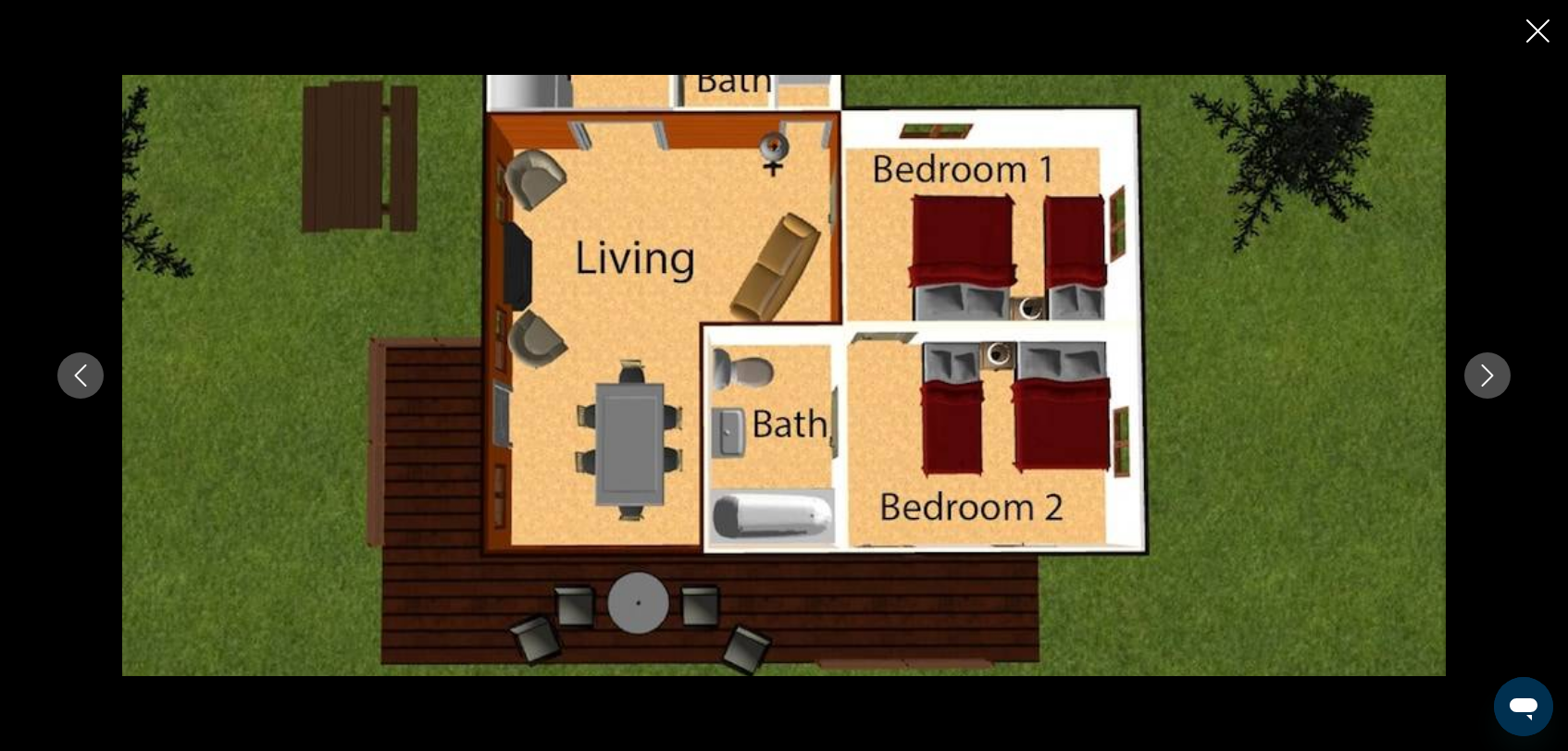
click at [1487, 374] on icon "Next image" at bounding box center [1487, 375] width 22 height 22
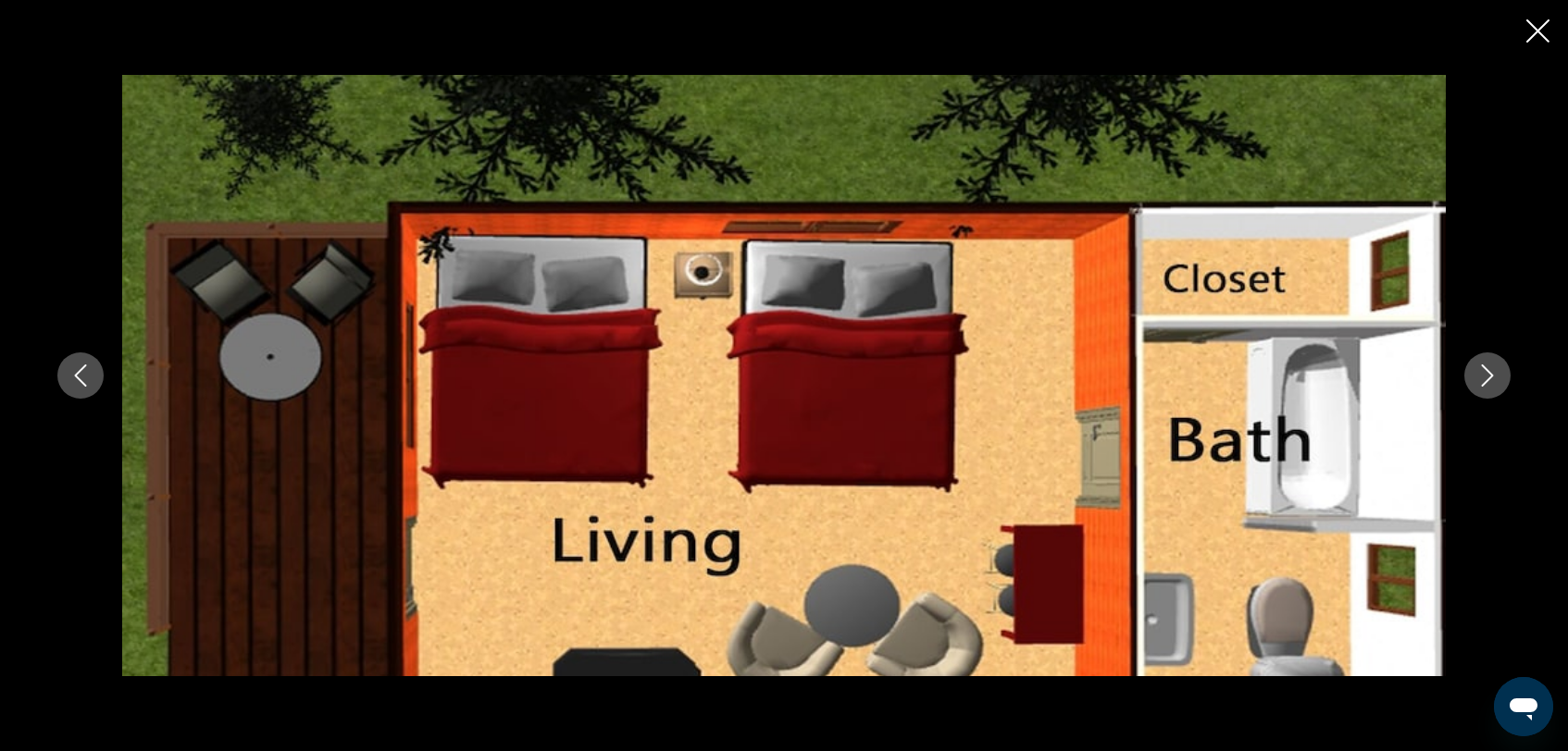
click at [82, 378] on icon "Previous image" at bounding box center [80, 375] width 22 height 22
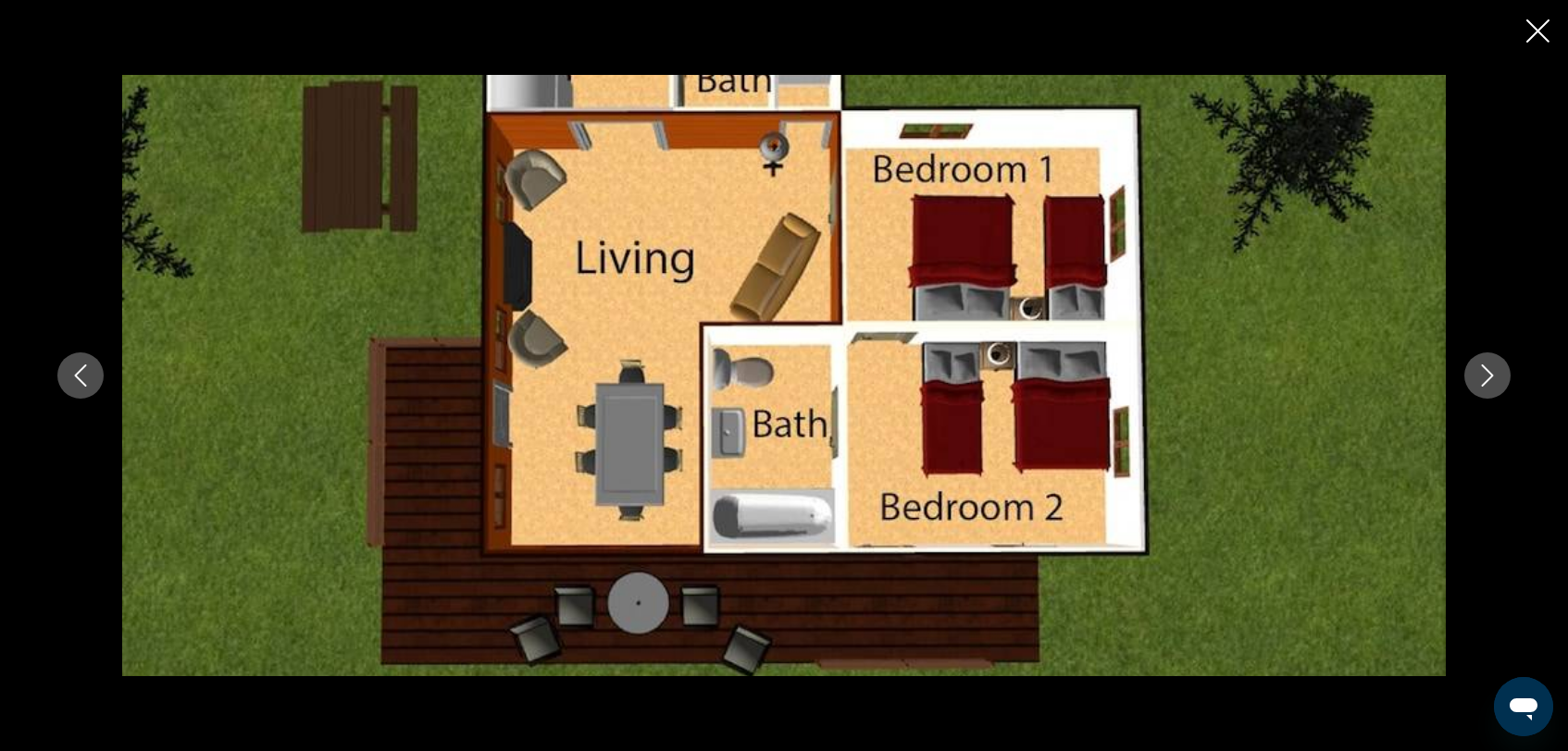
click at [1482, 372] on icon "Next image" at bounding box center [1487, 375] width 22 height 22
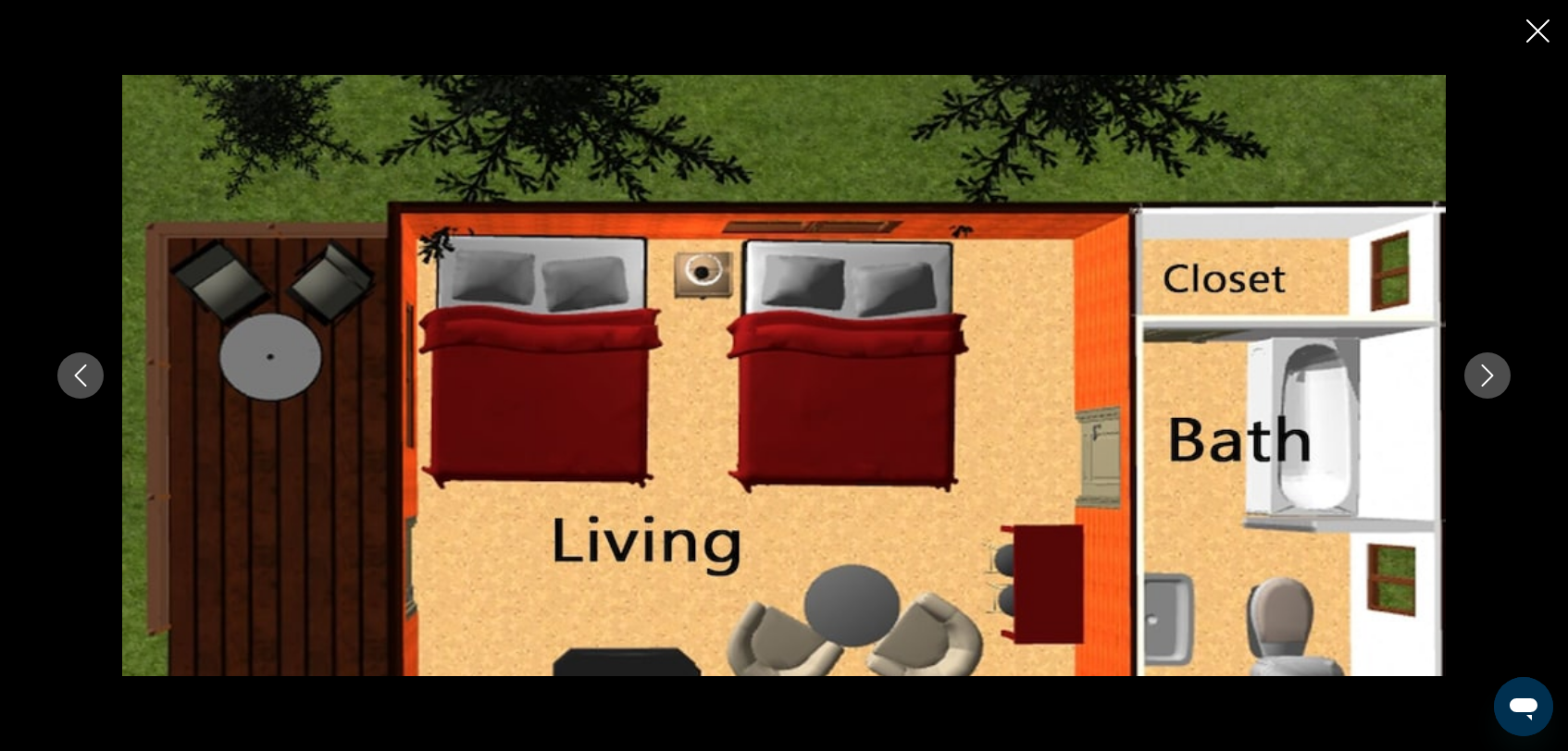
click at [1484, 374] on icon "Next image" at bounding box center [1487, 375] width 22 height 22
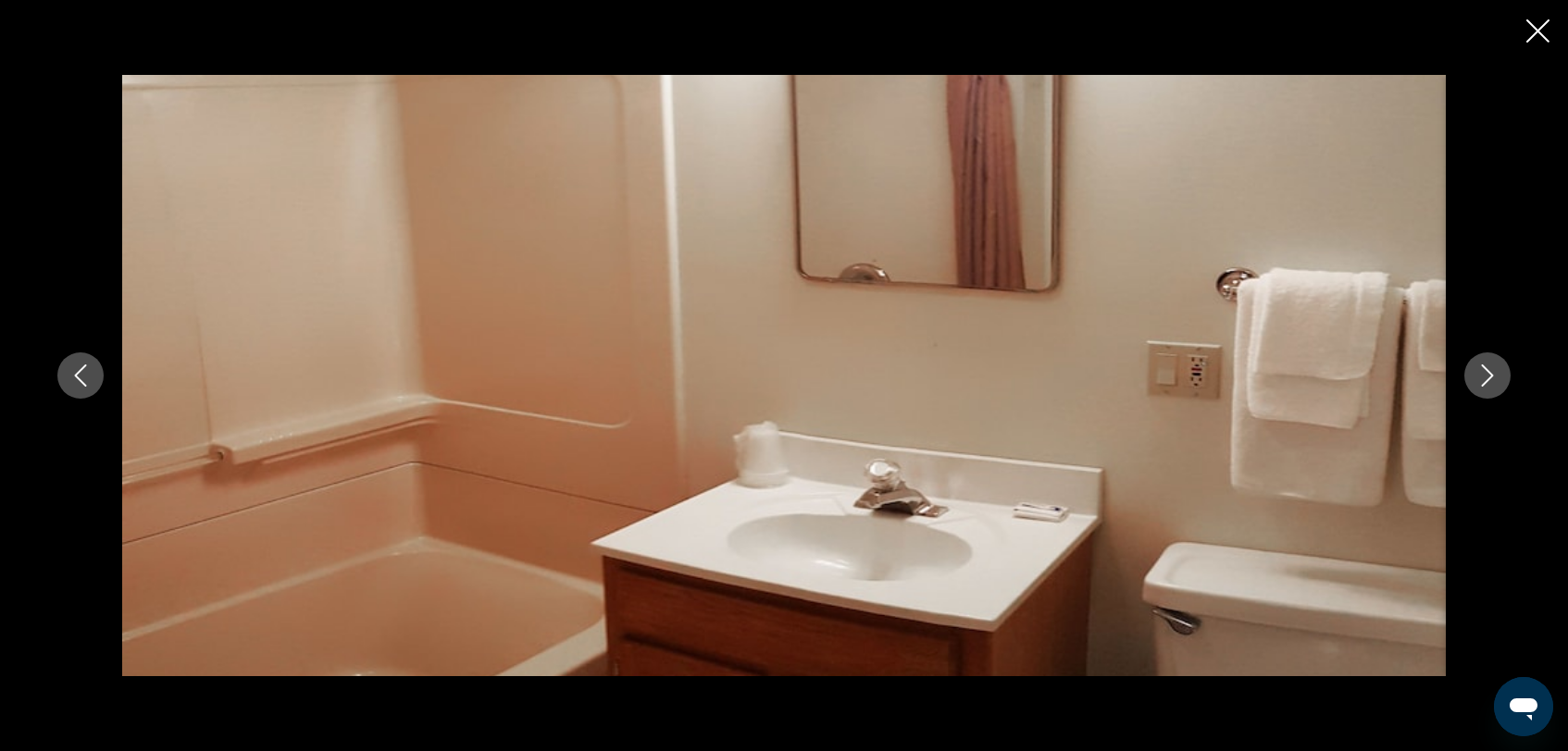
click at [1484, 374] on icon "Next image" at bounding box center [1487, 375] width 22 height 22
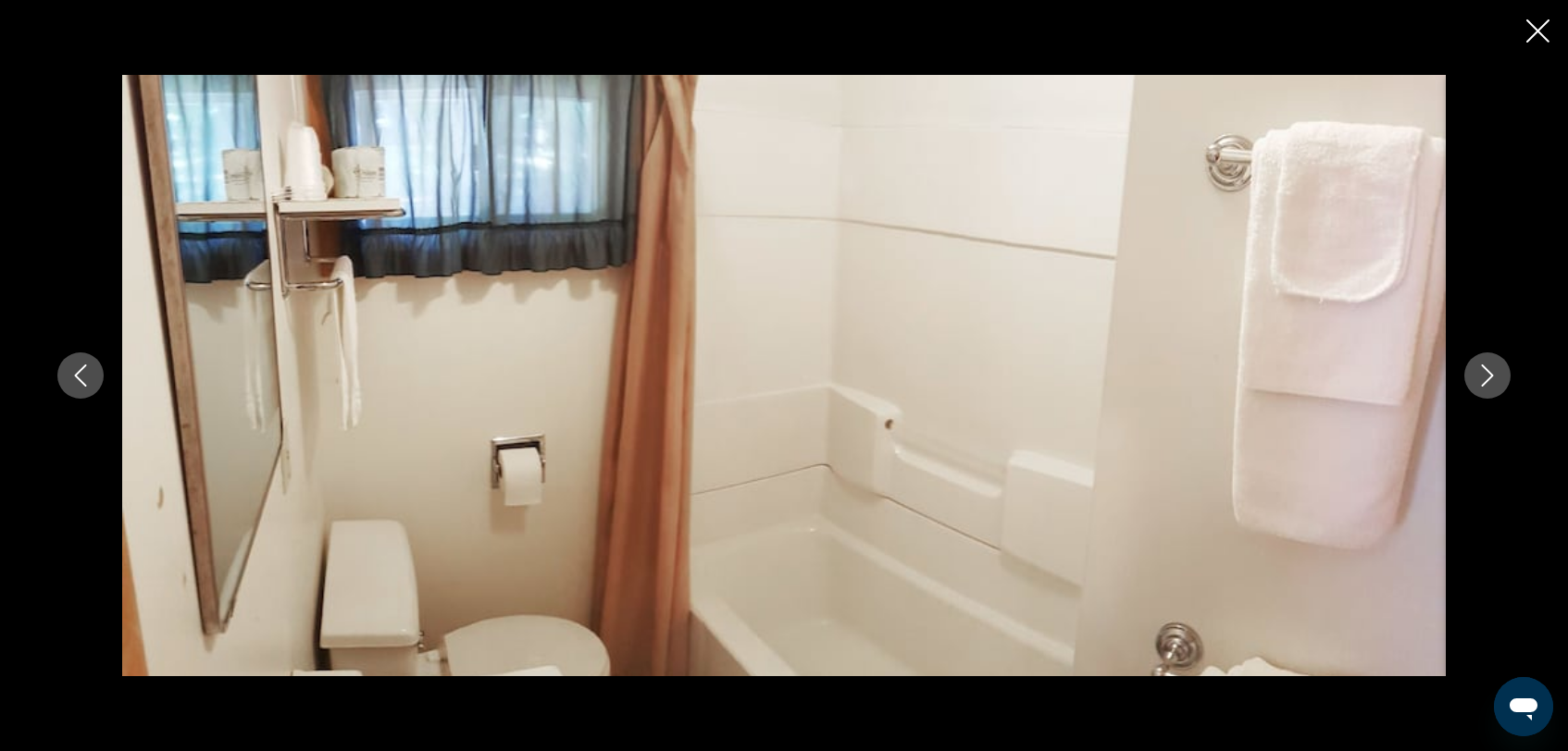
click at [1484, 374] on icon "Next image" at bounding box center [1487, 375] width 22 height 22
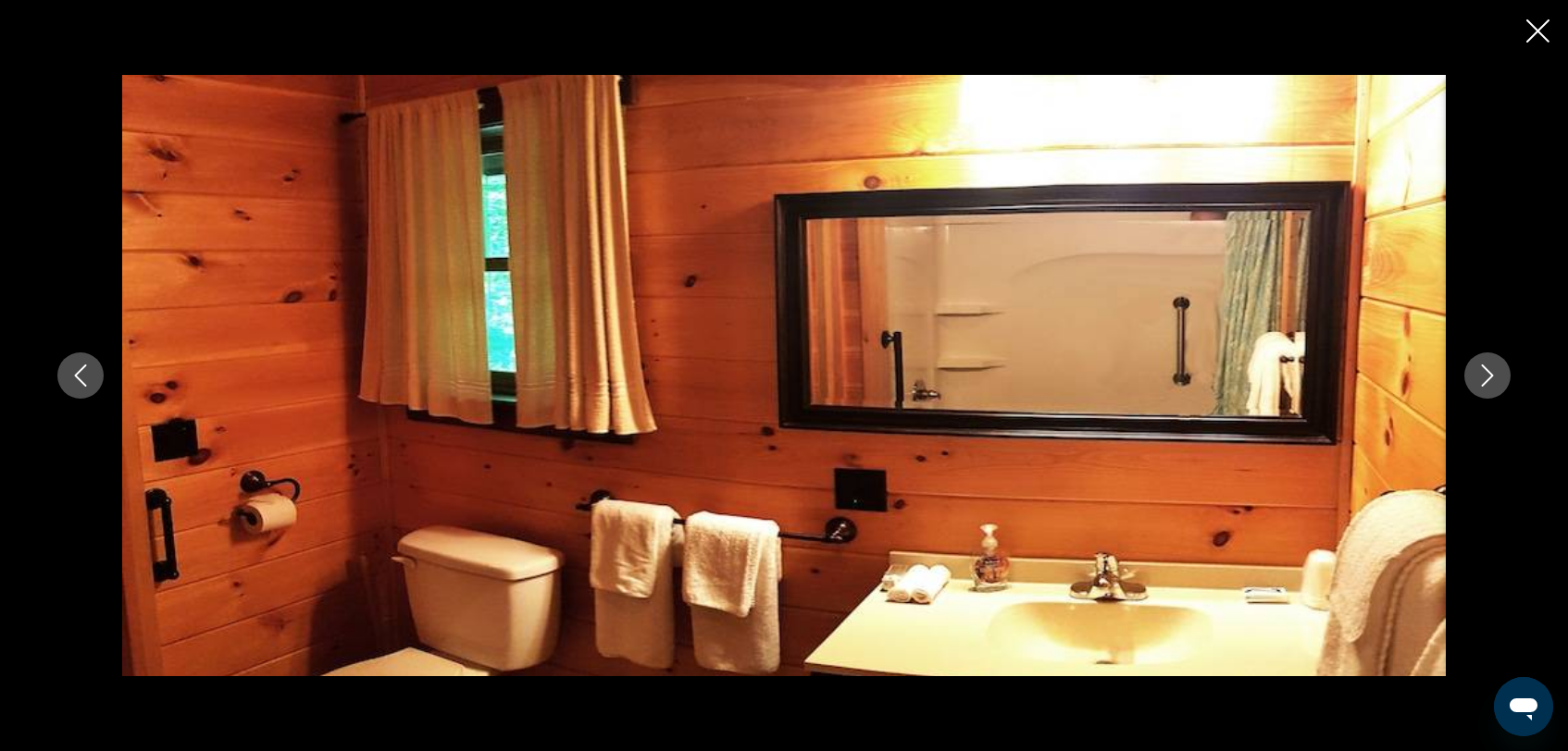
click at [1484, 374] on icon "Next image" at bounding box center [1487, 375] width 22 height 22
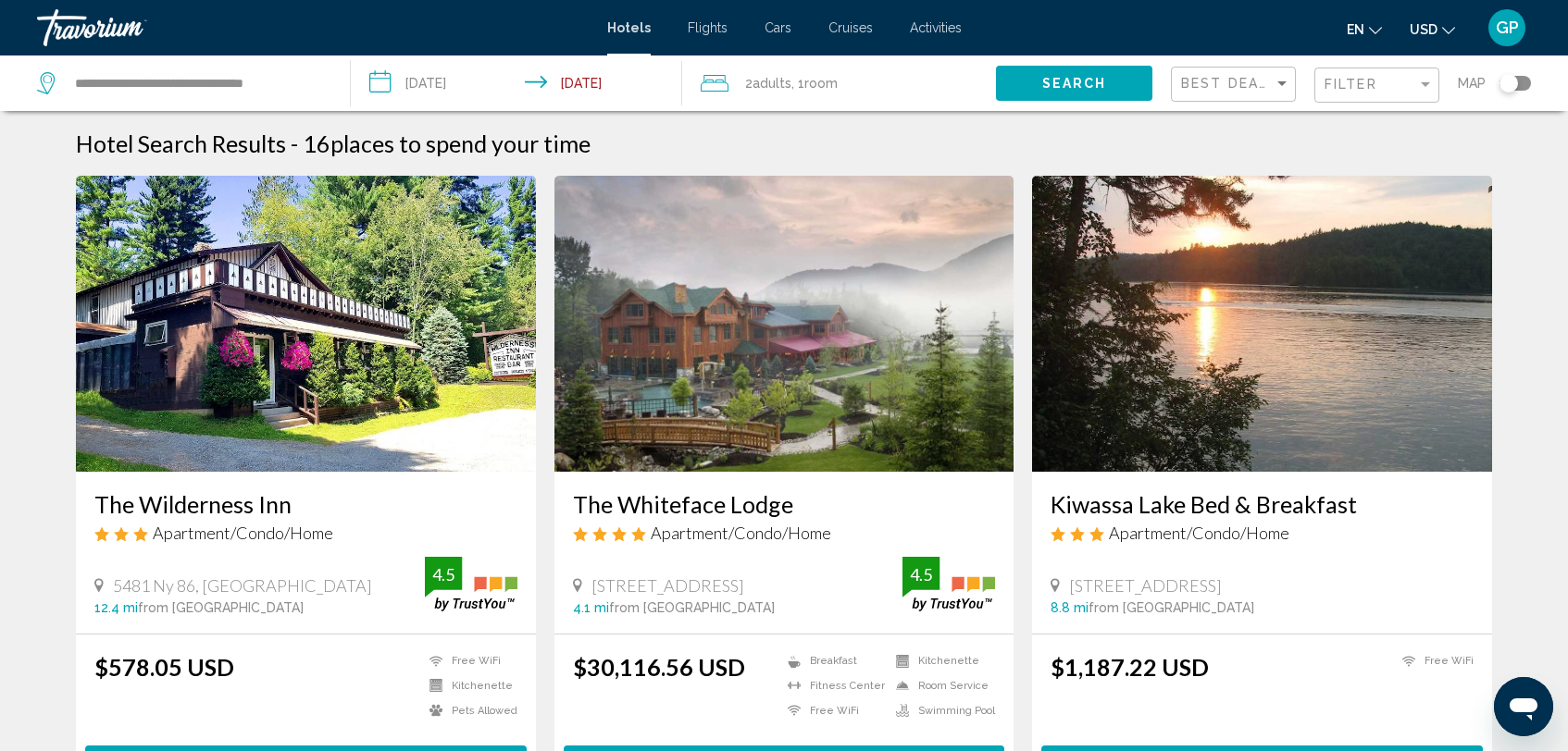
click at [1507, 81] on div "Toggle map" at bounding box center [1508, 83] width 19 height 19
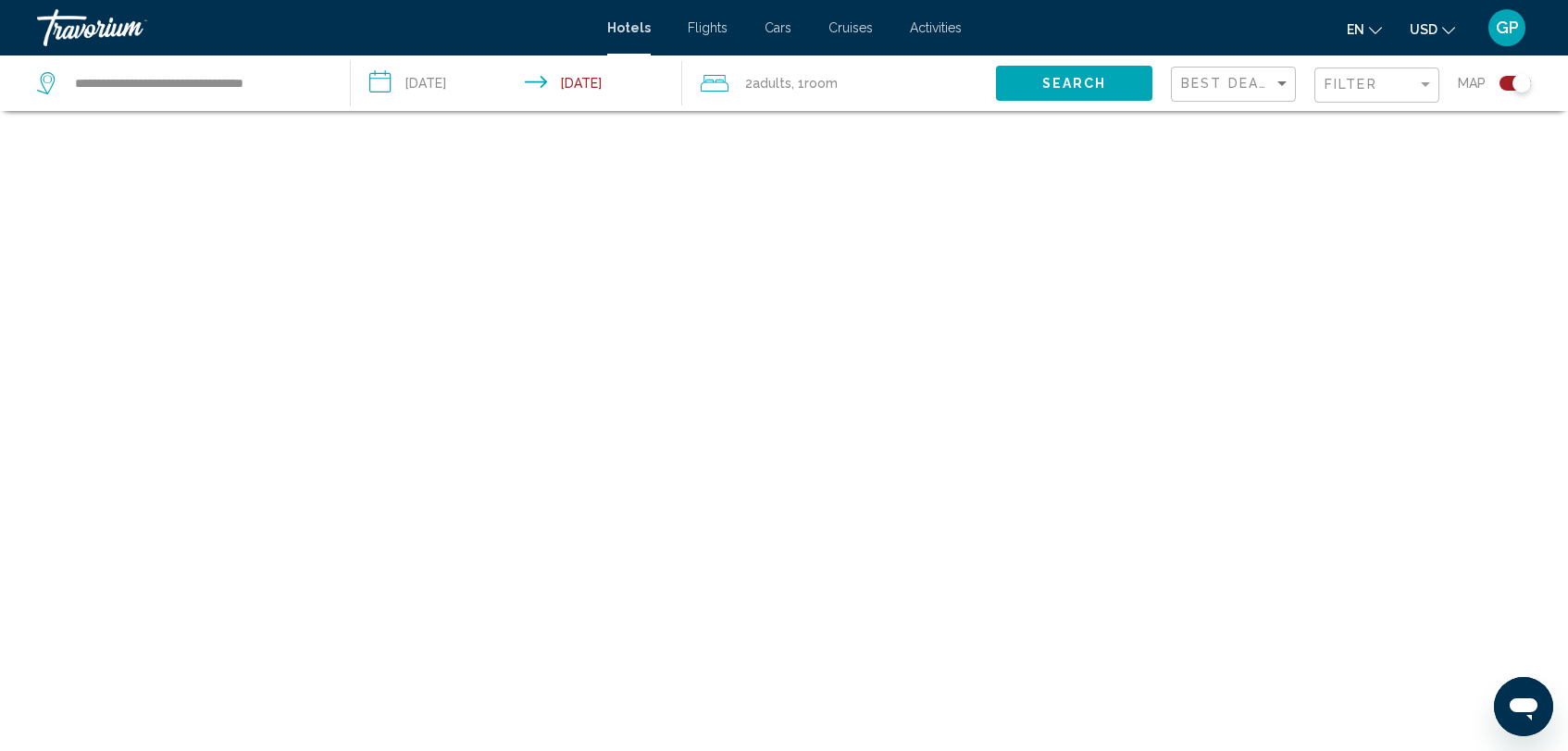
scroll to position [111, 0]
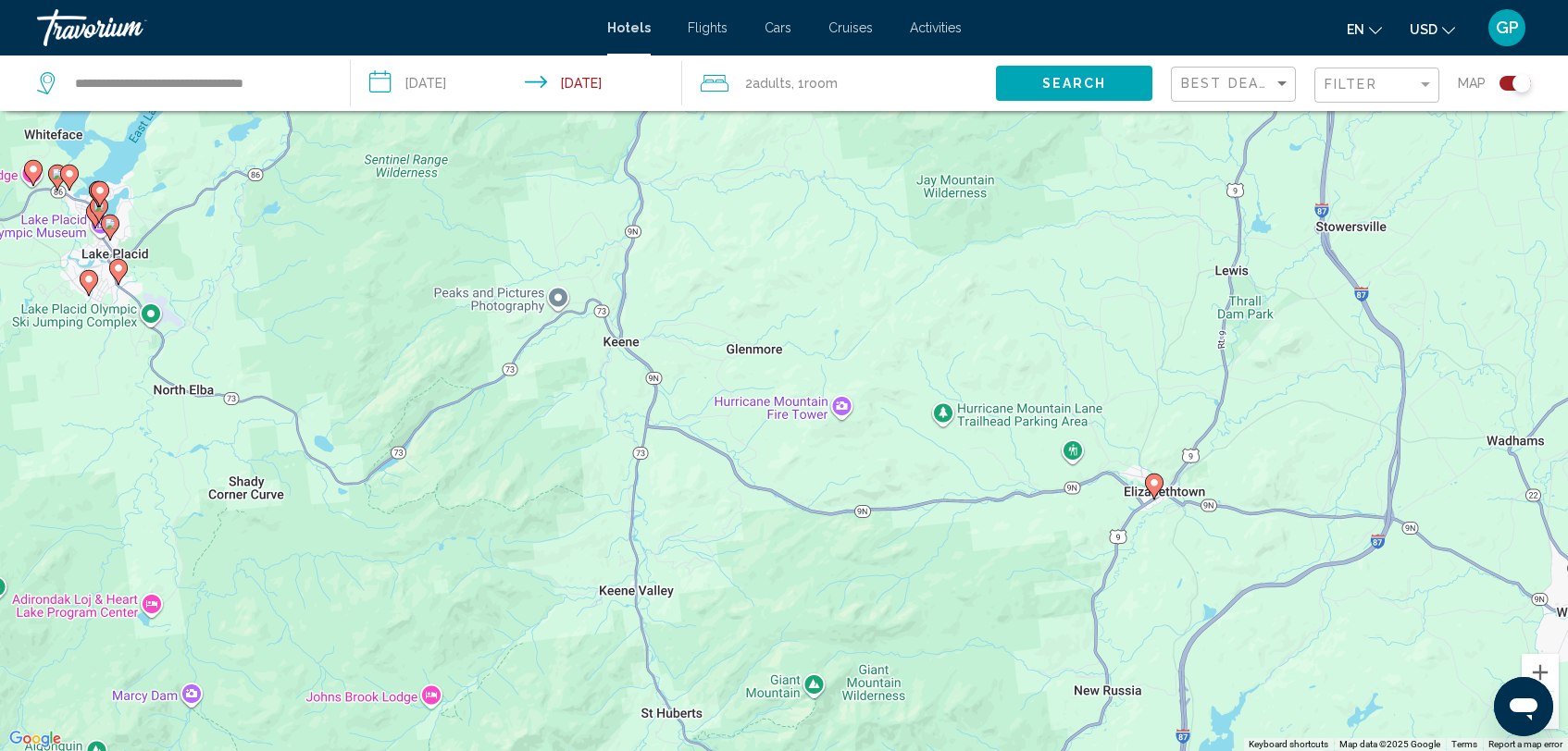
click at [1154, 486] on image "Main content" at bounding box center [1154, 482] width 11 height 11
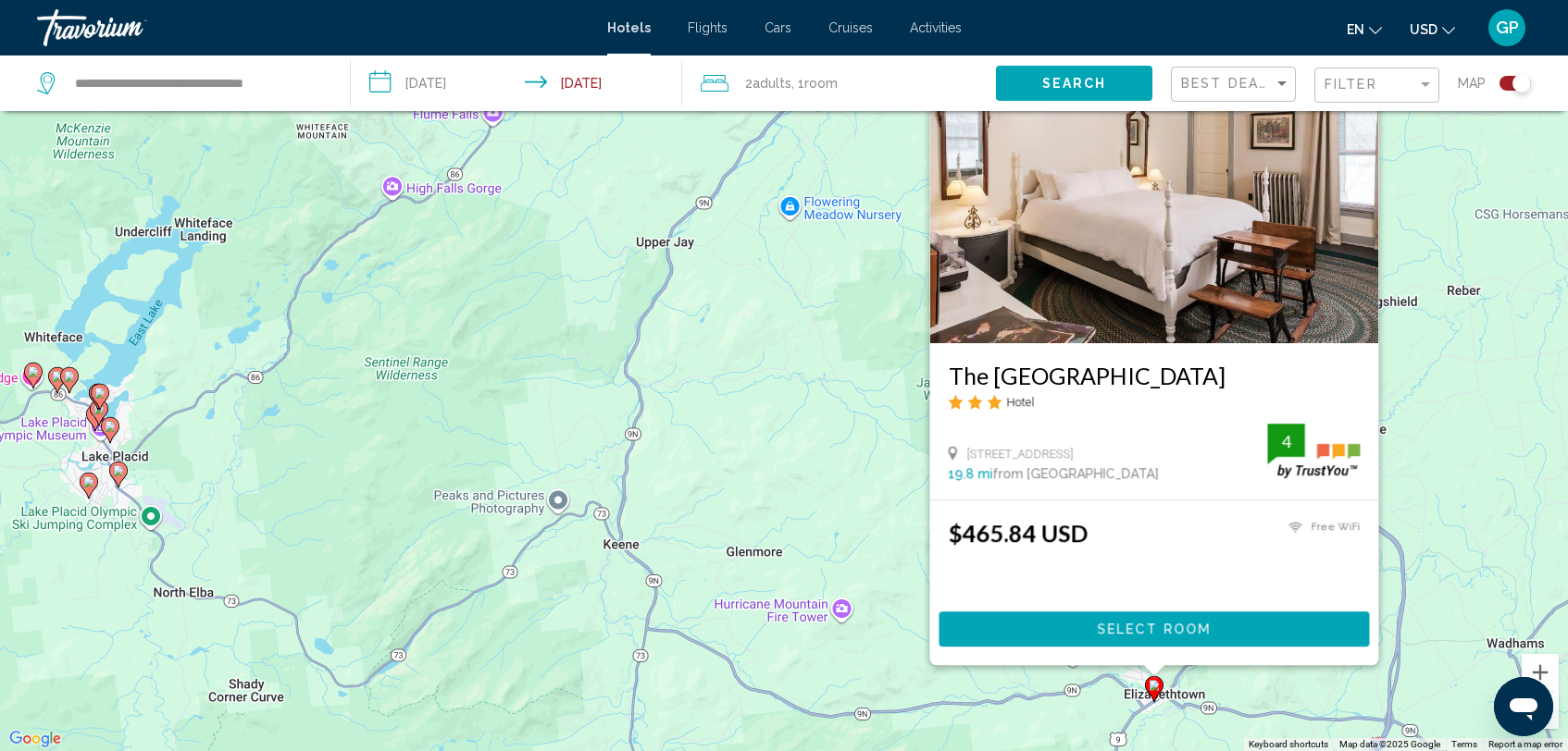
click at [1144, 635] on span "Select Room" at bounding box center [1154, 630] width 114 height 15
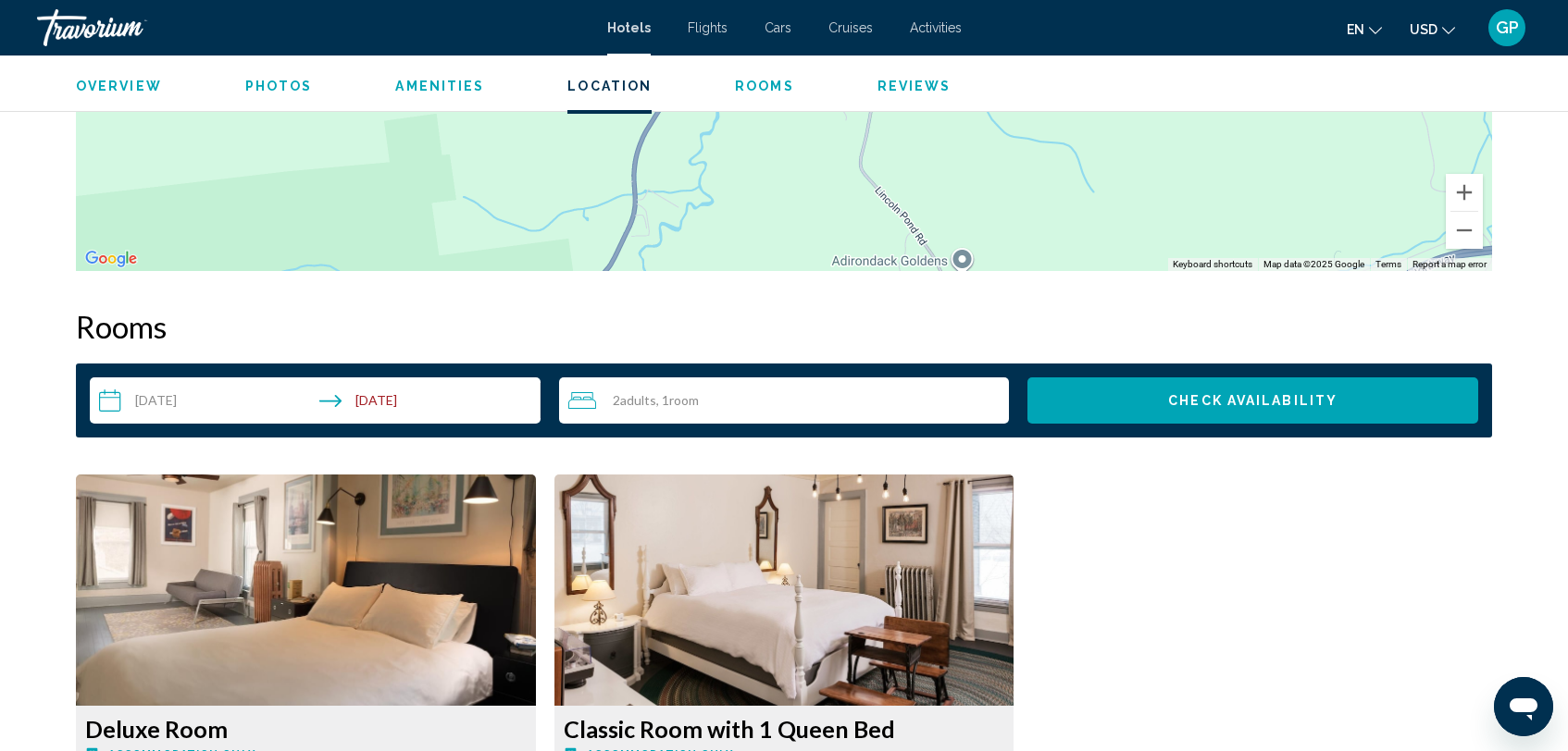
scroll to position [2142, 0]
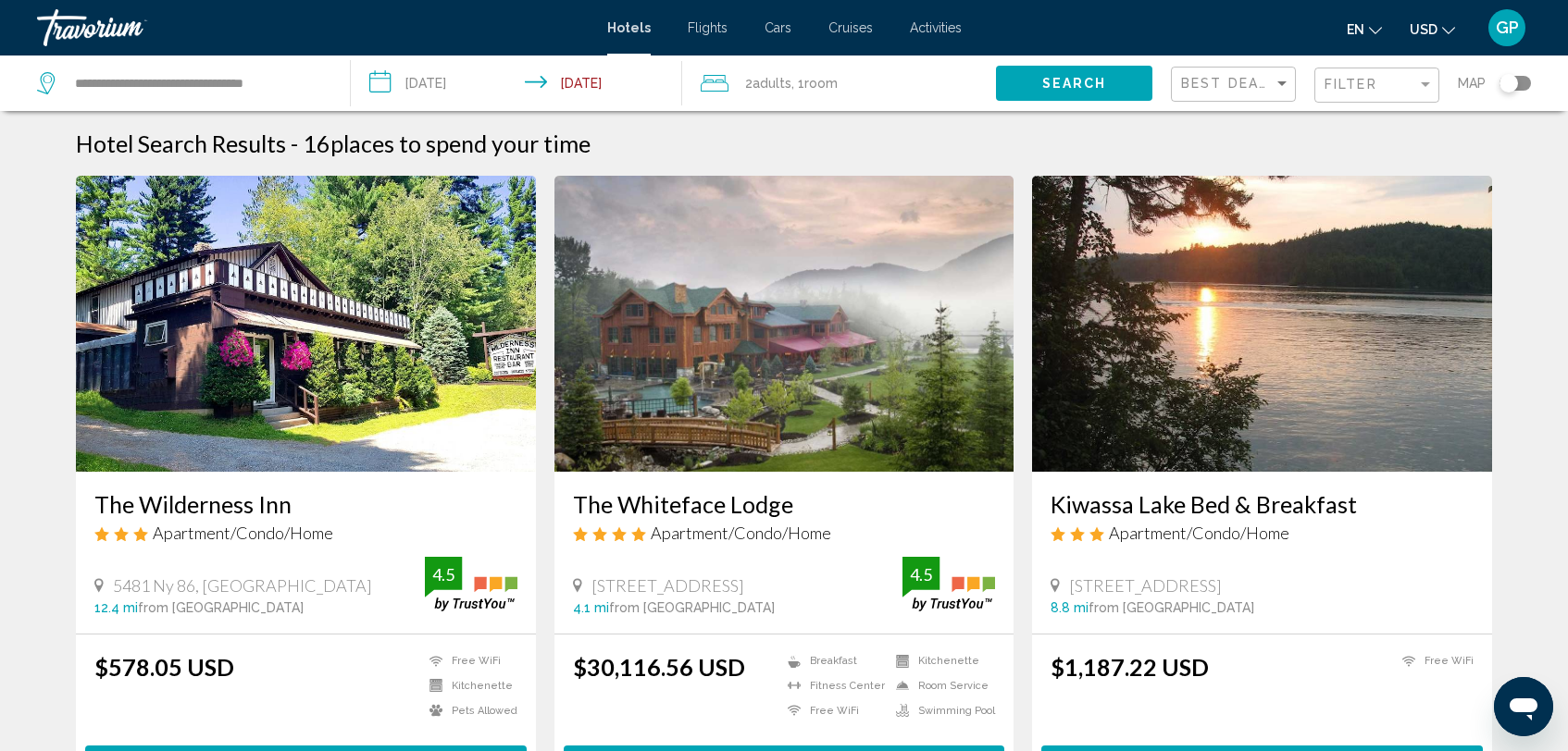
click at [1510, 89] on div "Toggle map" at bounding box center [1508, 83] width 19 height 19
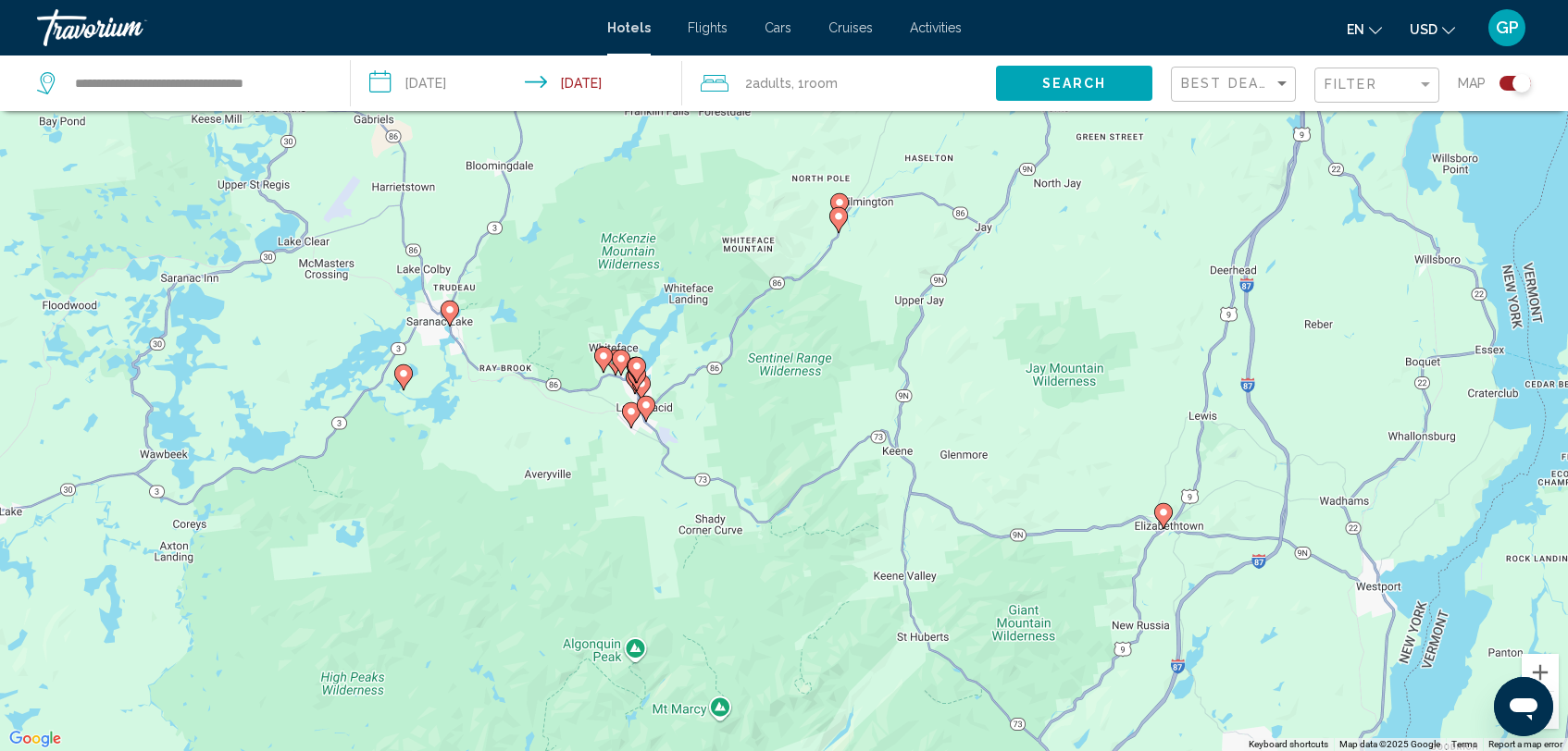
click at [599, 356] on image "Main content" at bounding box center [603, 355] width 11 height 11
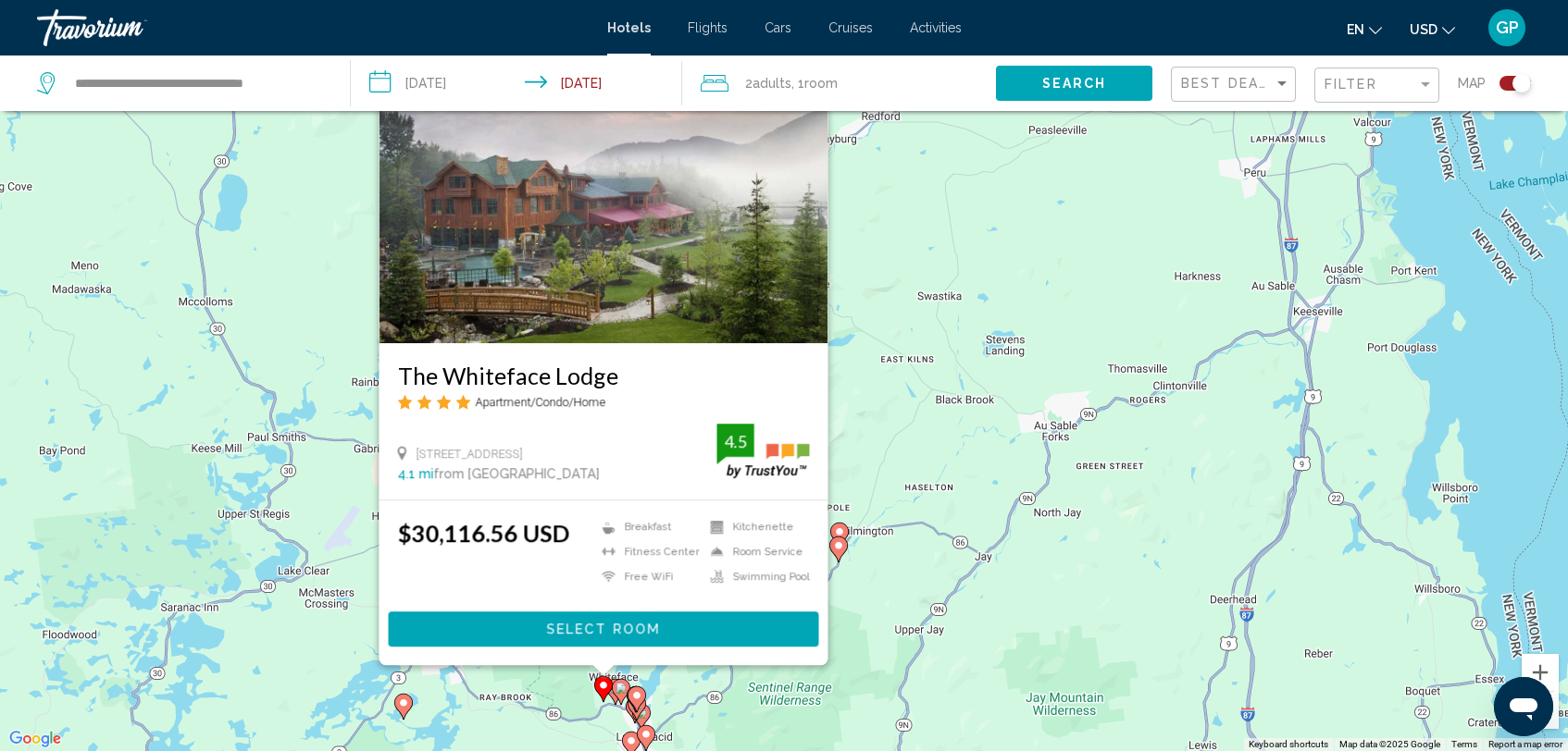
click at [764, 685] on div "To activate drag with keyboard, press Alt + Enter. Once in keyboard drag state,…" at bounding box center [784, 375] width 1568 height 751
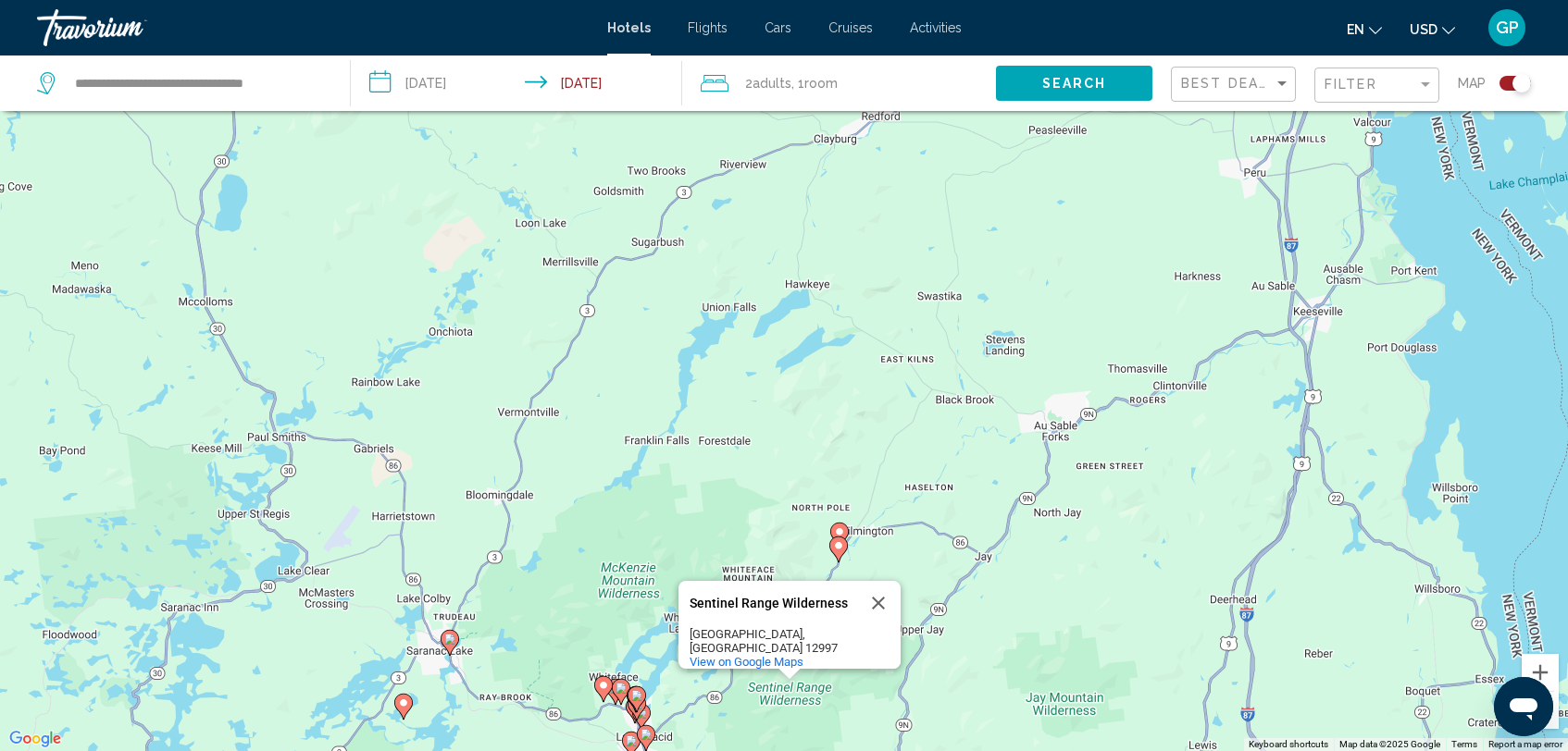
click at [621, 687] on image "Main content" at bounding box center [620, 688] width 11 height 11
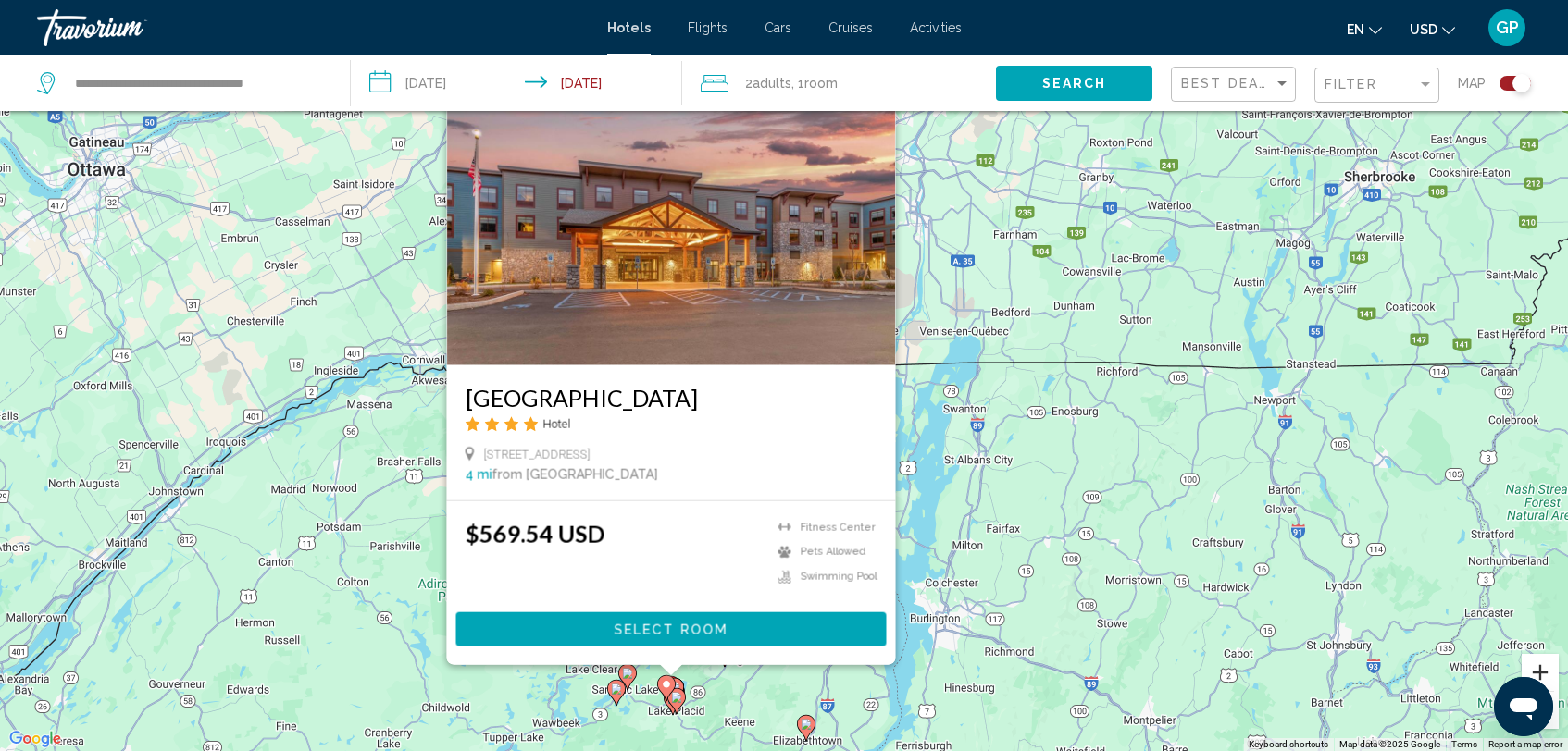
click at [1541, 674] on button "Zoom in" at bounding box center [1540, 673] width 37 height 37
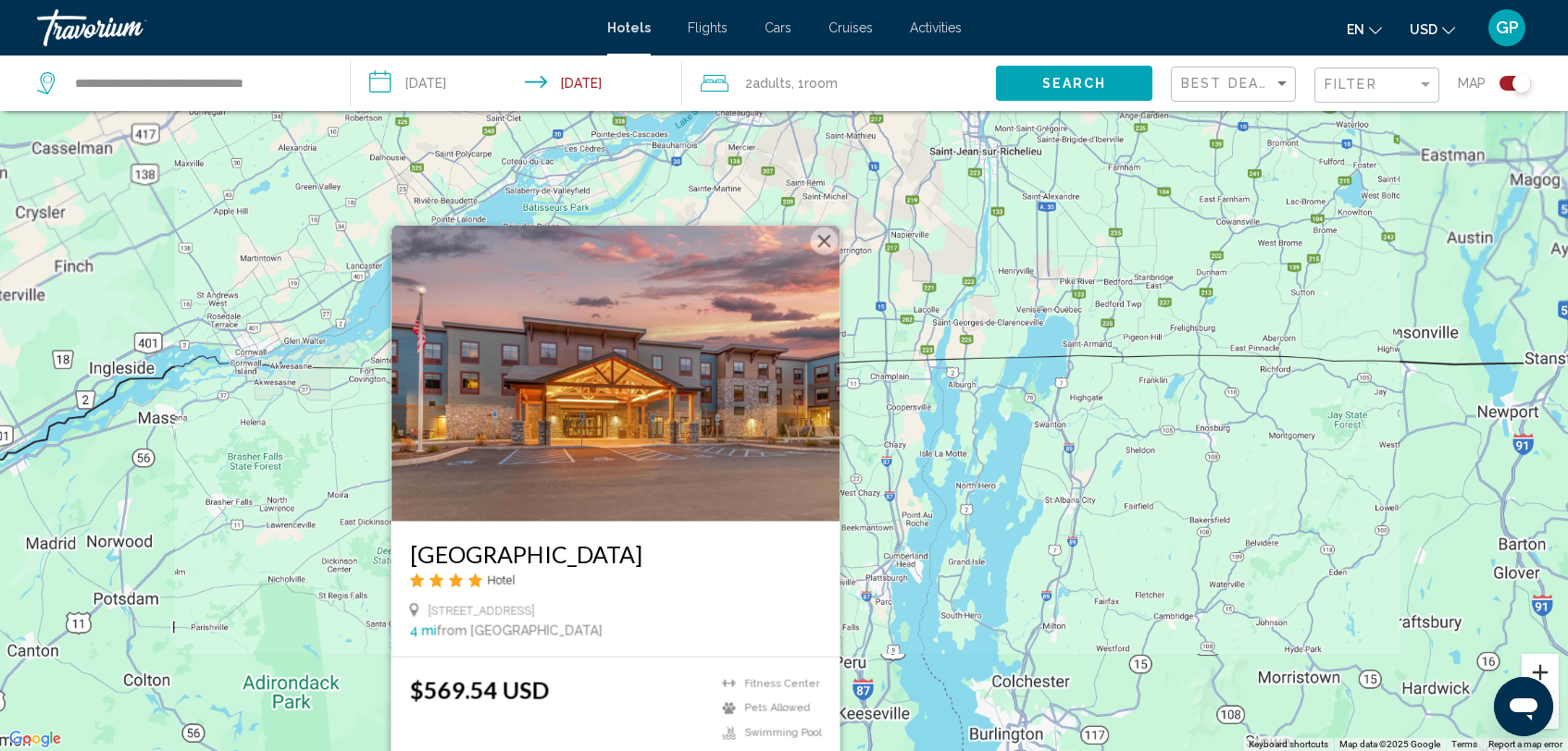
click at [1541, 674] on button "Zoom in" at bounding box center [1540, 673] width 37 height 37
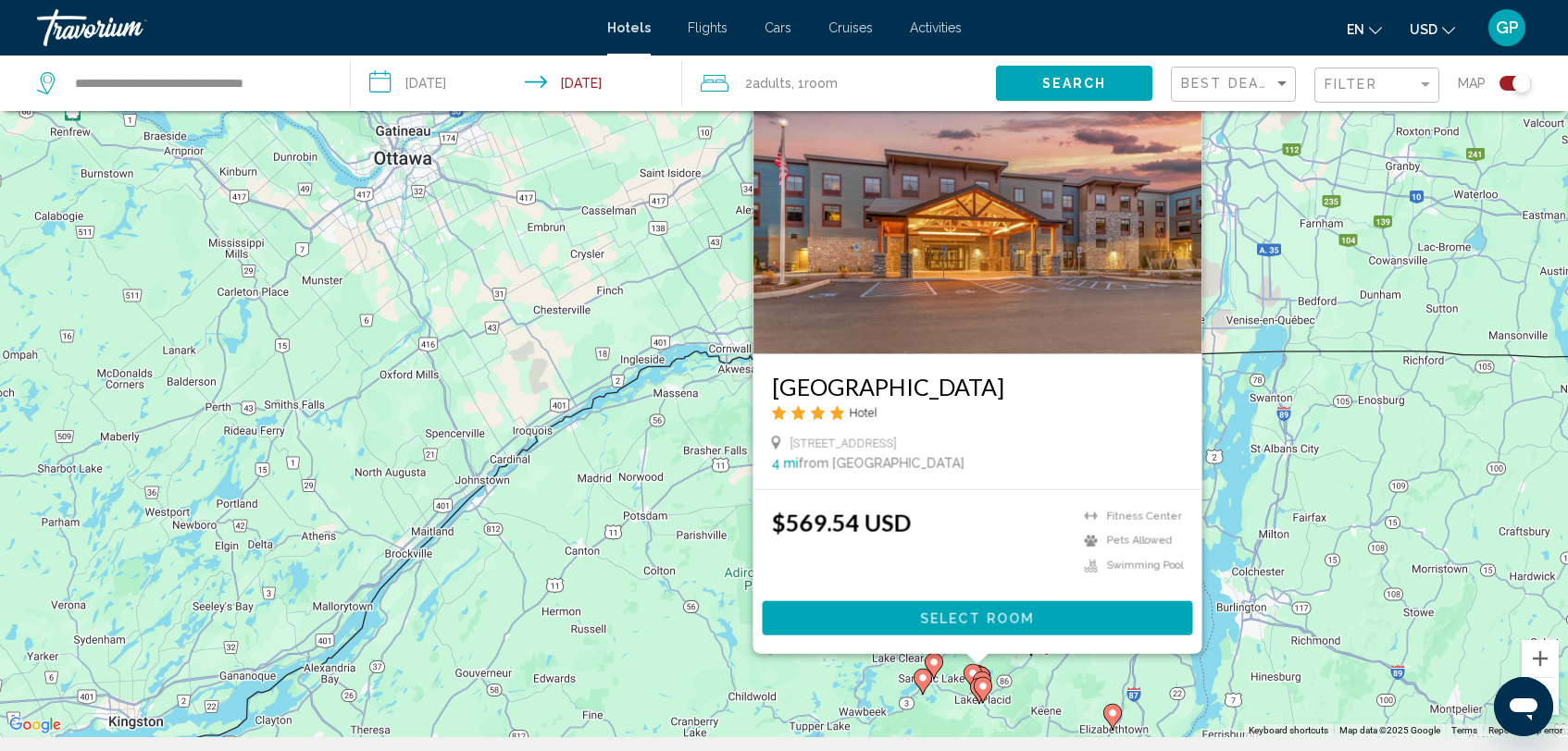
scroll to position [158, 0]
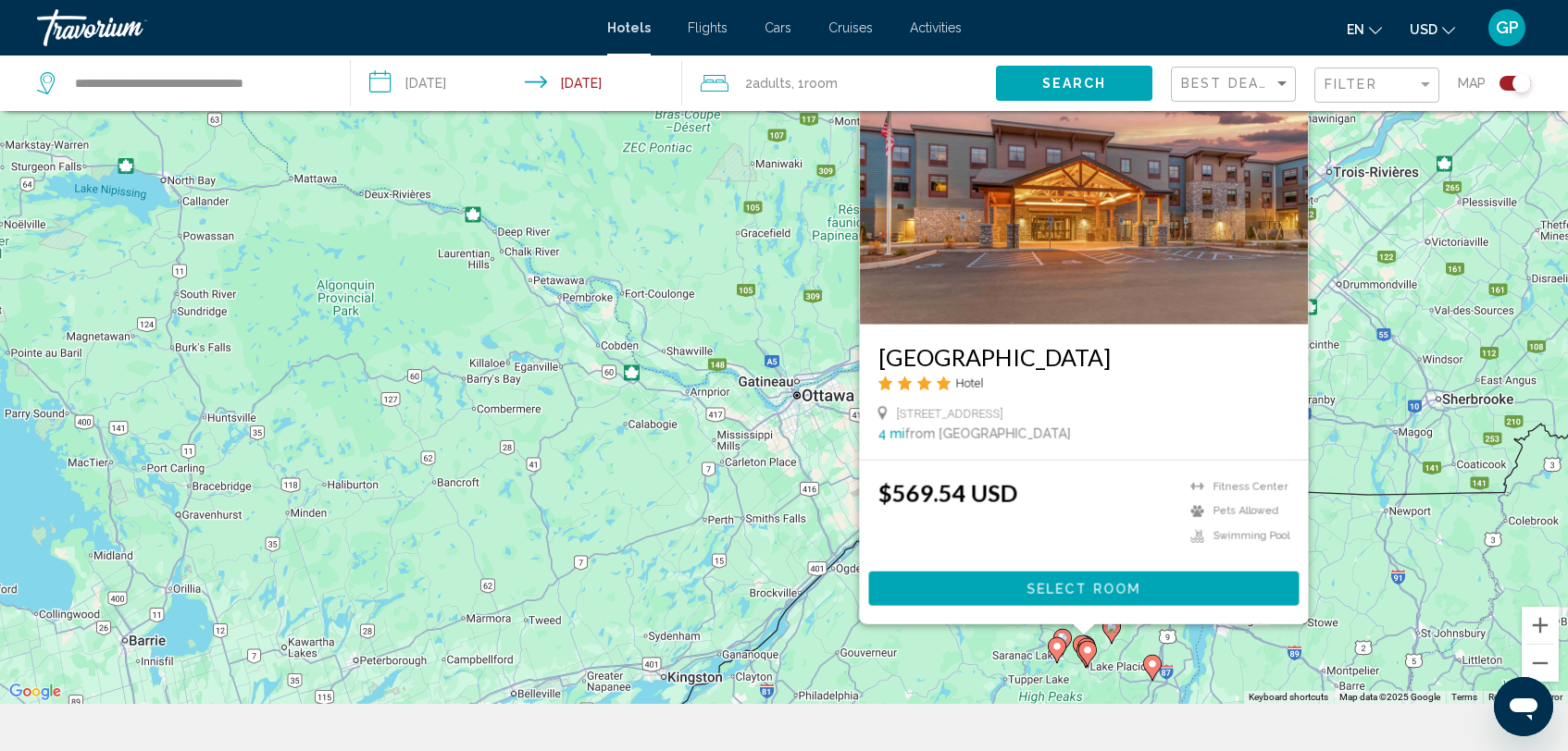
click at [714, 621] on div "To activate drag with keyboard, press Alt + Enter. Once in keyboard drag state,…" at bounding box center [784, 328] width 1568 height 751
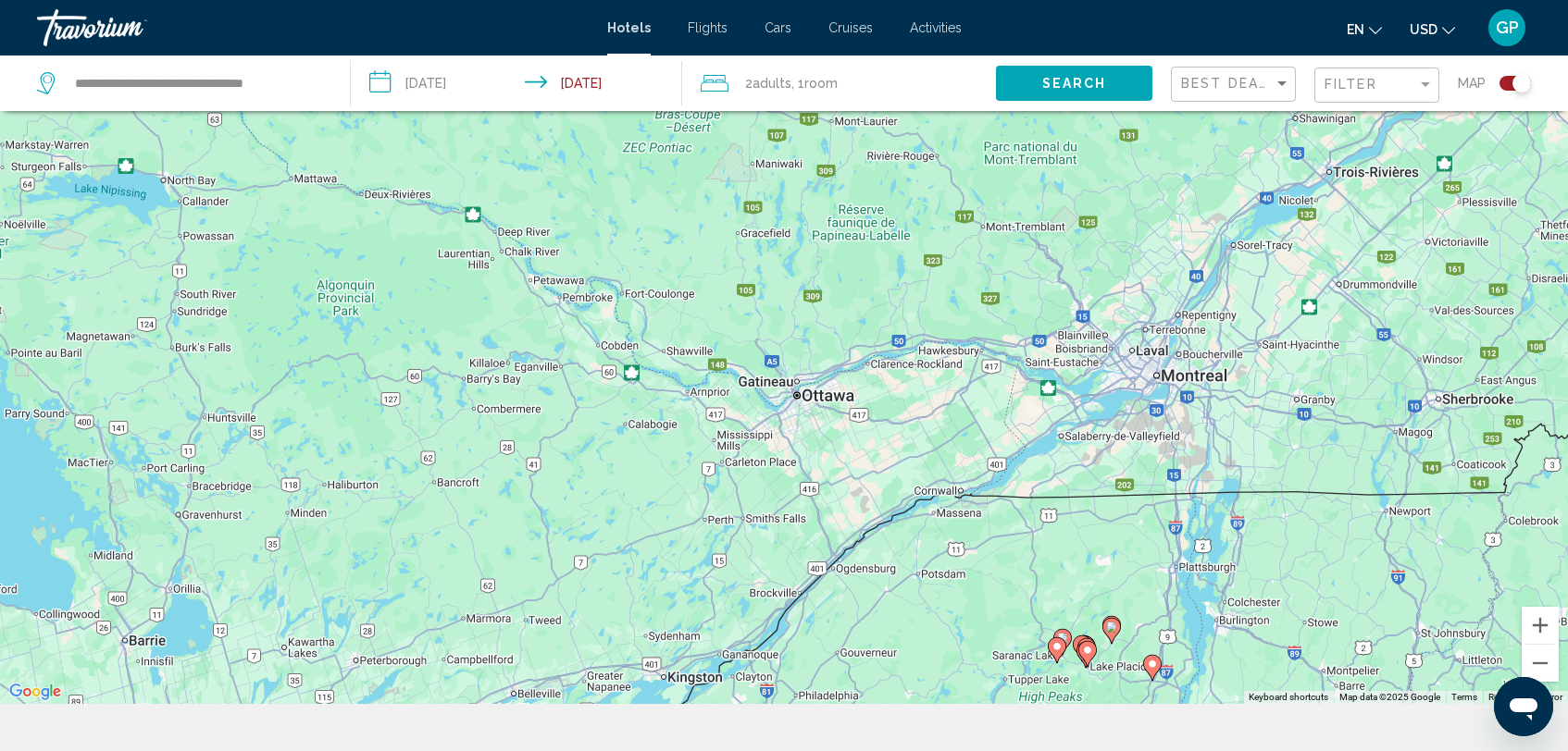
click at [1113, 629] on image "Main content" at bounding box center [1111, 627] width 11 height 11
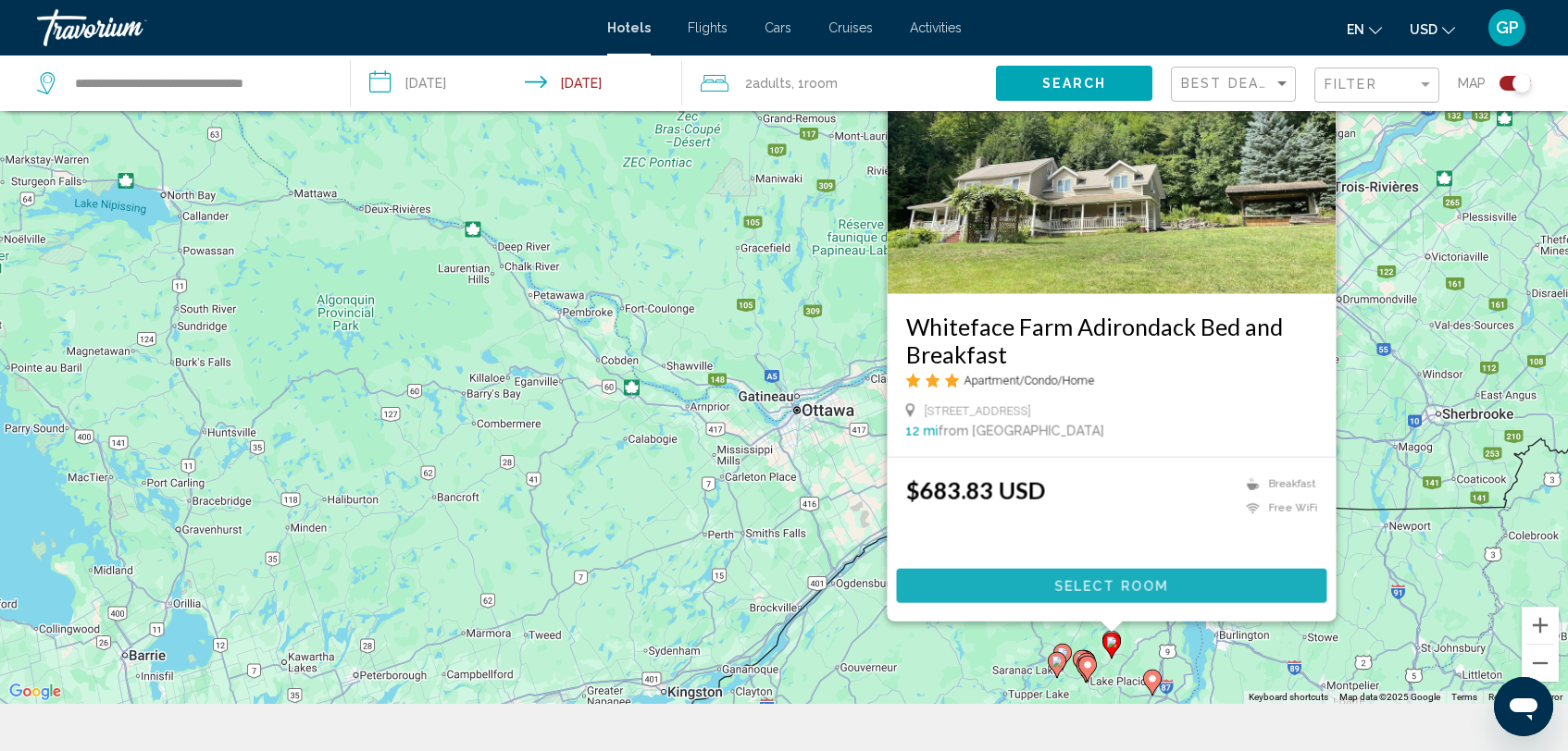
click at [1124, 587] on span "Select Room" at bounding box center [1111, 586] width 114 height 15
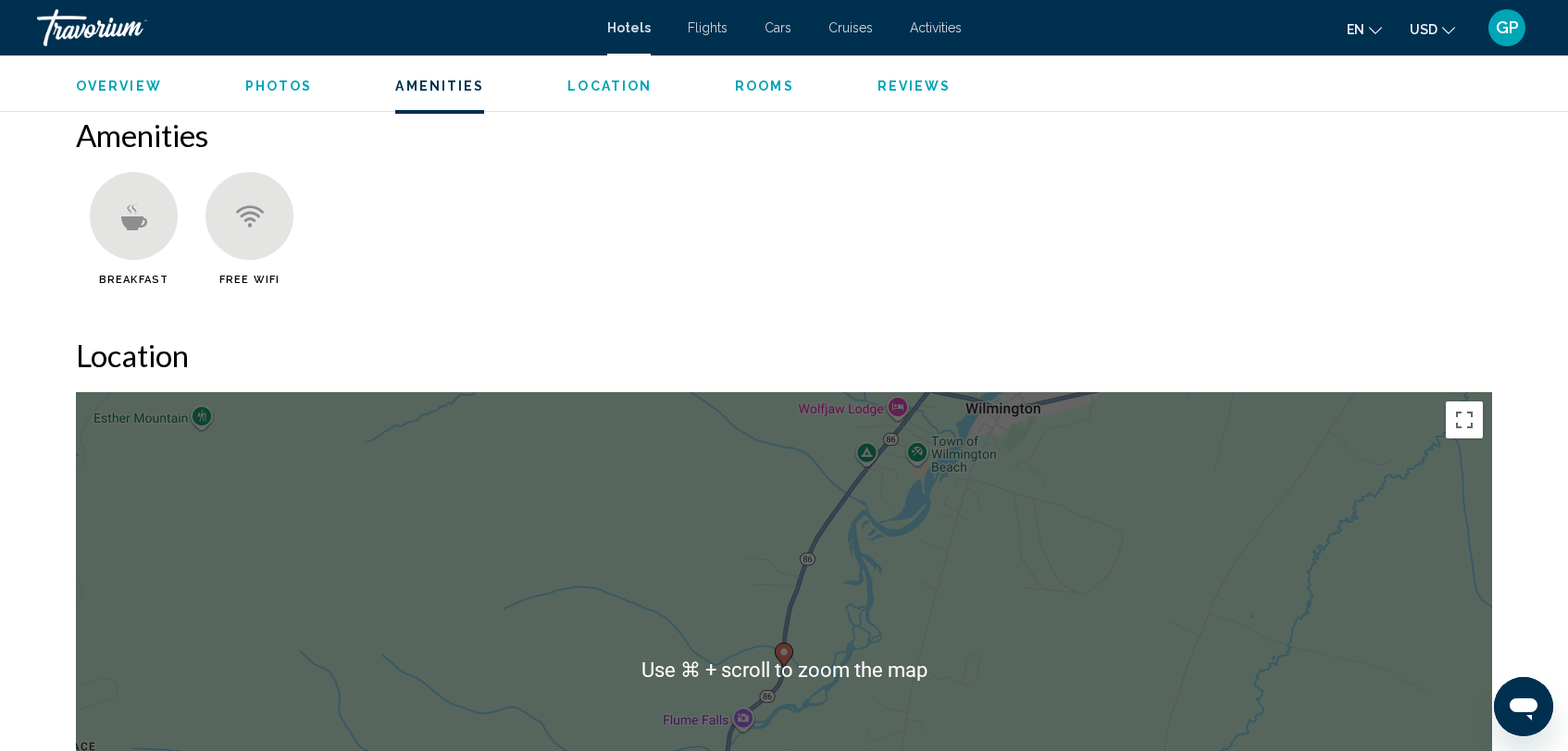
scroll to position [1459, 0]
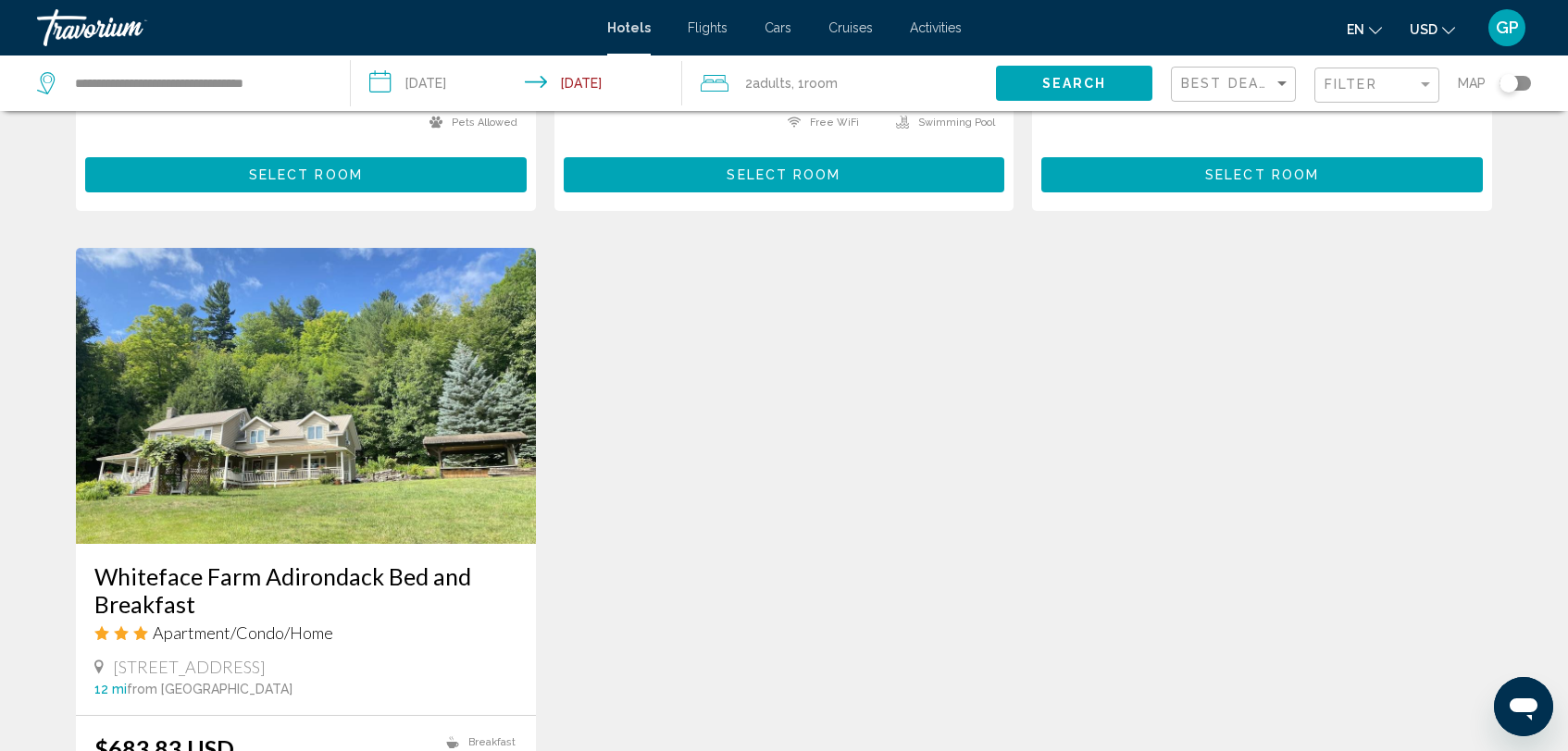
scroll to position [591, 0]
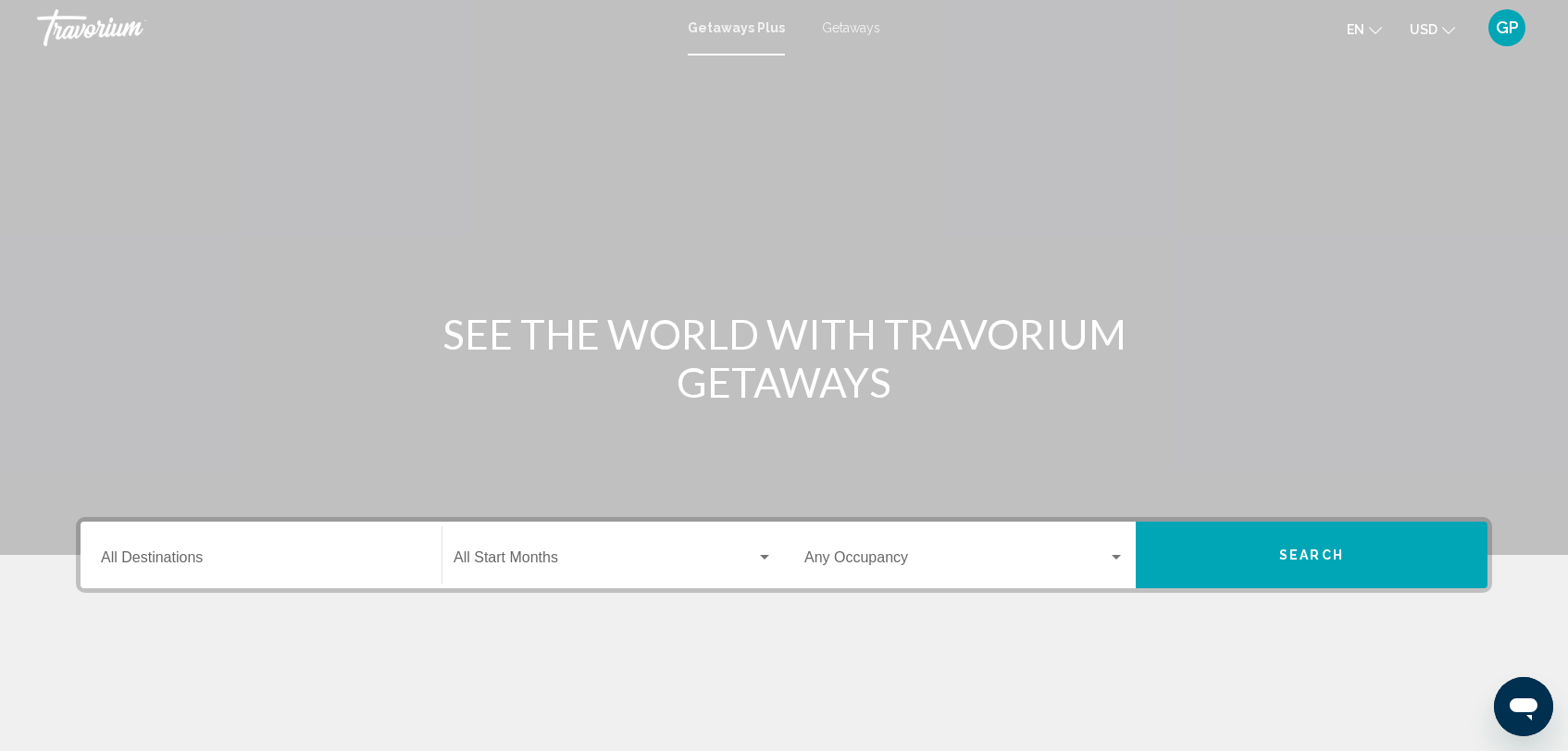
click at [159, 557] on input "Destination All Destinations" at bounding box center [261, 562] width 320 height 17
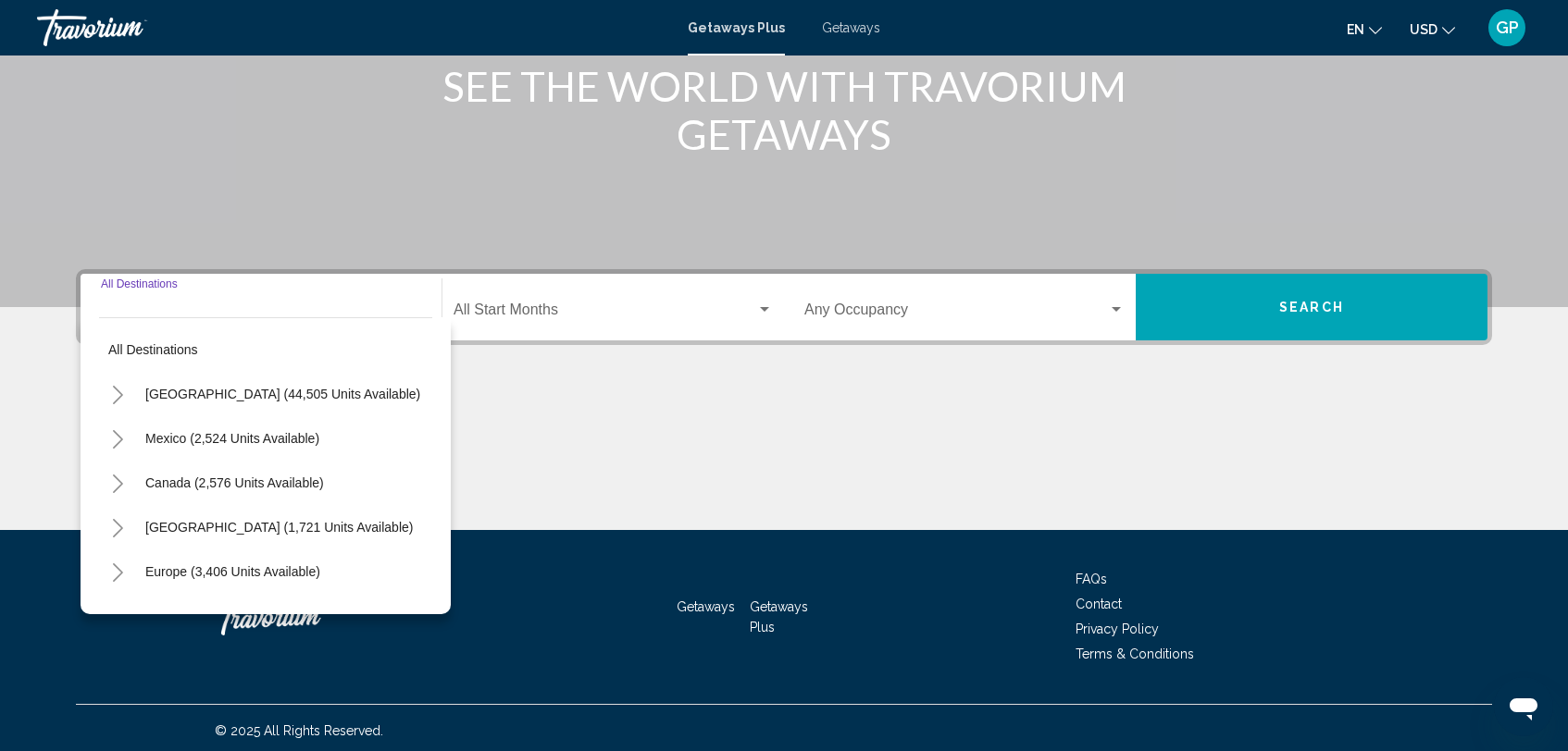
scroll to position [254, 0]
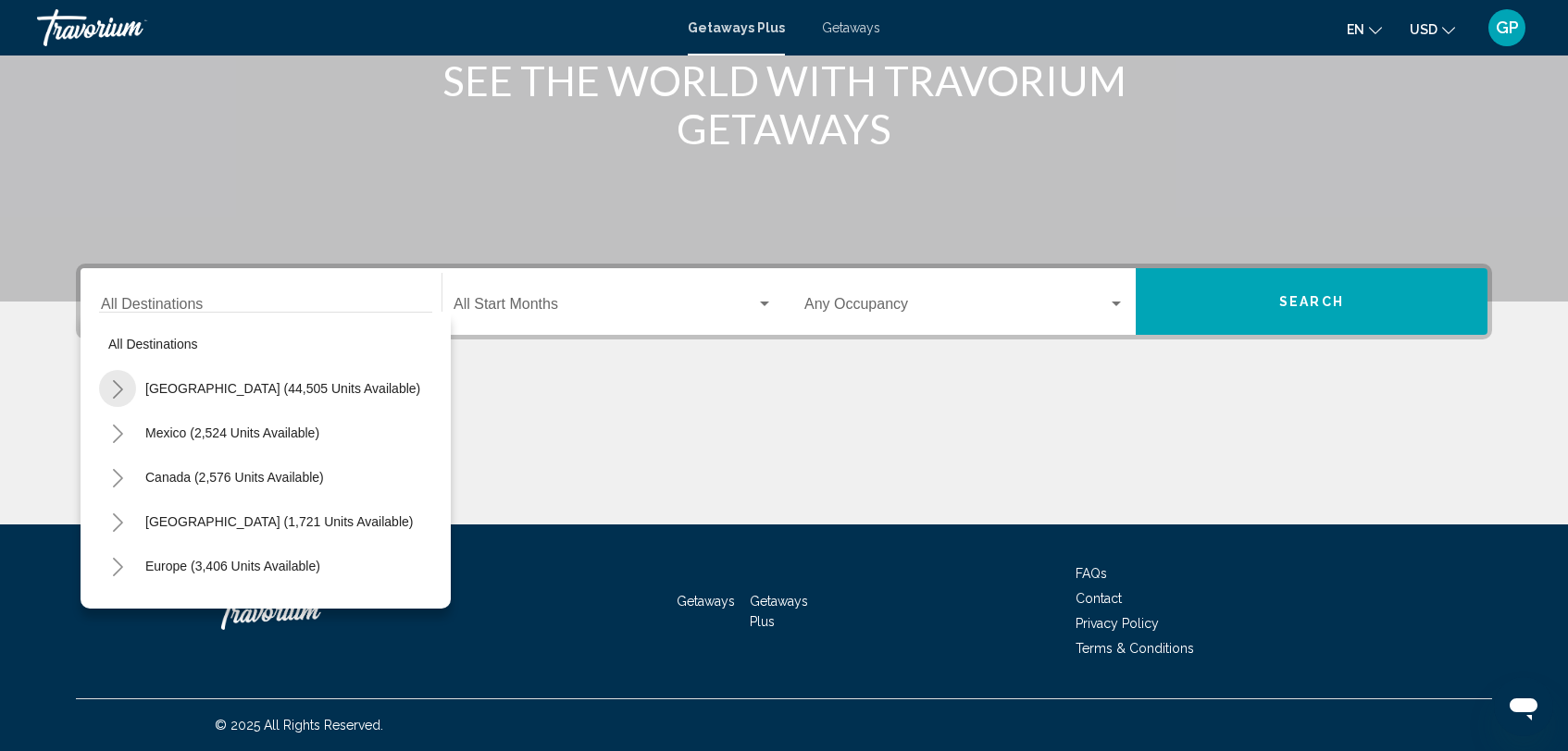
click at [121, 390] on icon "Toggle United States (44,505 units available)" at bounding box center [118, 389] width 10 height 19
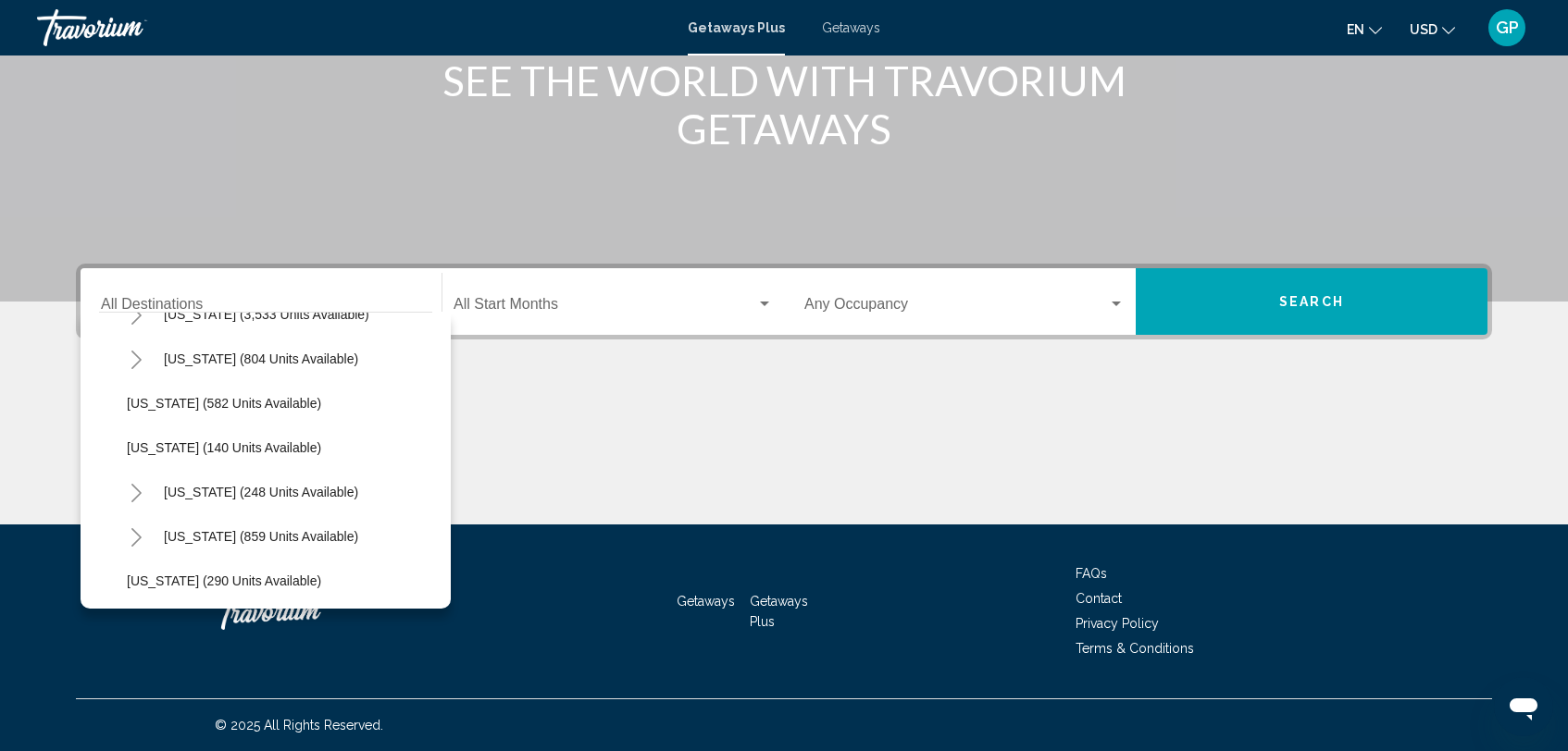
scroll to position [1142, 0]
click at [247, 491] on span "New York (248 units available)" at bounding box center [261, 490] width 194 height 15
type input "**********"
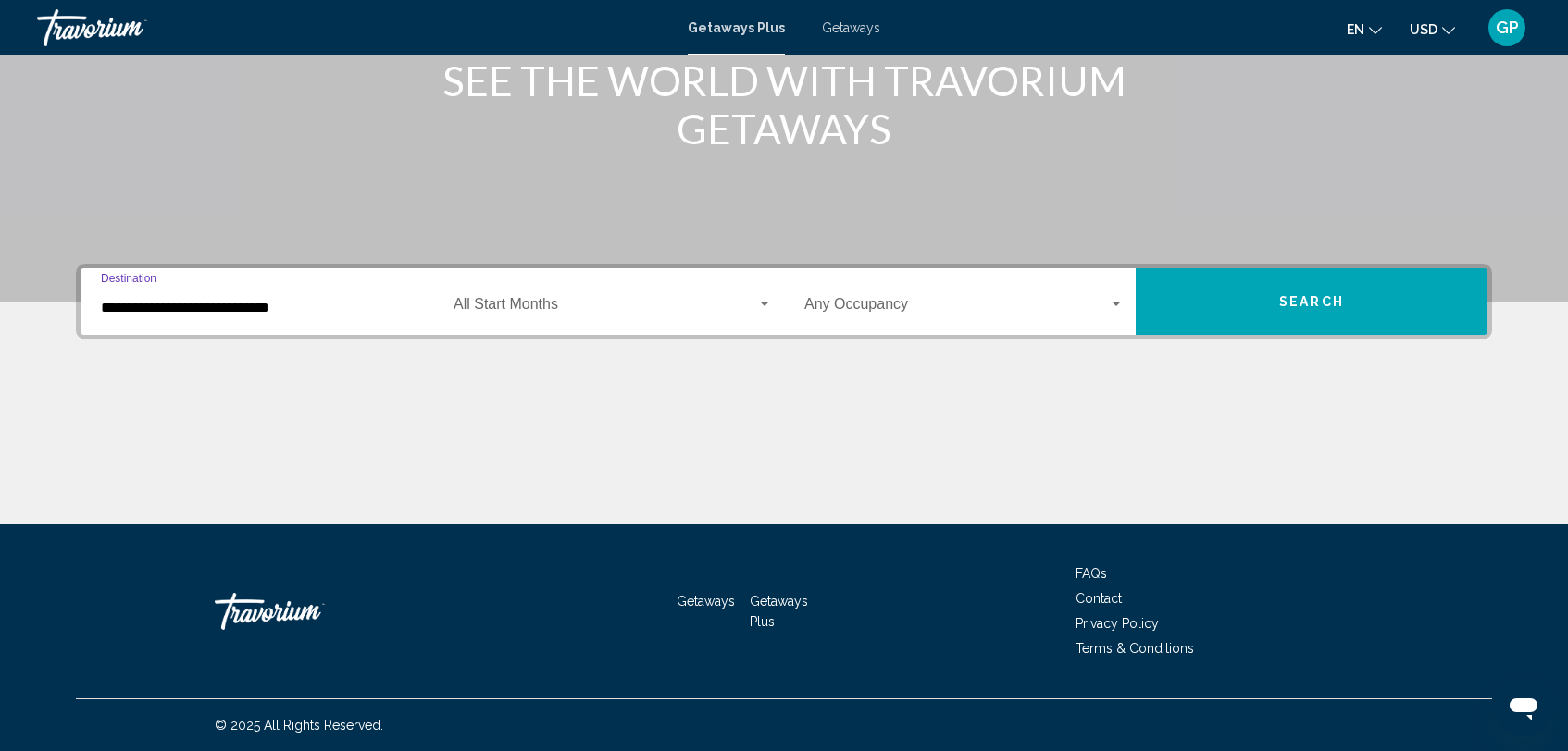
click at [521, 306] on span "Search widget" at bounding box center [605, 308] width 303 height 17
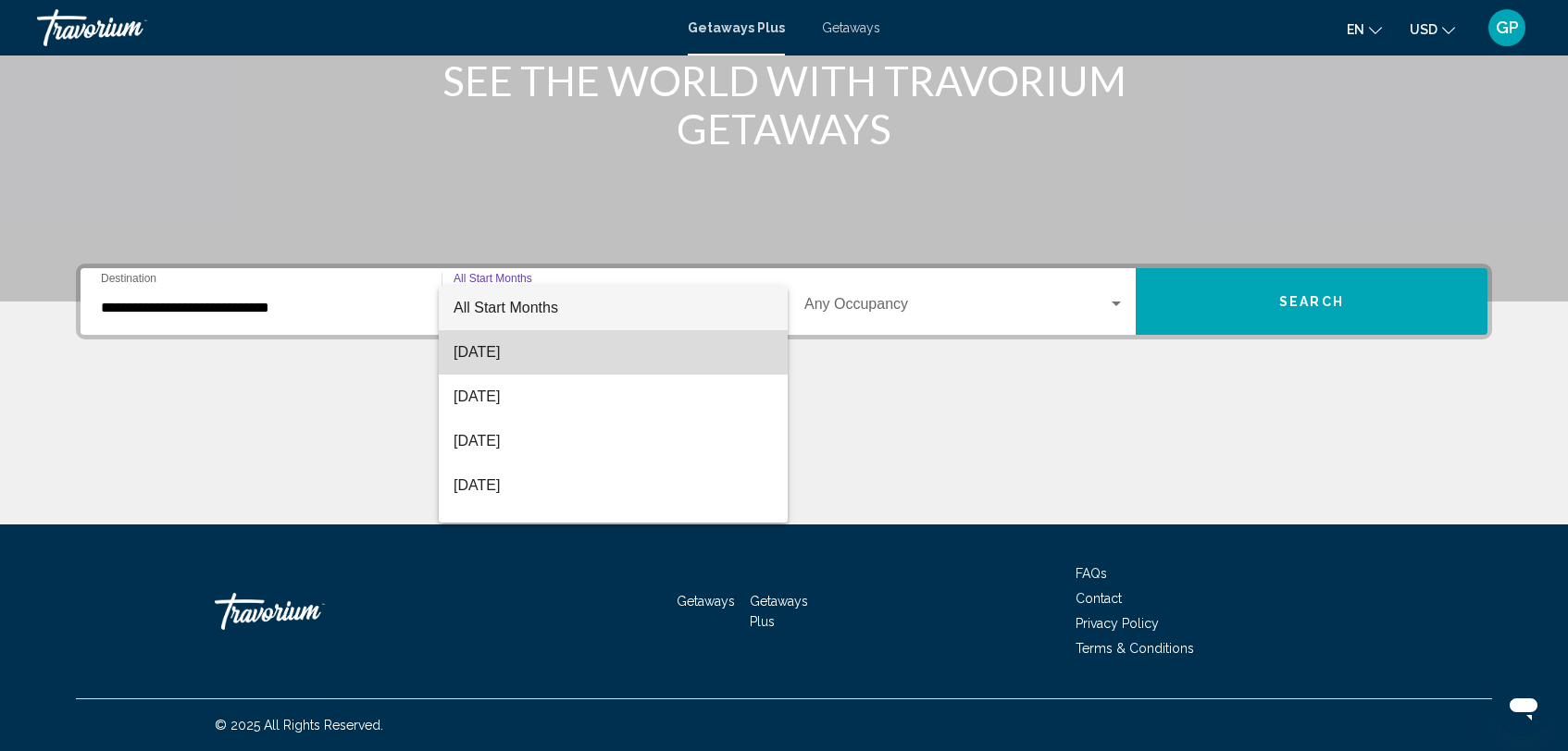
click at [508, 351] on span "August 2025" at bounding box center [613, 352] width 319 height 44
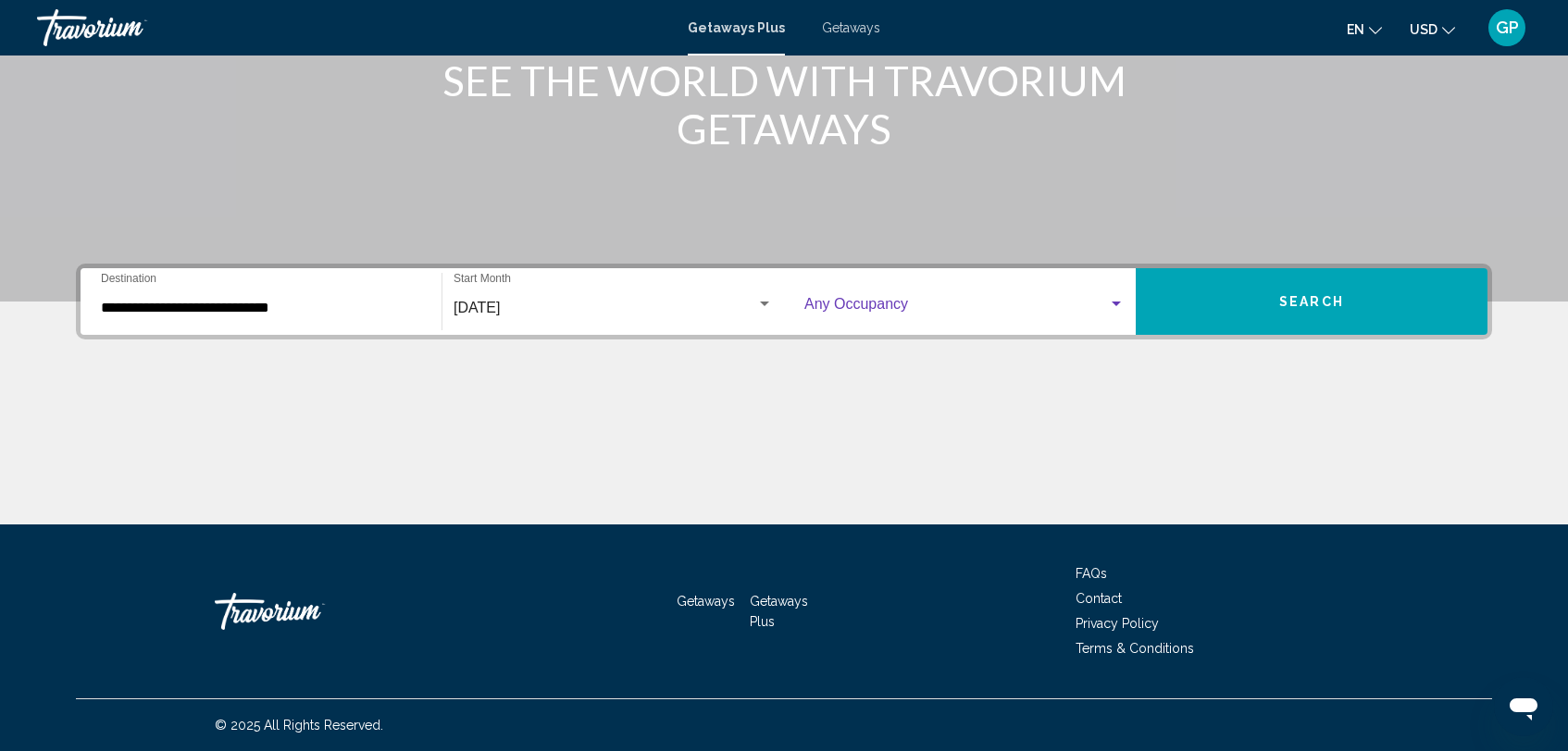
click at [1120, 304] on div "Search widget" at bounding box center [1116, 304] width 9 height 5
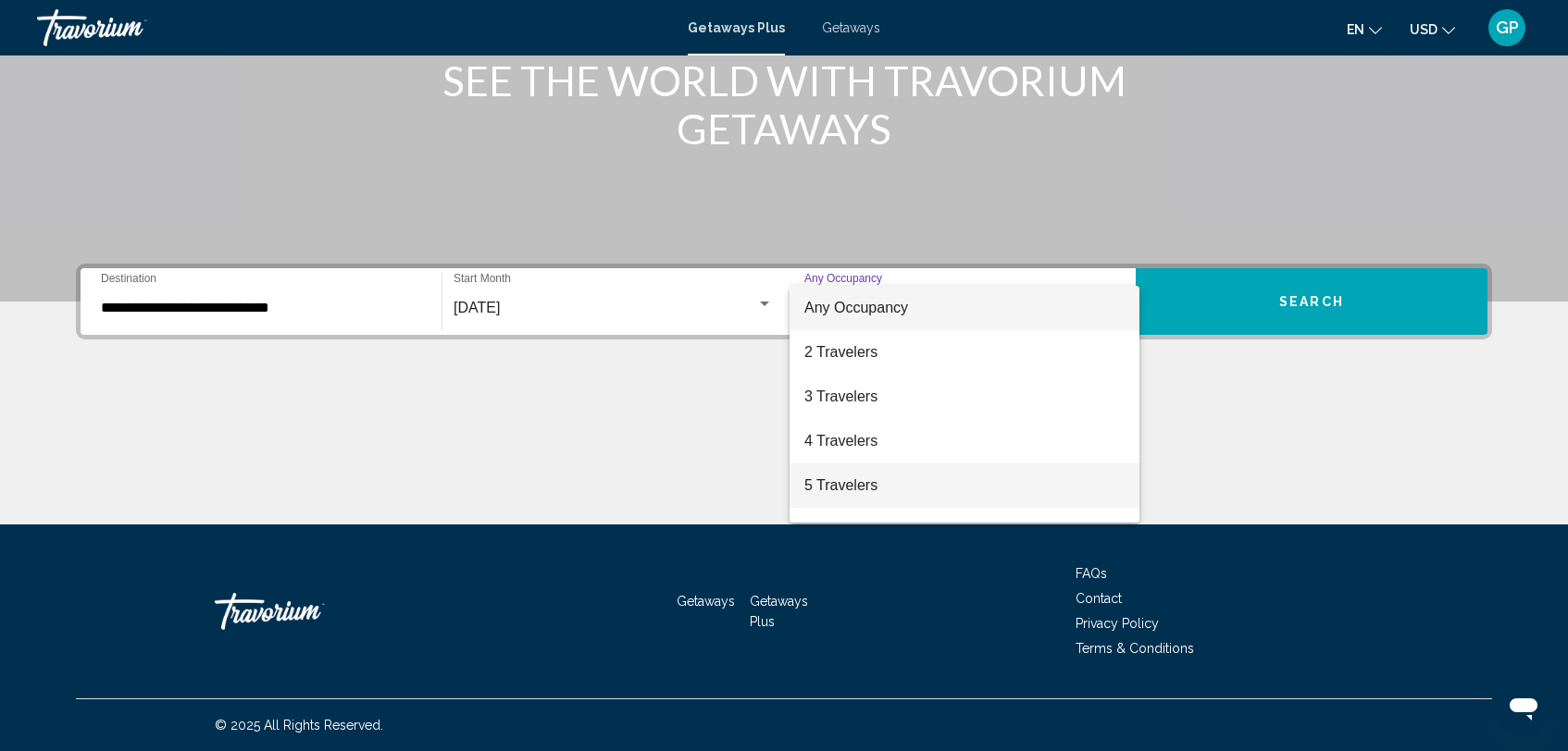
scroll to position [35, 0]
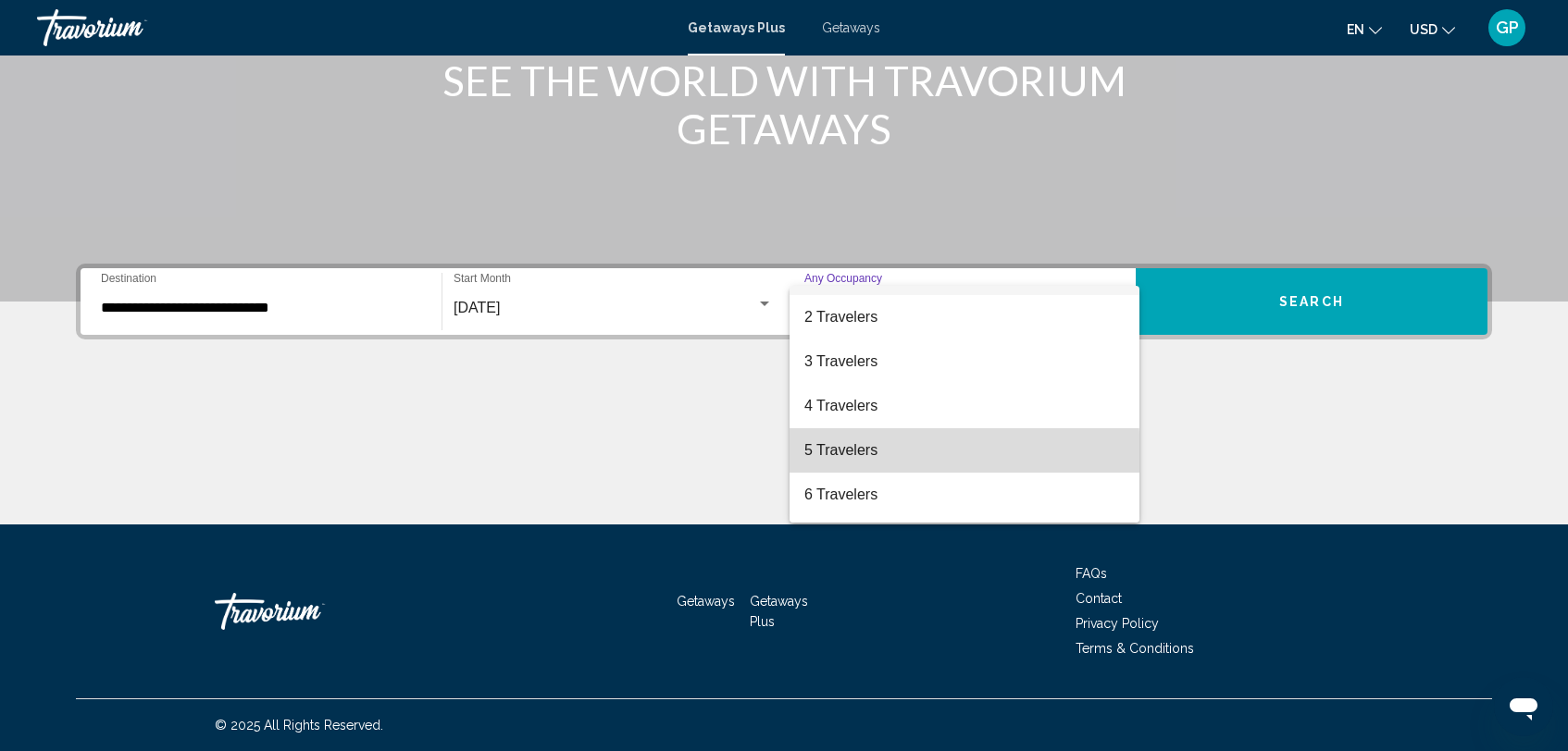
click at [866, 455] on span "5 Travelers" at bounding box center [964, 450] width 320 height 44
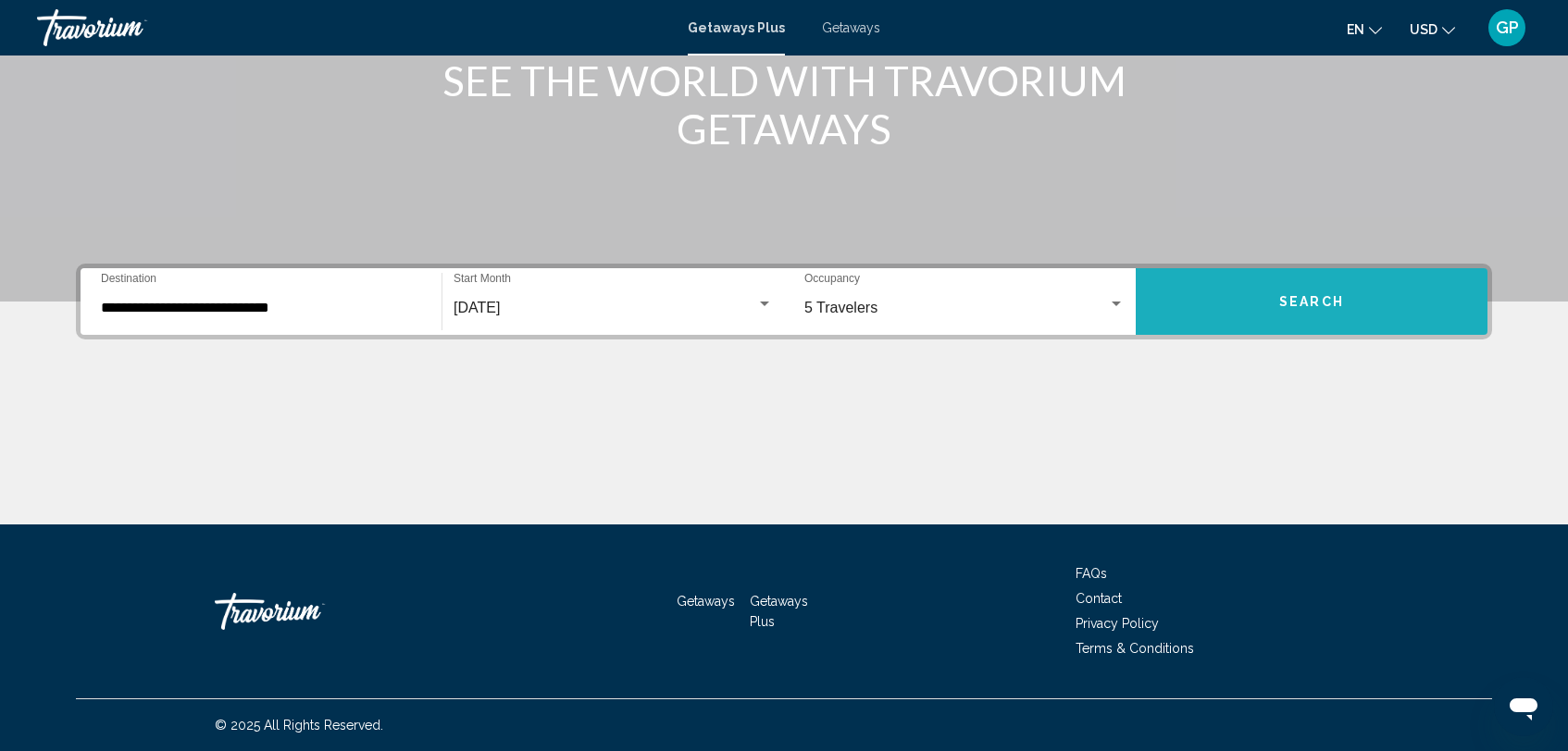
click at [1321, 303] on span "Search" at bounding box center [1311, 302] width 64 height 15
